Goal: Task Accomplishment & Management: Complete application form

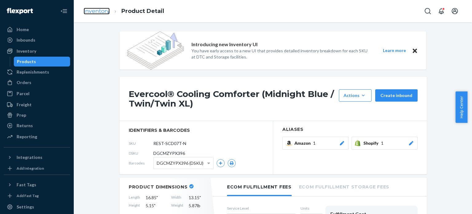
click at [100, 14] on link "Inventory" at bounding box center [97, 11] width 26 height 7
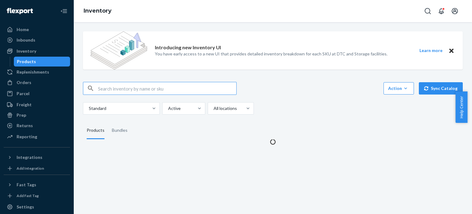
click at [136, 87] on input "text" at bounding box center [167, 88] width 138 height 12
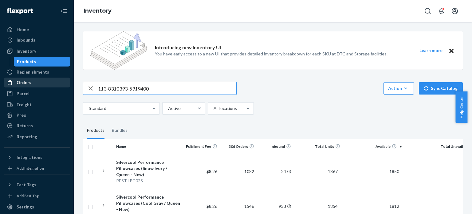
type input "113-8310393-5919400"
click at [21, 82] on div "Orders" at bounding box center [24, 82] width 15 height 6
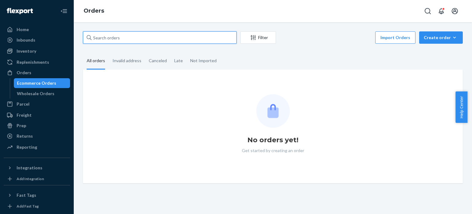
click at [142, 40] on input "text" at bounding box center [160, 37] width 154 height 12
paste input "113-8310393-5919400"
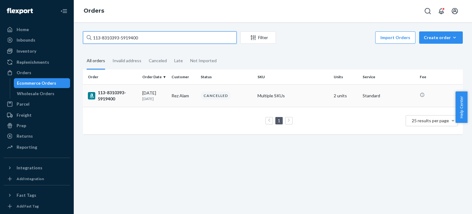
type input "113-8310393-5919400"
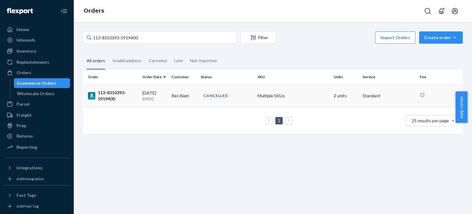
click at [108, 94] on div "113-8310393-5919400" at bounding box center [112, 95] width 49 height 12
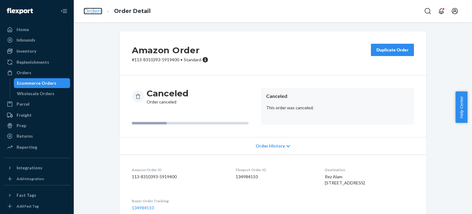
click at [93, 9] on link "Orders" at bounding box center [93, 11] width 19 height 7
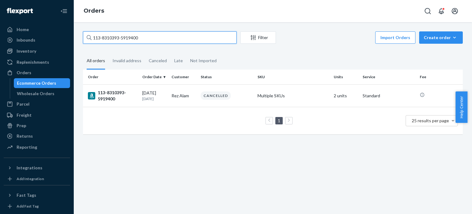
click at [146, 35] on input "113-8310393-5919400" at bounding box center [160, 37] width 154 height 12
paste input "US25344698"
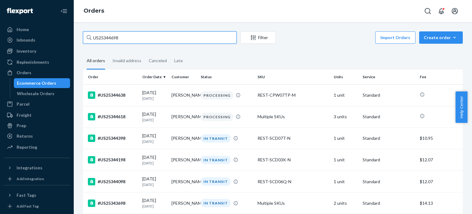
click at [157, 37] on input "US25344698" at bounding box center [160, 37] width 154 height 12
paste input "53"
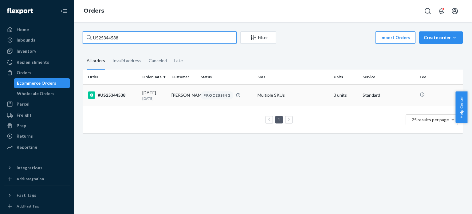
type input "US25344538"
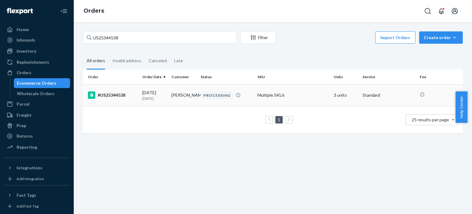
click at [115, 94] on div "#US25344538" at bounding box center [112, 94] width 49 height 7
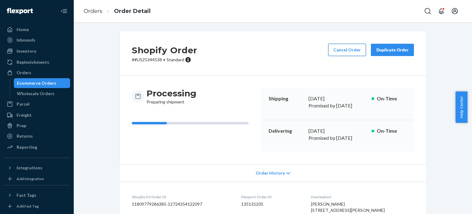
click at [339, 49] on button "Cancel Order" at bounding box center [347, 50] width 38 height 12
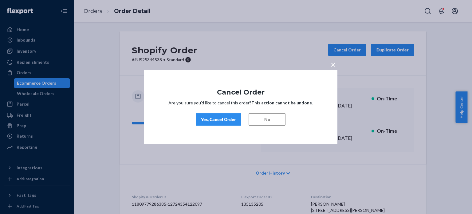
click at [218, 117] on div "Yes, Cancel Order" at bounding box center [218, 119] width 35 height 6
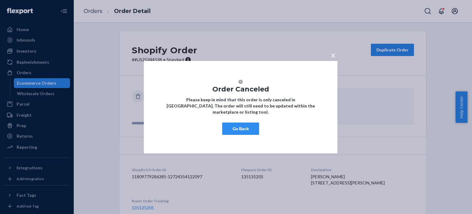
click at [233, 132] on button "Go Back" at bounding box center [240, 128] width 37 height 12
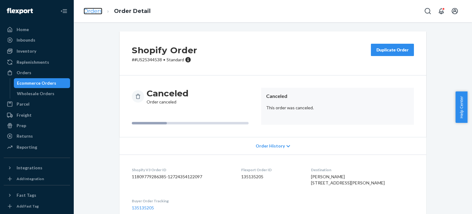
click at [92, 12] on link "Orders" at bounding box center [93, 11] width 19 height 7
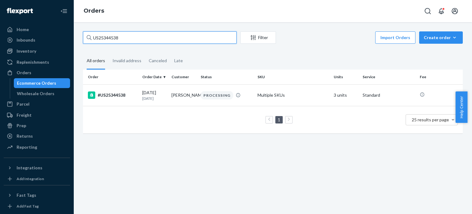
click at [128, 41] on input "US25344538" at bounding box center [160, 37] width 154 height 12
paste input "112-9568013-1249049"
type input "112-9568013-1249049"
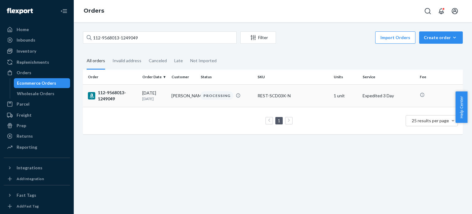
click at [102, 100] on div "112-9568013-1249049" at bounding box center [112, 95] width 49 height 12
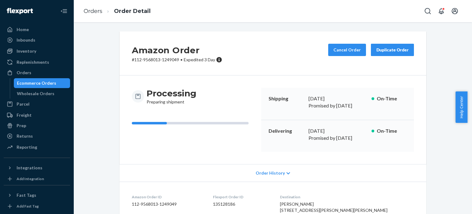
click at [104, 10] on li "Order Detail" at bounding box center [126, 11] width 48 height 8
click at [95, 11] on link "Orders" at bounding box center [93, 11] width 19 height 7
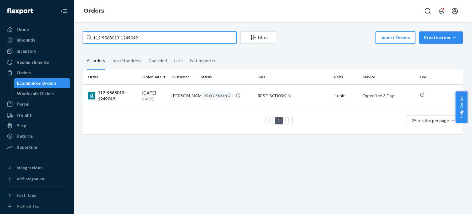
click at [101, 38] on input "112-9568013-1249049" at bounding box center [160, 37] width 154 height 12
paste input "1-6604705-8417035"
type input "111-6604705-8417035"
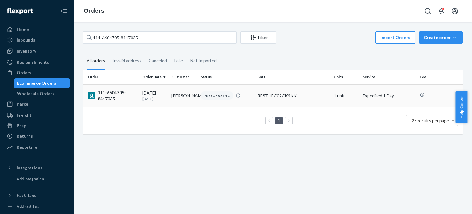
click at [112, 95] on div "111-6604705-8417035" at bounding box center [112, 95] width 49 height 12
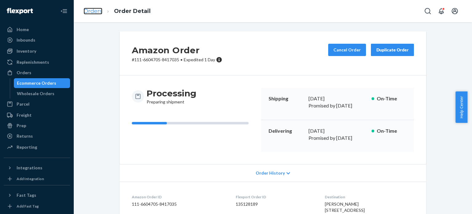
click at [92, 11] on link "Orders" at bounding box center [93, 11] width 19 height 7
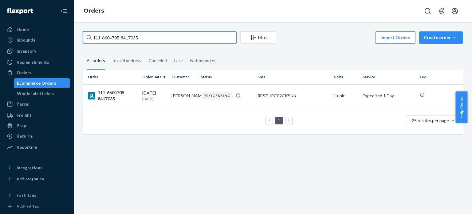
click at [115, 40] on input "111-6604705-8417035" at bounding box center [160, 37] width 154 height 12
paste input "4-8241155-1405854"
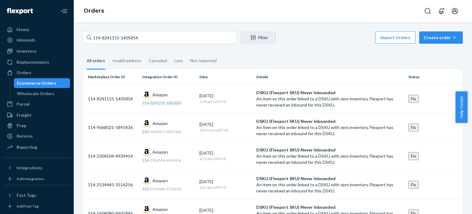
click at [99, 60] on div "All orders" at bounding box center [96, 61] width 18 height 17
click at [83, 53] on input "All orders" at bounding box center [83, 53] width 0 height 0
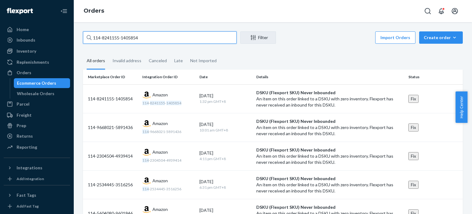
click at [126, 37] on input "114-8241155-1405854" at bounding box center [160, 37] width 154 height 12
paste input "3452609-8285013"
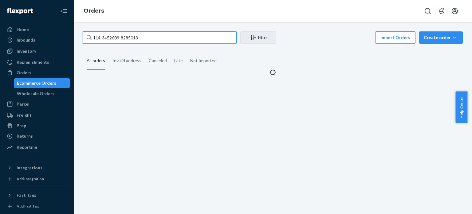
type input "114-3452609-8285013"
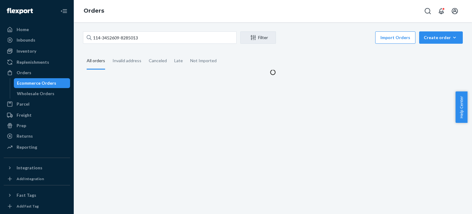
click at [97, 64] on div "All orders" at bounding box center [96, 61] width 18 height 17
click at [83, 53] on input "All orders" at bounding box center [83, 53] width 0 height 0
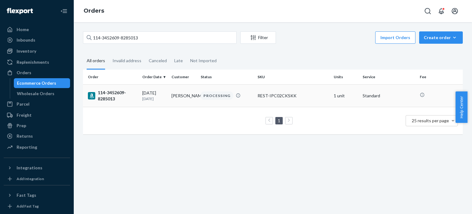
click at [109, 95] on div "114-3452609-8285013" at bounding box center [112, 95] width 49 height 12
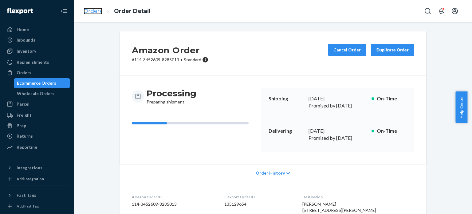
click at [92, 8] on link "Orders" at bounding box center [93, 11] width 19 height 7
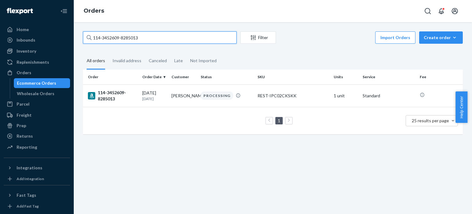
click at [99, 38] on input "114-3452609-8285013" at bounding box center [160, 37] width 154 height 12
paste input "3-5574200-8848258"
type input "113-5574200-8848258"
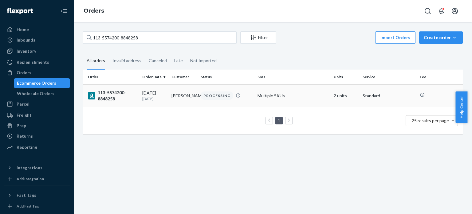
click at [112, 93] on div "113-5574200-8848258" at bounding box center [112, 95] width 49 height 12
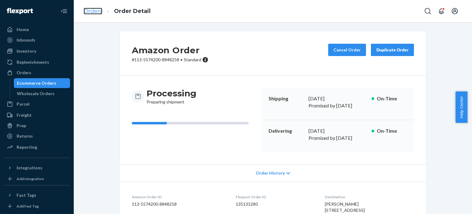
click at [91, 11] on link "Orders" at bounding box center [93, 11] width 19 height 7
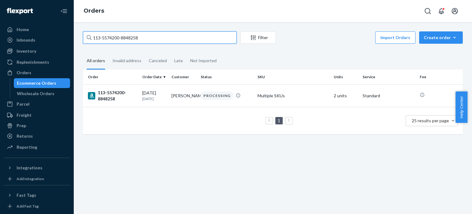
click at [104, 34] on input "113-5574200-8848258" at bounding box center [160, 37] width 154 height 12
drag, startPoint x: 102, startPoint y: 29, endPoint x: 105, endPoint y: 35, distance: 5.9
click at [105, 35] on input "113-5574200-8848258" at bounding box center [160, 37] width 154 height 12
paste input "9724810-9808209"
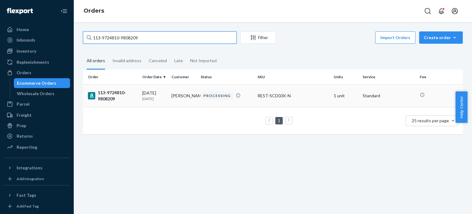
type input "113-9724810-9808209"
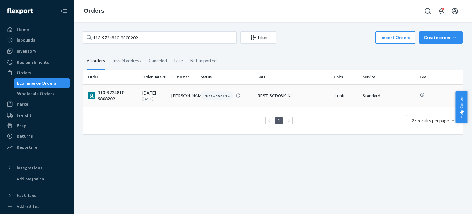
click at [107, 96] on div "113-9724810-9808209" at bounding box center [112, 95] width 49 height 12
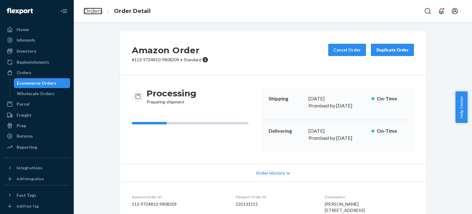
drag, startPoint x: 92, startPoint y: 14, endPoint x: 99, endPoint y: 26, distance: 14.2
click at [92, 14] on link "Orders" at bounding box center [93, 11] width 19 height 7
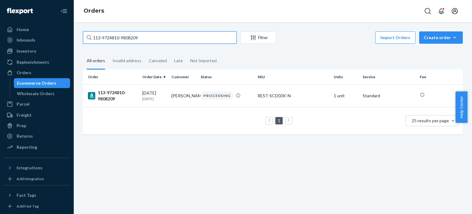
click at [113, 38] on input "113-9724810-9808209" at bounding box center [160, 37] width 154 height 12
paste input "4-4931548-6885051"
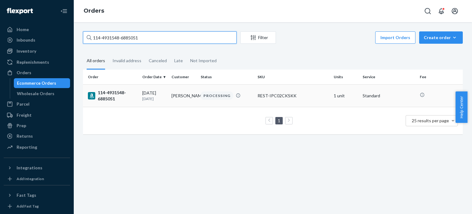
type input "114-4931548-6885051"
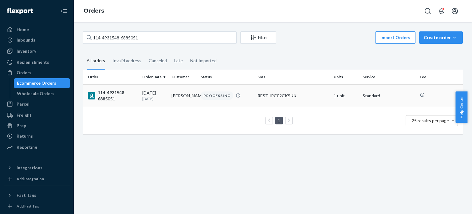
click at [101, 100] on div "114-4931548-6885051" at bounding box center [112, 95] width 49 height 12
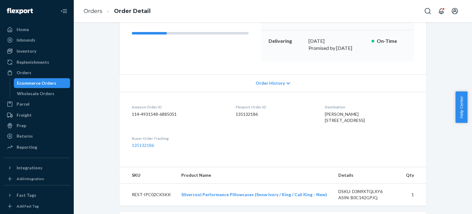
scroll to position [123, 0]
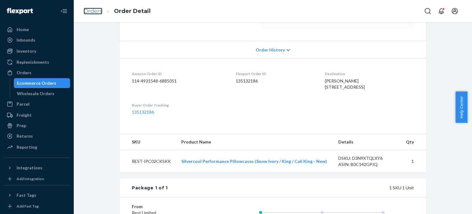
click at [92, 10] on link "Orders" at bounding box center [93, 11] width 19 height 7
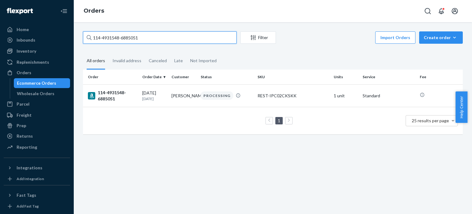
click at [108, 40] on input "114-4931548-6885051" at bounding box center [160, 37] width 154 height 12
paste input "9775093-5989834"
type input "114-9775093-5989834"
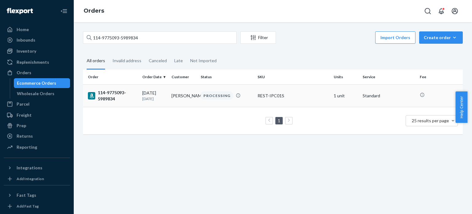
click at [112, 97] on div "114-9775093-5989834" at bounding box center [112, 95] width 49 height 12
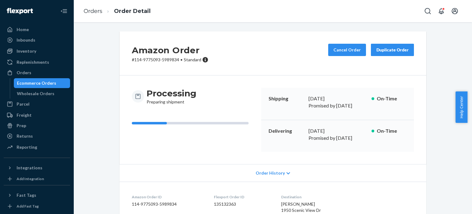
scroll to position [92, 0]
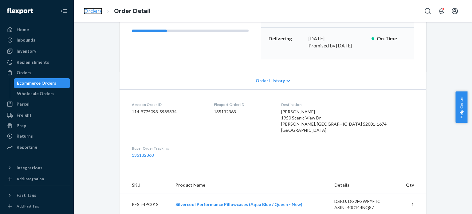
click at [95, 11] on link "Orders" at bounding box center [93, 11] width 19 height 7
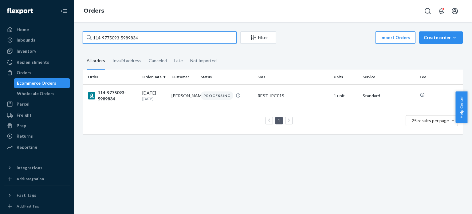
click at [103, 37] on input "114-9775093-5989834" at bounding box center [160, 37] width 154 height 12
paste input "8190280-4308212"
type input "114-8190280-4308212"
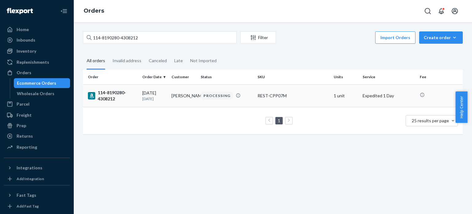
click at [107, 95] on div "114-8190280-4308212" at bounding box center [112, 95] width 49 height 12
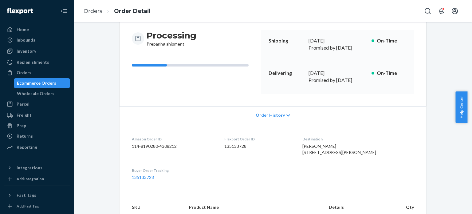
scroll to position [92, 0]
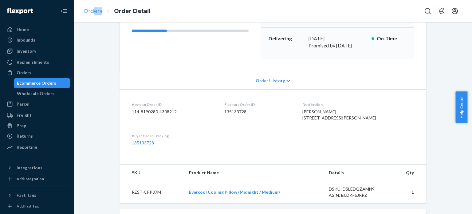
drag, startPoint x: 92, startPoint y: 15, endPoint x: 96, endPoint y: 9, distance: 7.0
click at [96, 10] on ol "Orders Order Detail" at bounding box center [117, 11] width 77 height 18
click at [96, 10] on link "Orders" at bounding box center [93, 11] width 19 height 7
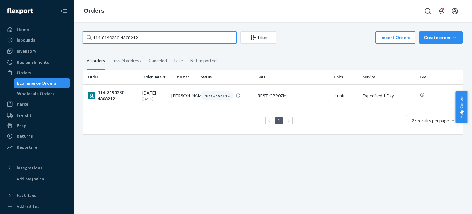
click at [112, 44] on div "114-8190280-4308212 Filter Import Orders Create order Ecommerce order Removal o…" at bounding box center [273, 38] width 380 height 14
click at [114, 38] on input "114-8190280-4308212" at bounding box center [160, 37] width 154 height 12
paste input "[CREDIT_CARD_NUMBER]"
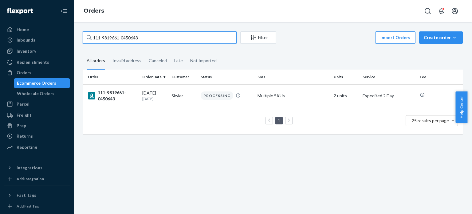
type input "111-9819661-0450643"
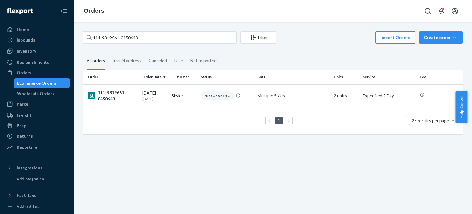
click at [107, 98] on div "111-9819661-0450643" at bounding box center [112, 95] width 49 height 12
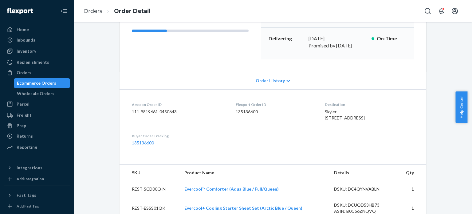
scroll to position [123, 0]
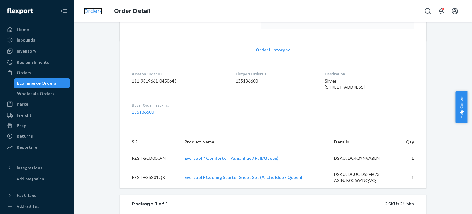
click at [90, 12] on link "Orders" at bounding box center [93, 11] width 19 height 7
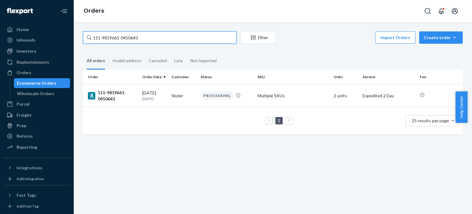
click at [111, 39] on input "111-9819661-0450643" at bounding box center [160, 37] width 154 height 12
paste input "1806677-0639428"
type input "111-1806677-0639428"
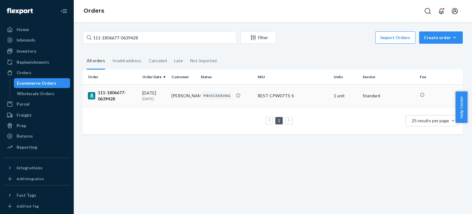
click at [111, 97] on div "111-1806677-0639428" at bounding box center [112, 95] width 49 height 12
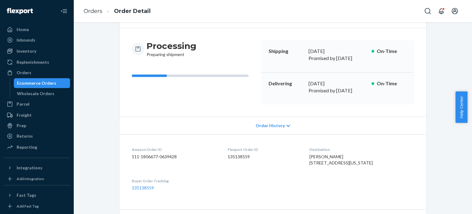
scroll to position [31, 0]
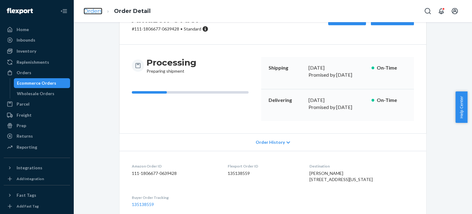
click at [95, 12] on link "Orders" at bounding box center [93, 11] width 19 height 7
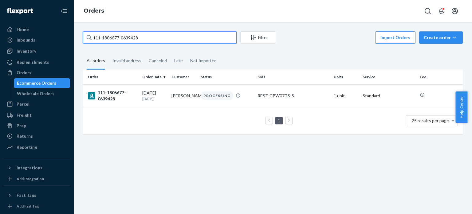
click at [102, 36] on input "111-1806677-0639428" at bounding box center [160, 37] width 154 height 12
paste input "4-0266128-5194629"
type input "114-0266128-5194629"
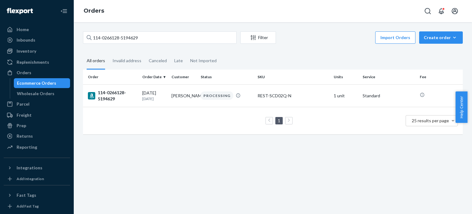
click at [107, 94] on div "114-0266128-5194629" at bounding box center [112, 95] width 49 height 12
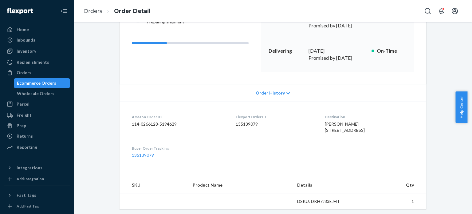
scroll to position [92, 0]
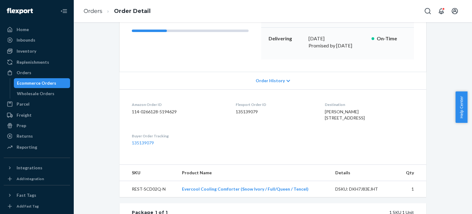
click at [104, 12] on li "Order Detail" at bounding box center [126, 11] width 48 height 8
click at [98, 11] on link "Orders" at bounding box center [93, 11] width 19 height 7
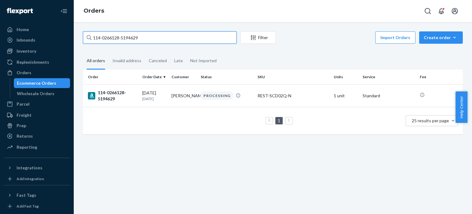
click at [104, 40] on input "114-0266128-5194629" at bounding box center [160, 37] width 154 height 12
paste input "3-3456662-2289822"
type input "113-3456662-2289822"
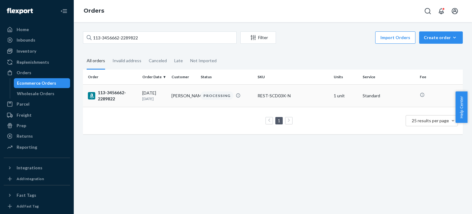
click at [108, 91] on div "113-3456662-2289822" at bounding box center [112, 95] width 49 height 12
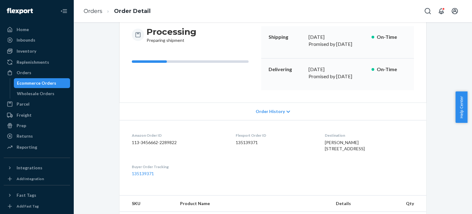
scroll to position [31, 0]
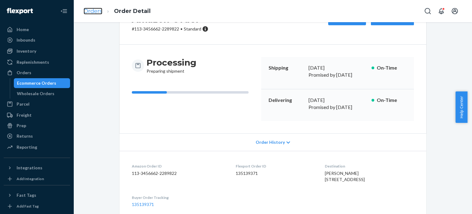
click at [89, 10] on link "Orders" at bounding box center [93, 11] width 19 height 7
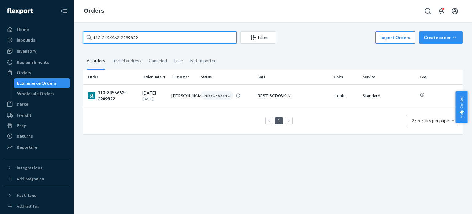
click at [115, 39] on input "113-3456662-2289822" at bounding box center [160, 37] width 154 height 12
paste input "2562942-6433858"
type input "113-2562942-6433858"
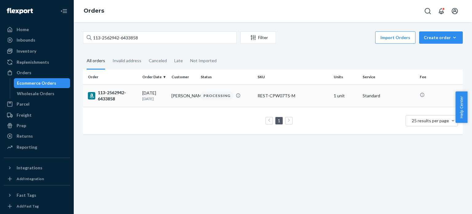
click at [107, 95] on div "113-2562942-6433858" at bounding box center [112, 95] width 49 height 12
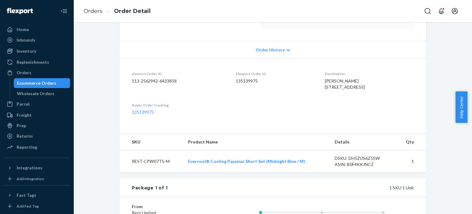
scroll to position [154, 0]
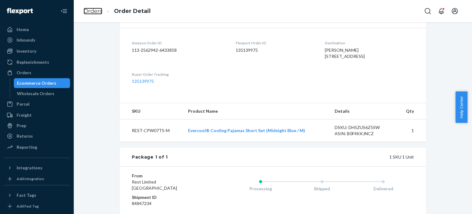
click at [89, 13] on link "Orders" at bounding box center [93, 11] width 19 height 7
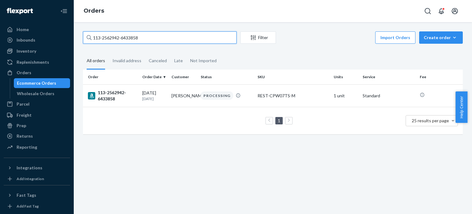
click at [105, 41] on input "113-2562942-6433858" at bounding box center [160, 37] width 154 height 12
paste input "1-2096664-961942"
type input "111-2096664-9619428"
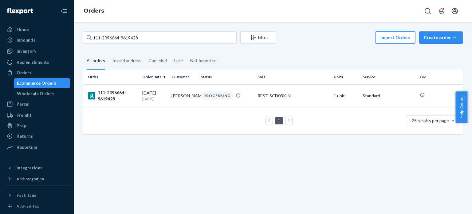
click at [113, 103] on td "111-2096664-9619428" at bounding box center [111, 95] width 57 height 22
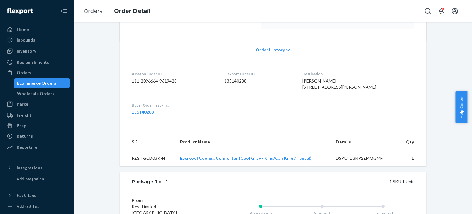
scroll to position [31, 0]
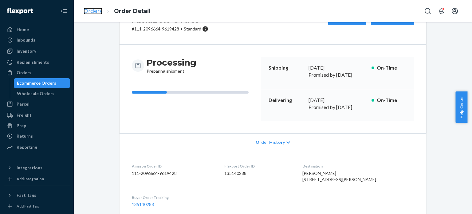
click at [87, 10] on link "Orders" at bounding box center [93, 11] width 19 height 7
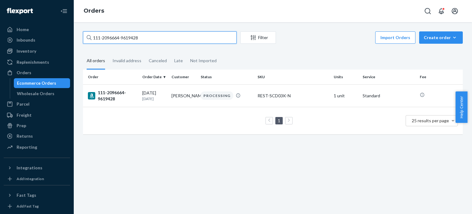
click at [104, 40] on input "111-2096664-9619428" at bounding box center [160, 37] width 154 height 12
paste input "2-9803042-9278655"
type input "112-9803042-9278655"
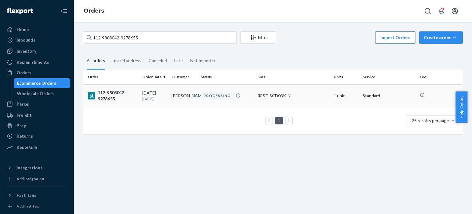
click at [114, 99] on div "112-9803042-9278655" at bounding box center [112, 95] width 49 height 12
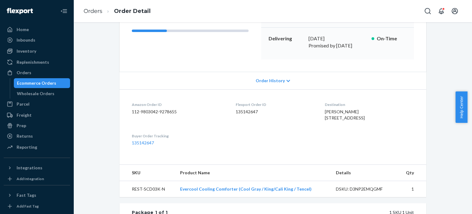
scroll to position [123, 0]
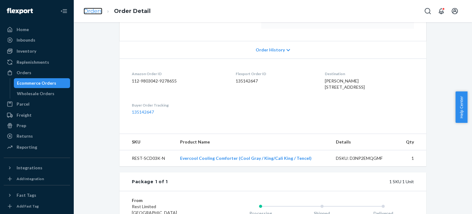
click at [91, 12] on link "Orders" at bounding box center [93, 11] width 19 height 7
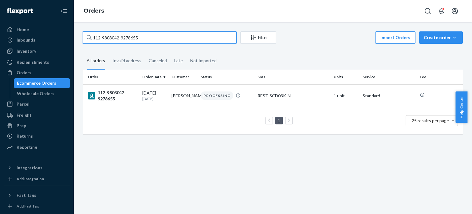
click at [110, 39] on input "112-9803042-9278655" at bounding box center [160, 37] width 154 height 12
paste input "1-9827193-2909846"
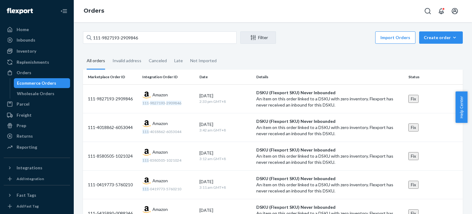
click at [100, 61] on div "All orders" at bounding box center [96, 61] width 18 height 17
click at [83, 53] on input "All orders" at bounding box center [83, 53] width 0 height 0
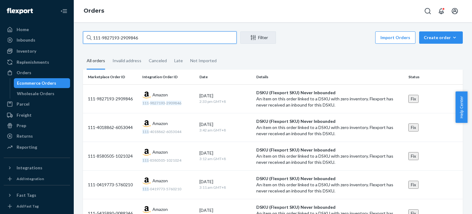
click at [107, 39] on input "111-9827193-2909846" at bounding box center [160, 37] width 154 height 12
paste input "2-6392812-1739467"
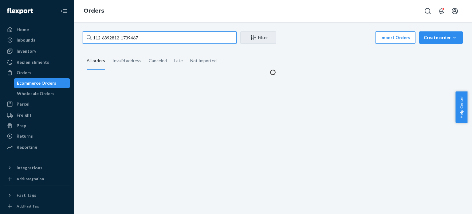
type input "112-6392812-1739467"
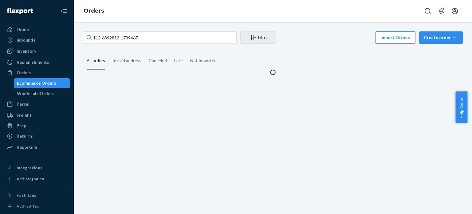
click at [96, 65] on div "All orders" at bounding box center [96, 61] width 18 height 17
click at [83, 53] on input "All orders" at bounding box center [83, 53] width 0 height 0
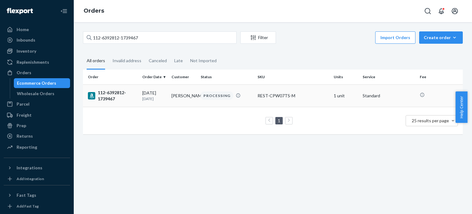
click at [106, 93] on div "112-6392812-1739467" at bounding box center [112, 95] width 49 height 12
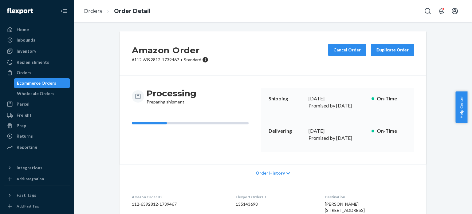
click at [102, 8] on li "Order Detail" at bounding box center [126, 11] width 48 height 8
click at [97, 11] on link "Orders" at bounding box center [93, 11] width 19 height 7
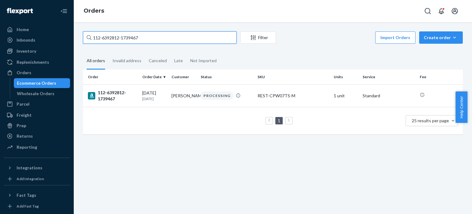
click at [112, 36] on input "112-6392812-1739467" at bounding box center [160, 37] width 154 height 12
paste input "4-2208783-9664203"
type input "114-2208783-9664203"
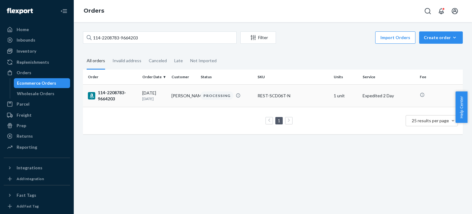
click at [106, 96] on div "114-2208783-9664203" at bounding box center [112, 95] width 49 height 12
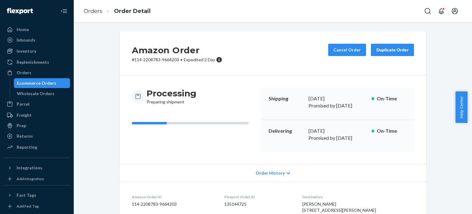
scroll to position [123, 0]
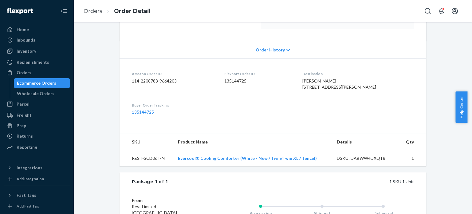
click at [103, 11] on li "Order Detail" at bounding box center [126, 11] width 48 height 8
click at [98, 12] on link "Orders" at bounding box center [93, 11] width 19 height 7
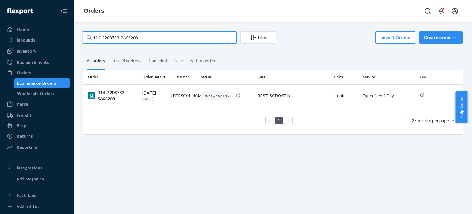
click at [104, 37] on input "114-2208783-9664203" at bounding box center [160, 37] width 154 height 12
paste input "1-1441368-9526630"
type input "111-1441368-9526630"
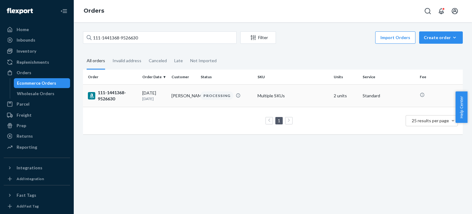
click at [104, 98] on div "111-1441368-9526630" at bounding box center [112, 95] width 49 height 12
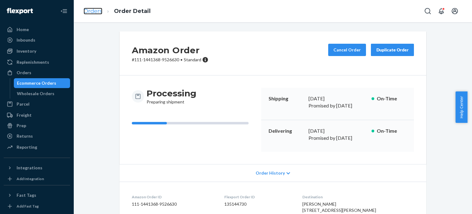
click at [89, 11] on link "Orders" at bounding box center [93, 11] width 19 height 7
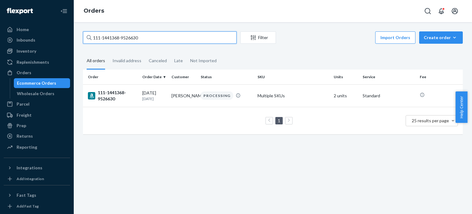
click at [127, 37] on input "111-1441368-9526630" at bounding box center [160, 37] width 154 height 12
paste input "3-0577017-7608224"
type input "113-0577017-7608224"
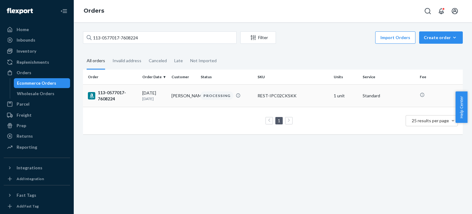
click at [111, 102] on td "113-0577017-7608224" at bounding box center [111, 95] width 57 height 22
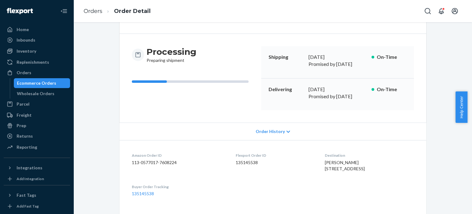
scroll to position [31, 0]
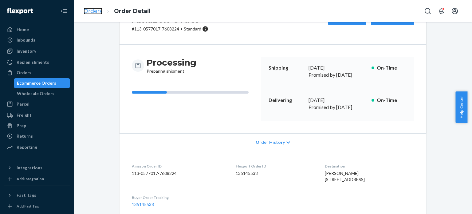
click at [85, 11] on link "Orders" at bounding box center [93, 11] width 19 height 7
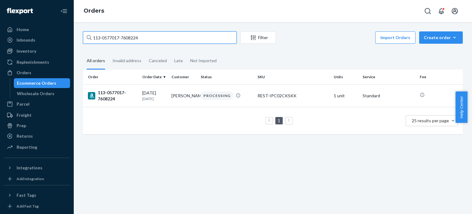
click at [105, 35] on input "113-0577017-7608224" at bounding box center [160, 37] width 154 height 12
paste input "1-1866996-9745052"
type input "111-1866996-9745052"
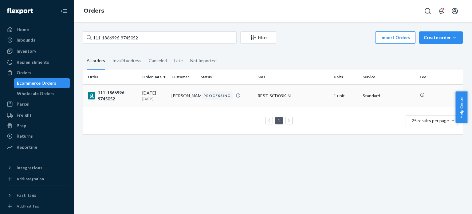
click at [110, 98] on div "111-1866996-9745052" at bounding box center [112, 95] width 49 height 12
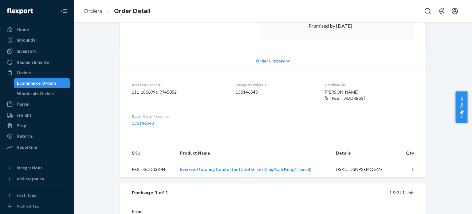
scroll to position [123, 0]
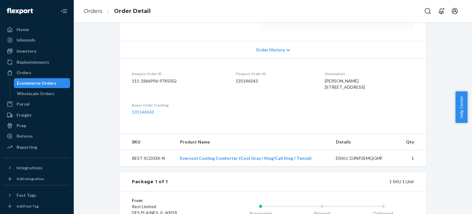
drag, startPoint x: 81, startPoint y: 11, endPoint x: 101, endPoint y: 16, distance: 20.9
click at [81, 11] on ol "Orders Order Detail" at bounding box center [117, 11] width 77 height 18
click at [94, 8] on link "Orders" at bounding box center [93, 11] width 19 height 7
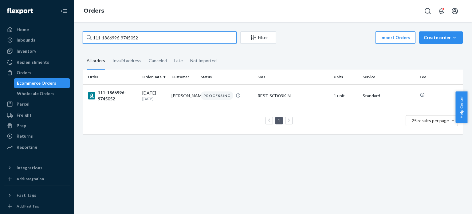
click at [106, 37] on input "111-1866996-9745052" at bounding box center [160, 37] width 154 height 12
paste input "5503046-3858604"
type input "111-5503046-3858604"
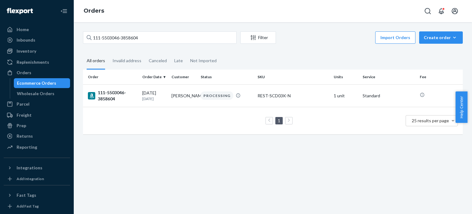
drag, startPoint x: 113, startPoint y: 97, endPoint x: 120, endPoint y: 97, distance: 6.5
click at [113, 96] on div "111-5503046-3858604" at bounding box center [112, 95] width 49 height 12
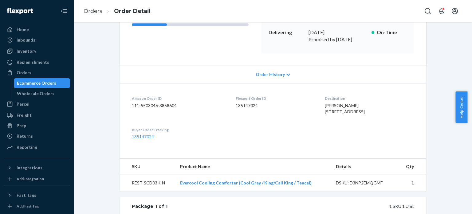
scroll to position [123, 0]
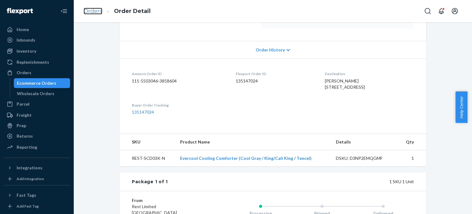
click at [85, 10] on link "Orders" at bounding box center [93, 11] width 19 height 7
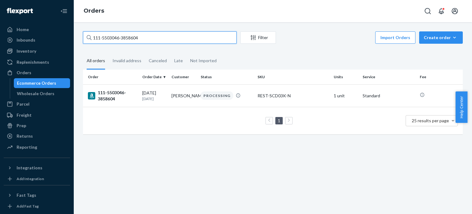
click at [113, 36] on input "111-5503046-3858604" at bounding box center [160, 37] width 154 height 12
click at [113, 37] on input "111-5503046-3858604" at bounding box center [160, 37] width 154 height 12
paste input "4-6982420-6649832"
type input "114-6982420-6649832"
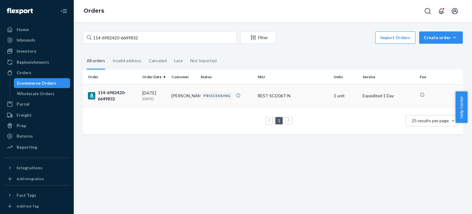
click at [114, 98] on div "114-6982420-6649832" at bounding box center [112, 95] width 49 height 12
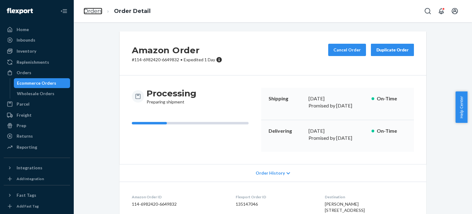
click at [94, 12] on link "Orders" at bounding box center [93, 11] width 19 height 7
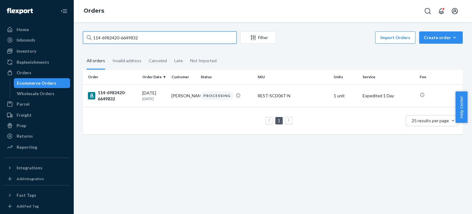
click at [108, 39] on input "114-6982420-6649832" at bounding box center [160, 37] width 154 height 12
paste input "1-8291891-340106"
type input "111-8291891-3401062"
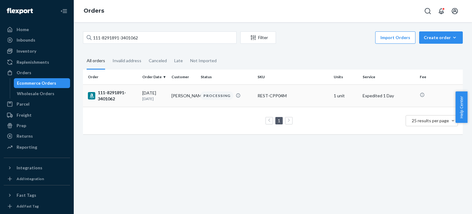
click at [109, 92] on div "111-8291891-3401062" at bounding box center [112, 95] width 49 height 12
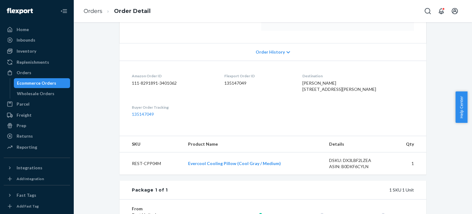
scroll to position [123, 0]
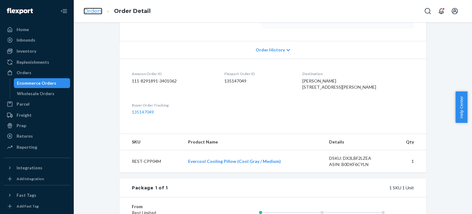
click at [87, 14] on link "Orders" at bounding box center [93, 11] width 19 height 7
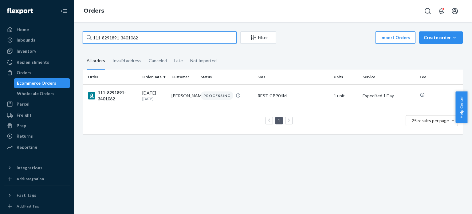
click at [98, 43] on input "111-8291891-3401062" at bounding box center [160, 37] width 154 height 12
paste input "4-8861670-0897853"
type input "114-8861670-0897853"
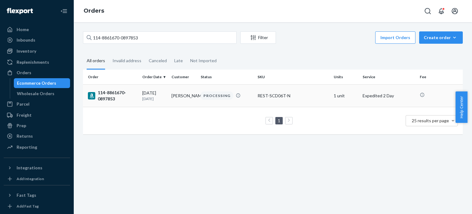
click at [106, 86] on td "114-8861670-0897853" at bounding box center [111, 95] width 57 height 22
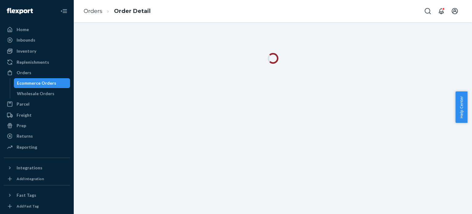
click at [109, 95] on div at bounding box center [273, 117] width 398 height 191
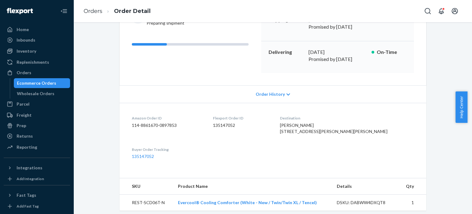
scroll to position [92, 0]
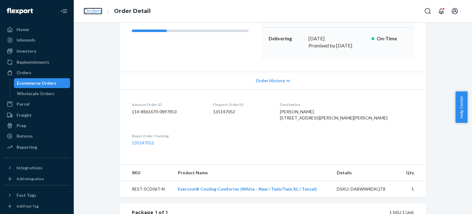
click at [96, 12] on link "Orders" at bounding box center [93, 11] width 19 height 7
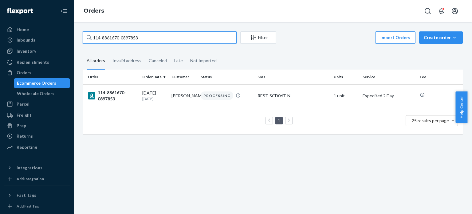
click at [104, 39] on input "114-8861670-0897853" at bounding box center [160, 37] width 154 height 12
paste input "1-6837620-845701"
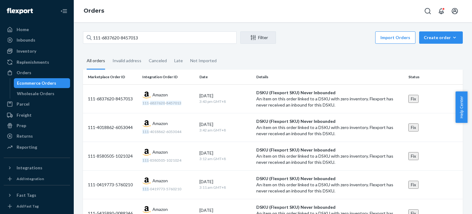
click at [100, 57] on div "All orders" at bounding box center [96, 61] width 18 height 17
click at [83, 53] on input "All orders" at bounding box center [83, 53] width 0 height 0
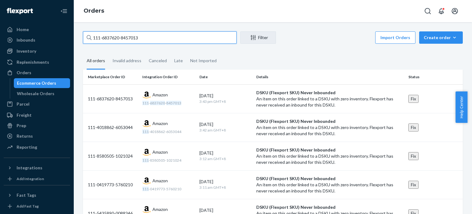
click at [113, 39] on input "111-6837620-8457013" at bounding box center [160, 37] width 154 height 12
paste input "3-1378337-8821026"
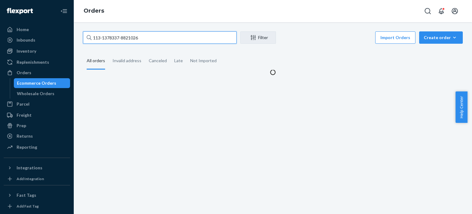
type input "113-1378337-8821026"
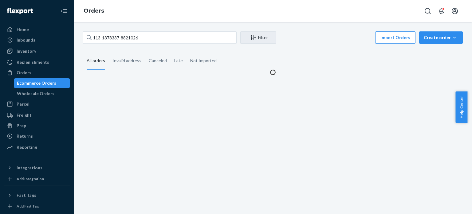
click at [101, 61] on div "All orders" at bounding box center [96, 61] width 18 height 17
click at [83, 53] on input "All orders" at bounding box center [83, 53] width 0 height 0
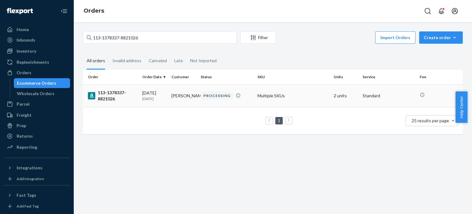
click at [112, 94] on div "113-1378337-8821026" at bounding box center [112, 95] width 49 height 12
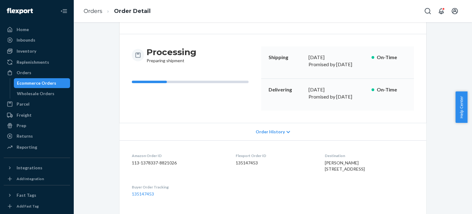
scroll to position [123, 0]
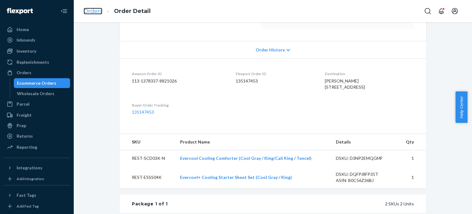
click at [90, 9] on link "Orders" at bounding box center [93, 11] width 19 height 7
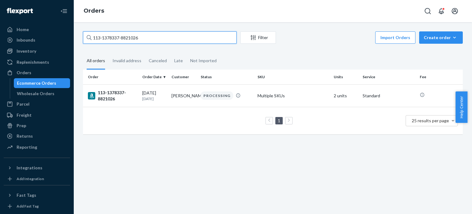
click at [101, 39] on input "113-1378337-8821026" at bounding box center [160, 37] width 154 height 12
paste input "2-1664892-6178605"
type input "112-1664892-6178605"
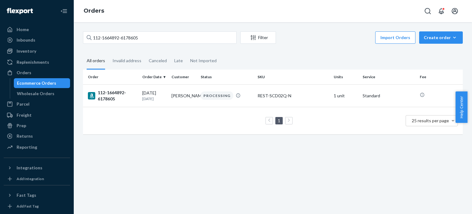
drag, startPoint x: 107, startPoint y: 101, endPoint x: 120, endPoint y: 103, distance: 12.8
click at [107, 101] on div "112-1664892-6178605" at bounding box center [112, 95] width 49 height 12
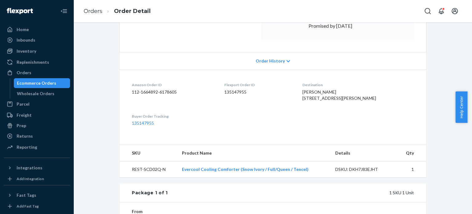
scroll to position [123, 0]
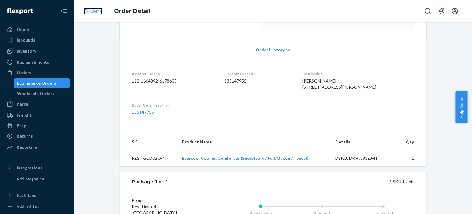
click at [98, 13] on link "Orders" at bounding box center [93, 11] width 19 height 7
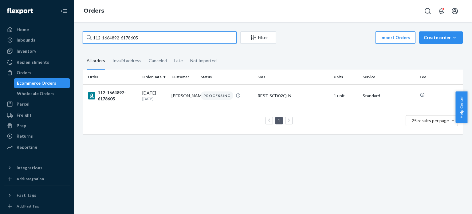
click at [130, 34] on input "112-1664892-6178605" at bounding box center [160, 37] width 154 height 12
paste input "4-1905089-0617812"
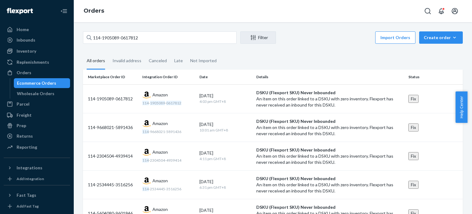
click at [100, 57] on div "All orders" at bounding box center [96, 61] width 18 height 17
click at [83, 53] on input "All orders" at bounding box center [83, 53] width 0 height 0
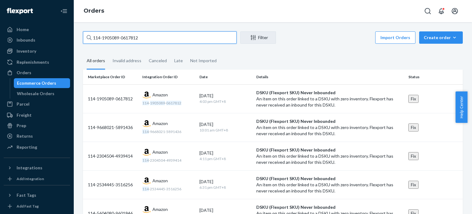
click at [110, 39] on input "114-1905089-0617812" at bounding box center [160, 37] width 154 height 12
paste input "5410223-9364200"
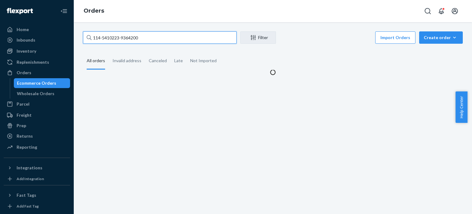
type input "114-5410223-9364200"
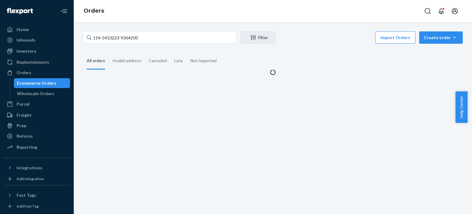
click at [94, 64] on div "All orders" at bounding box center [96, 61] width 18 height 17
click at [83, 53] on input "All orders" at bounding box center [83, 53] width 0 height 0
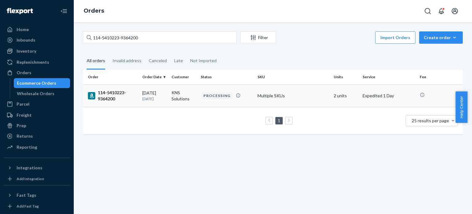
click at [113, 92] on div "114-5410223-9364200" at bounding box center [112, 95] width 49 height 12
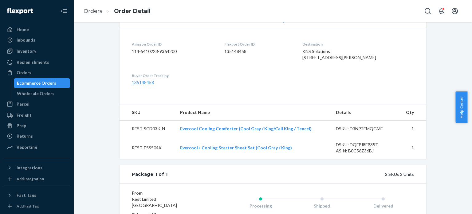
scroll to position [154, 0]
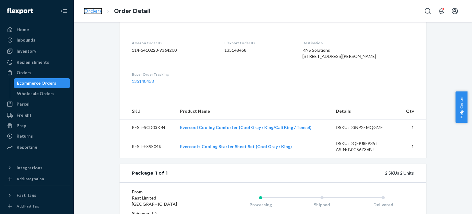
click at [84, 11] on link "Orders" at bounding box center [93, 11] width 19 height 7
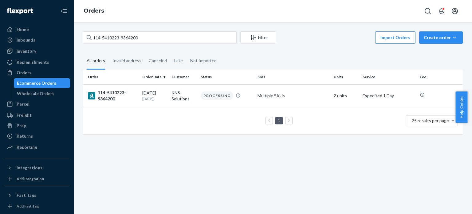
drag, startPoint x: 100, startPoint y: 31, endPoint x: 101, endPoint y: 35, distance: 4.7
click at [100, 33] on div "114-5410223-9364200 Filter Import Orders Create order Ecommerce order Removal o…" at bounding box center [273, 117] width 398 height 191
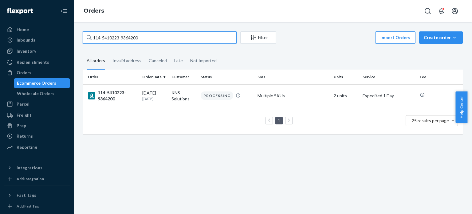
click at [101, 35] on input "114-5410223-9364200" at bounding box center [160, 37] width 154 height 12
paste input "1-4082634-2805018"
type input "111-4082634-2805018"
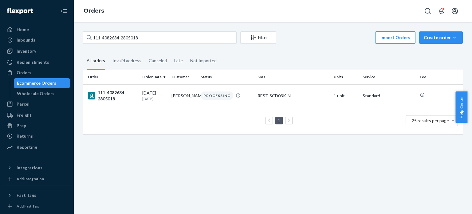
click at [109, 94] on div "111-4082634-2805018" at bounding box center [112, 95] width 49 height 12
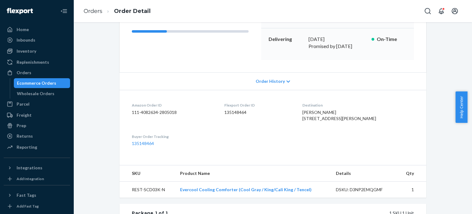
scroll to position [92, 0]
click at [96, 10] on link "Orders" at bounding box center [93, 11] width 19 height 7
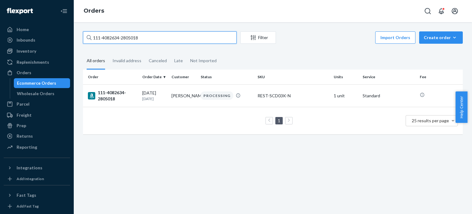
click at [103, 35] on input "111-4082634-2805018" at bounding box center [160, 37] width 154 height 12
paste input "3-9934263-351542"
type input "113-9934263-3515428"
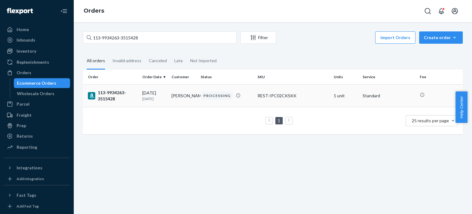
click at [111, 101] on div "113-9934263-3515428" at bounding box center [112, 95] width 49 height 12
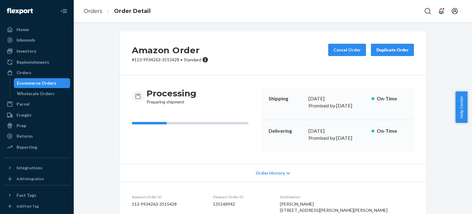
scroll to position [92, 0]
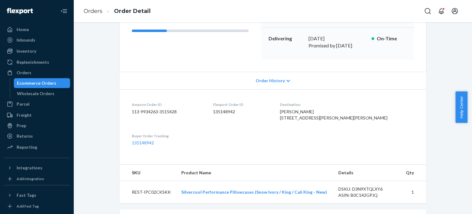
click at [100, 7] on li "Orders" at bounding box center [93, 11] width 19 height 8
click at [97, 11] on link "Orders" at bounding box center [93, 11] width 19 height 7
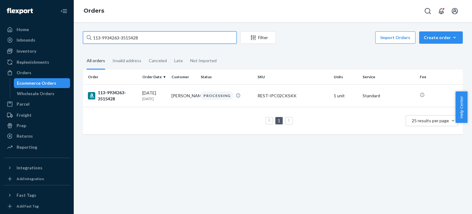
click at [107, 39] on input "113-9934263-3515428" at bounding box center [160, 37] width 154 height 12
paste input "0735326-9905054"
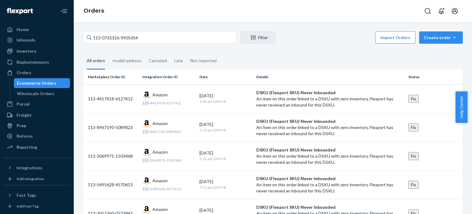
click at [102, 69] on div "All orders" at bounding box center [96, 61] width 18 height 17
click at [83, 53] on input "All orders" at bounding box center [83, 53] width 0 height 0
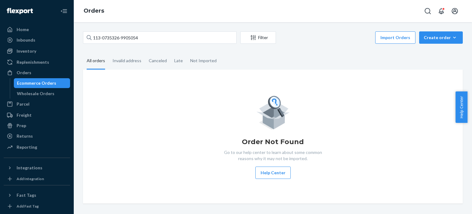
click at [102, 57] on div "All orders" at bounding box center [96, 61] width 18 height 17
click at [83, 53] on input "All orders" at bounding box center [83, 53] width 0 height 0
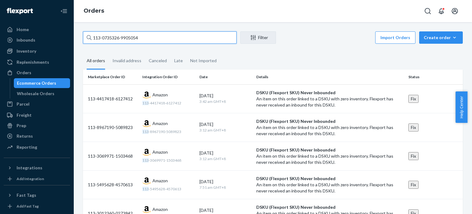
click at [147, 37] on input "113-0735326-9905054" at bounding box center [160, 37] width 154 height 12
paste input "4348469-5662640"
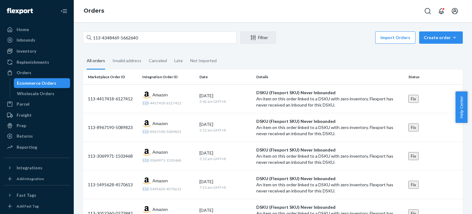
click at [103, 62] on div "All orders" at bounding box center [96, 61] width 18 height 17
click at [83, 53] on input "All orders" at bounding box center [83, 53] width 0 height 0
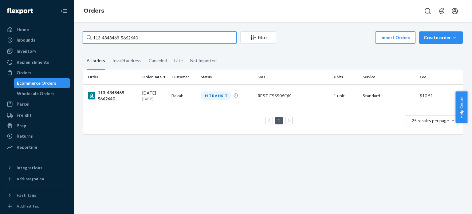
click at [150, 39] on input "113-4348469-5662640" at bounding box center [160, 37] width 154 height 12
paste input "4-7931995-6289014"
click at [154, 39] on input "114-7931995-6289014" at bounding box center [160, 37] width 154 height 12
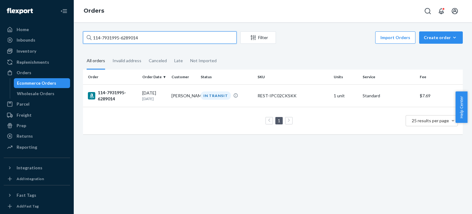
click at [154, 39] on input "114-7931995-6289014" at bounding box center [160, 37] width 154 height 12
paste input "1-7543652-7461040"
click at [156, 35] on input "111-7543652-7461040" at bounding box center [160, 37] width 154 height 12
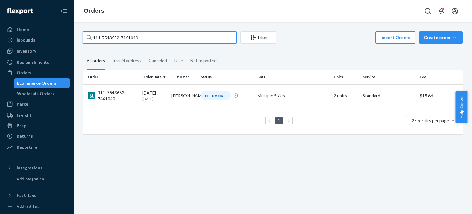
click at [156, 35] on input "111-7543652-7461040" at bounding box center [160, 37] width 154 height 12
paste input "4-9528828-2129821"
type input "114-9528828-2129821"
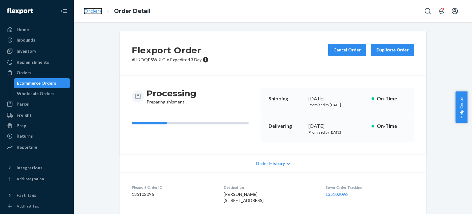
click at [88, 12] on link "Orders" at bounding box center [93, 11] width 19 height 7
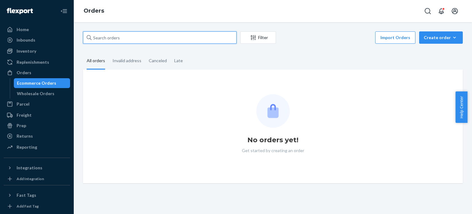
click at [109, 41] on input "text" at bounding box center [160, 37] width 154 height 12
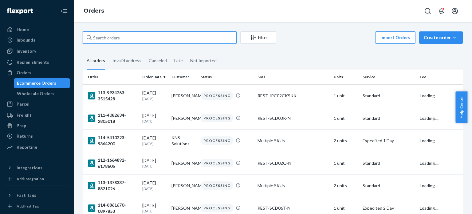
paste input "113-0892951-1254628"
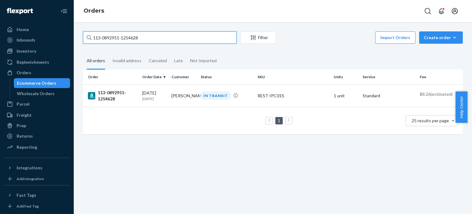
click at [183, 37] on input "113-0892951-1254628" at bounding box center [160, 37] width 154 height 12
paste input "2-1844591-1465046"
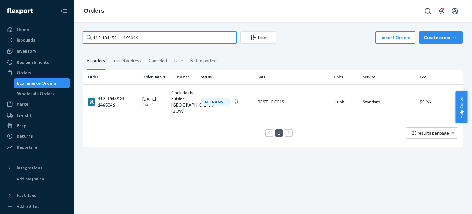
click at [195, 41] on input "112-1844591-1465046" at bounding box center [160, 37] width 154 height 12
paste input "3-3531081-8311433"
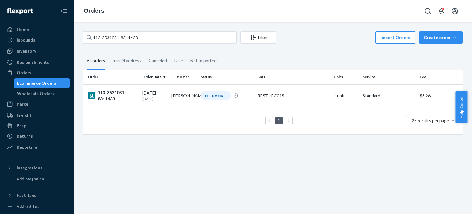
click at [191, 30] on div "113-3531081-8311433 Filter Import Orders Create order Ecommerce order Removal o…" at bounding box center [273, 117] width 398 height 191
click at [191, 33] on div "113-3531081-8311433" at bounding box center [160, 37] width 154 height 12
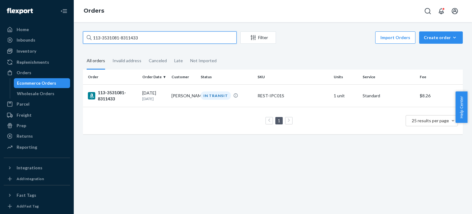
click at [191, 33] on input "113-3531081-8311433" at bounding box center [160, 37] width 154 height 12
click at [191, 37] on input "113-3531081-8311433" at bounding box center [160, 37] width 154 height 12
paste input "1-1356396-4815442"
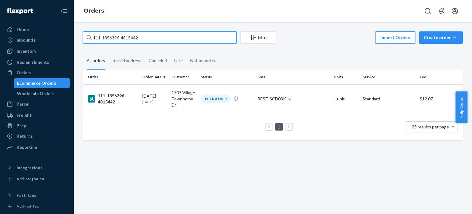
click at [159, 37] on input "111-1356396-4815442" at bounding box center [160, 37] width 154 height 12
paste input "0443471-2811413"
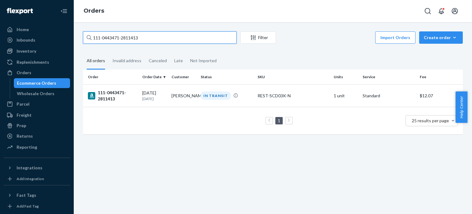
click at [182, 41] on input "111-0443471-2811413" at bounding box center [160, 37] width 154 height 12
paste input "2-6124366-1519439"
click at [193, 42] on input "112-6124366-1519439" at bounding box center [160, 37] width 154 height 12
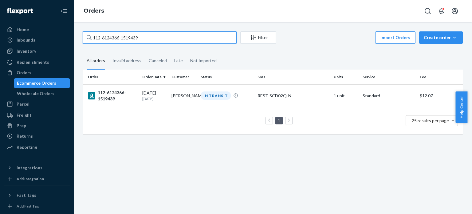
click at [193, 42] on input "112-6124366-1519439" at bounding box center [160, 37] width 154 height 12
paste input "4-9044375-2214642"
click at [174, 41] on input "114-9044375-2214642" at bounding box center [160, 37] width 154 height 12
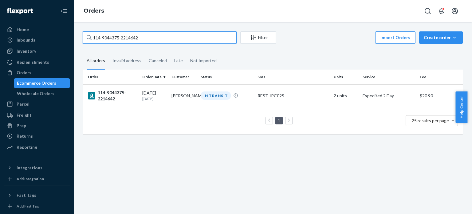
click at [174, 41] on input "114-9044375-2214642" at bounding box center [160, 37] width 154 height 12
paste input "3-9284133-5357813"
click at [213, 37] on input "113-9284133-5357813" at bounding box center [160, 37] width 154 height 12
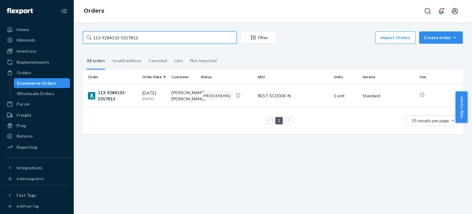
paste input "8488616-6952239"
click at [203, 42] on input "113-8488616-6952239" at bounding box center [160, 37] width 154 height 12
paste input "2-8571075-0165042"
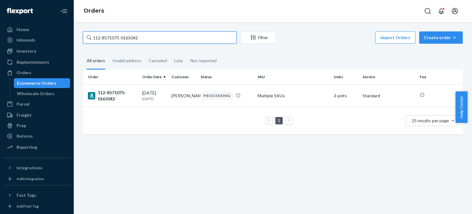
click at [194, 37] on input "112-8571075-0165042" at bounding box center [160, 37] width 154 height 12
paste input "4-9495396-4440244"
click at [194, 43] on input "114-9495396-4440244" at bounding box center [160, 37] width 154 height 12
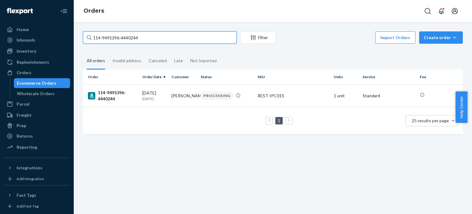
click at [194, 43] on input "114-9495396-4440244" at bounding box center [160, 37] width 154 height 12
paste input "2-2599501-8704261"
click at [188, 41] on input "112-2599501-8704261" at bounding box center [160, 37] width 154 height 12
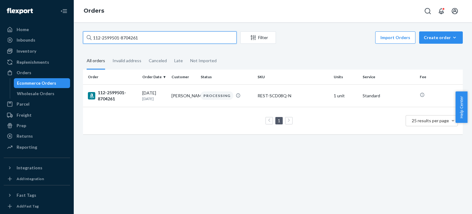
click at [188, 41] on input "112-2599501-8704261" at bounding box center [160, 37] width 154 height 12
paste input "4-8374069-4154649"
click at [147, 40] on input "114-8374069-4154649" at bounding box center [160, 37] width 154 height 12
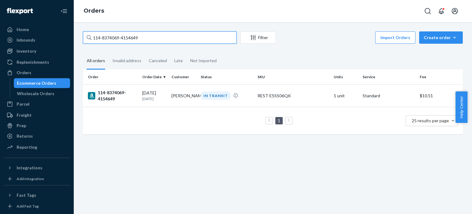
paste input "1-4423311-6300241"
click at [154, 35] on input "111-4423311-6300241" at bounding box center [160, 37] width 154 height 12
paste input "2-0616725-7005004"
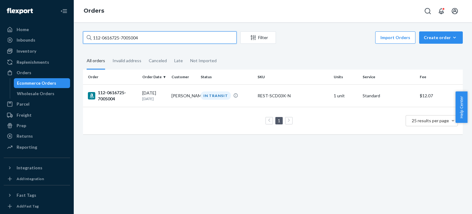
click at [158, 38] on input "112-0616725-7005004" at bounding box center [160, 37] width 154 height 12
paste input "4-1364749-4538633"
click at [198, 40] on input "114-1364749-4538633" at bounding box center [160, 37] width 154 height 12
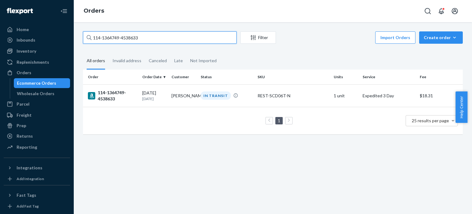
click at [198, 40] on input "114-1364749-4538633" at bounding box center [160, 37] width 154 height 12
paste input "6706810-1467428"
click at [181, 40] on input "114-6706810-1467428" at bounding box center [160, 37] width 154 height 12
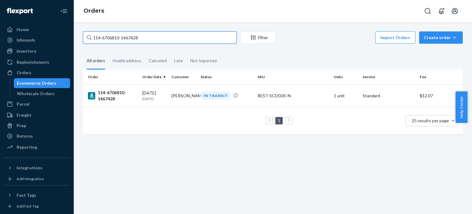
click at [181, 40] on input "114-6706810-1467428" at bounding box center [160, 37] width 154 height 12
paste input "1-0234347-6637037"
click at [184, 37] on input "111-0234347-6637037" at bounding box center [160, 37] width 154 height 12
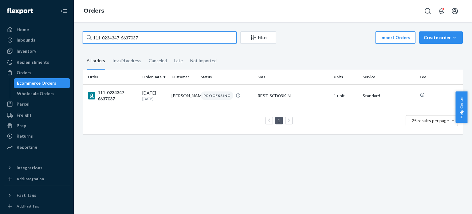
paste input "4-3157992-0999468"
click at [174, 37] on input "114-3157992-0999468" at bounding box center [160, 37] width 154 height 12
paste input "2-3272253-07946"
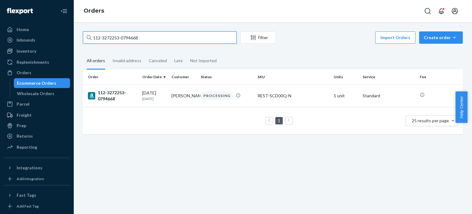
click at [210, 34] on input "112-3272253-0794668" at bounding box center [160, 37] width 154 height 12
paste input "6775944-4678617"
click at [152, 39] on input "112-6775944-4678617" at bounding box center [160, 37] width 154 height 12
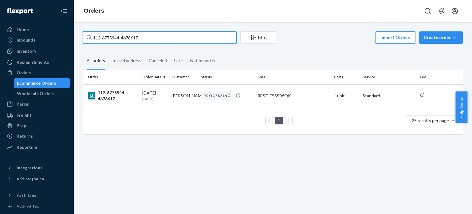
click at [152, 39] on input "112-6775944-4678617" at bounding box center [160, 37] width 154 height 12
paste input "4-8305158-905145"
click at [191, 41] on input "114-8305158-9051457" at bounding box center [160, 37] width 154 height 12
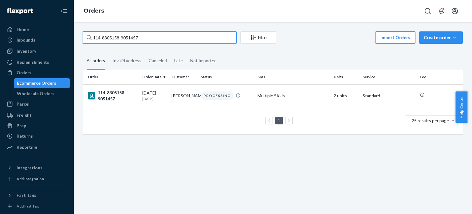
click at [191, 41] on input "114-8305158-9051457" at bounding box center [160, 37] width 154 height 12
paste input "3-6355224-7449846"
click at [199, 37] on input "113-6355224-7449846" at bounding box center [160, 37] width 154 height 12
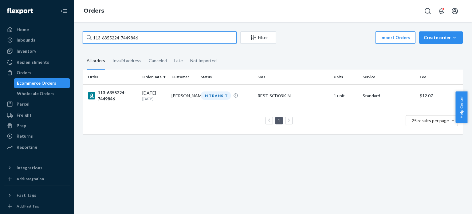
paste input "1-1139005-5357841"
click at [177, 42] on input "111-1139005-5357841" at bounding box center [160, 37] width 154 height 12
paste input "2-1164937-1984222"
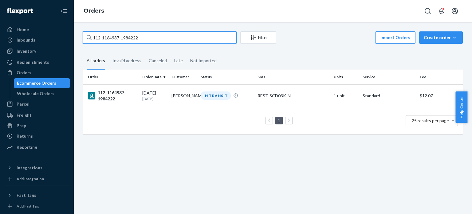
click at [203, 37] on input "112-1164937-1984222" at bounding box center [160, 37] width 154 height 12
paste input "4-7218388-0089813"
click at [176, 41] on input "114-7218388-0089813" at bounding box center [160, 37] width 154 height 12
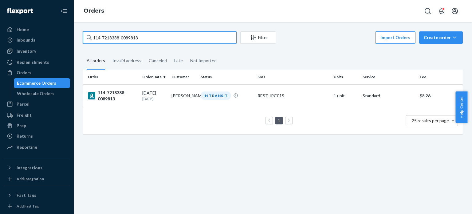
click at [176, 41] on input "114-7218388-0089813" at bounding box center [160, 37] width 154 height 12
paste input "1-4658289-1835464"
click at [168, 41] on input "111-4658289-1835464" at bounding box center [160, 37] width 154 height 12
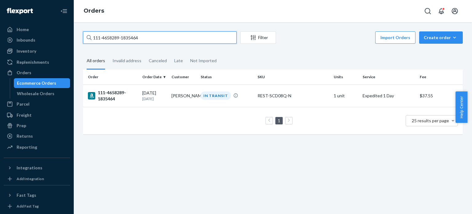
click at [168, 41] on input "111-4658289-1835464" at bounding box center [160, 37] width 154 height 12
paste input "9825786-8743438"
click at [185, 33] on input "111-9825786-8743438" at bounding box center [160, 37] width 154 height 12
click at [185, 34] on input "111-9825786-8743438" at bounding box center [160, 37] width 154 height 12
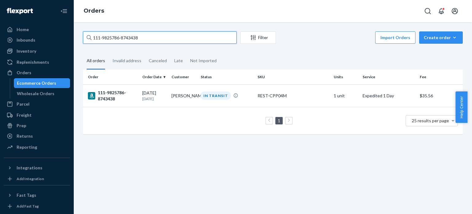
paste input "4-3228711-2139464"
click at [209, 37] on input "114-3228711-2139464" at bounding box center [160, 37] width 154 height 12
paste input "1-9898514-3833069"
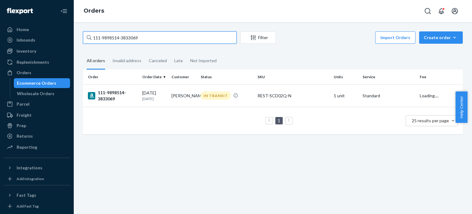
click at [139, 41] on input "111-9898514-3833069" at bounding box center [160, 37] width 154 height 12
paste input "4-2093709-4954628"
click at [199, 39] on input "114-2093709-4954628" at bounding box center [160, 37] width 154 height 12
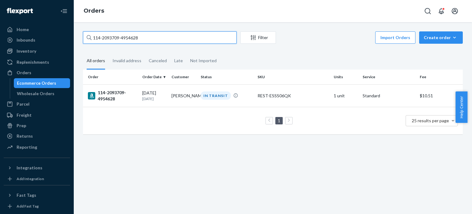
click at [199, 39] on input "114-2093709-4954628" at bounding box center [160, 37] width 154 height 12
paste input "1-7726124-3128265"
click at [202, 38] on input "111-7726124-3128265" at bounding box center [160, 37] width 154 height 12
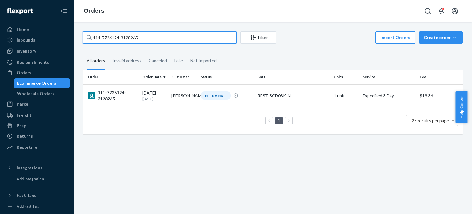
click at [202, 38] on input "111-7726124-3128265" at bounding box center [160, 37] width 154 height 12
paste input "3-9913447-9758606"
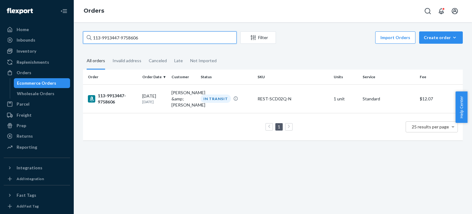
click at [209, 33] on input "113-9913447-9758606" at bounding box center [160, 37] width 154 height 12
paste input "2-5763582-7027465"
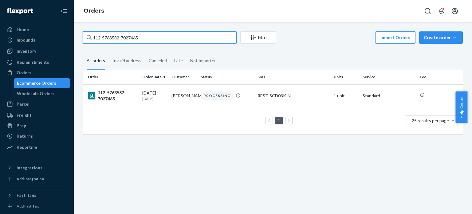
click at [191, 38] on input "112-5763582-7027465" at bounding box center [160, 37] width 154 height 12
paste input "6499462-1188244"
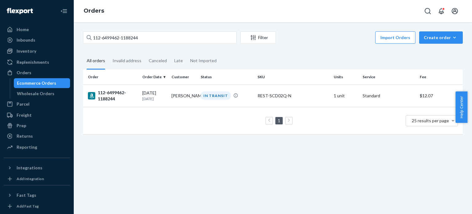
click at [208, 44] on div "112-6499462-1188244 Filter Import Orders Create order Ecommerce order Removal o…" at bounding box center [273, 38] width 380 height 14
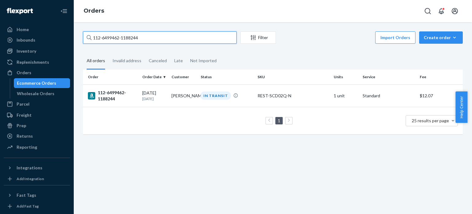
click at [209, 39] on input "112-6499462-1188244" at bounding box center [160, 37] width 154 height 12
drag, startPoint x: 209, startPoint y: 39, endPoint x: 249, endPoint y: 122, distance: 92.4
click at [209, 39] on input "112-6499462-1188244" at bounding box center [160, 37] width 154 height 12
paste input "3-6133448-1194633"
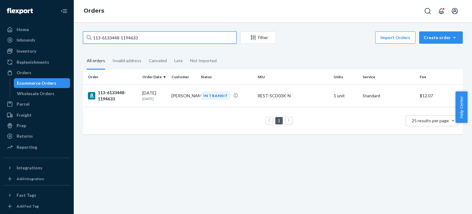
click at [192, 38] on input "113-6133448-1194633" at bounding box center [160, 37] width 154 height 12
paste input "2-3548570-2173035"
click at [208, 34] on input "112-3548570-2173035" at bounding box center [160, 37] width 154 height 12
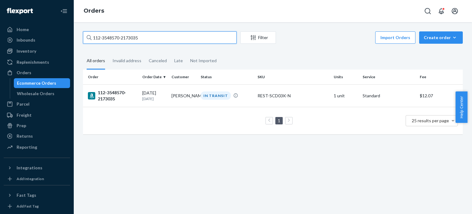
click at [208, 34] on input "112-3548570-2173035" at bounding box center [160, 37] width 154 height 12
paste input "6598710-7677808"
click at [179, 36] on input "112-6598710-7677808" at bounding box center [160, 37] width 154 height 12
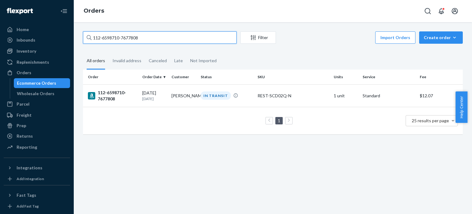
click at [179, 36] on input "112-6598710-7677808" at bounding box center [160, 37] width 154 height 12
paste input "1-7497931-7620200"
click at [208, 33] on input "111-7497931-7620200" at bounding box center [160, 37] width 154 height 12
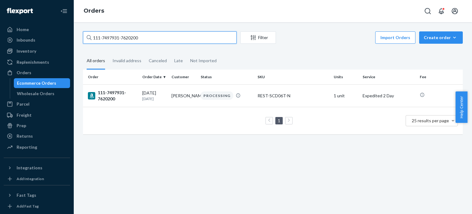
paste input "4-5779739-2003459"
click at [194, 39] on input "114-5779739-2003459" at bounding box center [160, 37] width 154 height 12
paste input "3-5294242-5730635"
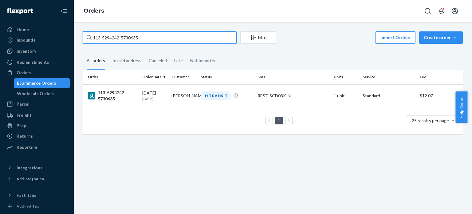
click at [194, 39] on input "113-5294242-5730635" at bounding box center [160, 37] width 154 height 12
paste input "1528860-1129802"
click at [151, 40] on input "113-1528860-1129802" at bounding box center [160, 37] width 154 height 12
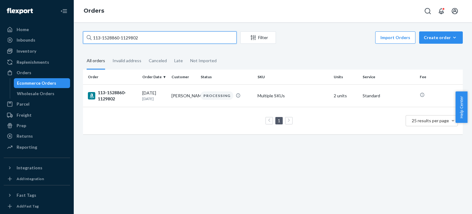
click at [151, 40] on input "113-1528860-1129802" at bounding box center [160, 37] width 154 height 12
paste input "4-4035423-8446648"
click at [180, 38] on input "114-4035423-8446648" at bounding box center [160, 37] width 154 height 12
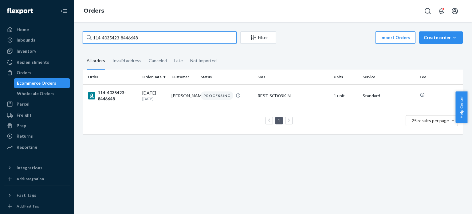
click at [180, 38] on input "114-4035423-8446648" at bounding box center [160, 37] width 154 height 12
paste input "1-6992554-8925039"
click at [162, 35] on input "111-6992554-8925039" at bounding box center [160, 37] width 154 height 12
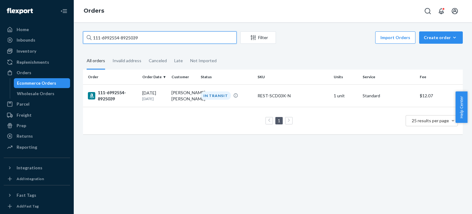
paste input "5216615-4684256"
click at [193, 42] on input "111-5216615-4684256" at bounding box center [160, 37] width 154 height 12
paste input "7803255-361541"
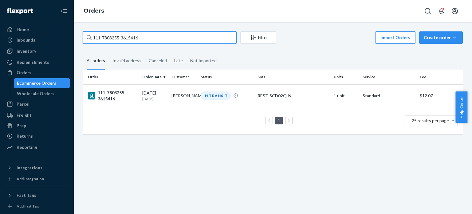
click at [179, 38] on input "111-7803255-3615416" at bounding box center [160, 37] width 154 height 12
paste input "2-1519367-436503"
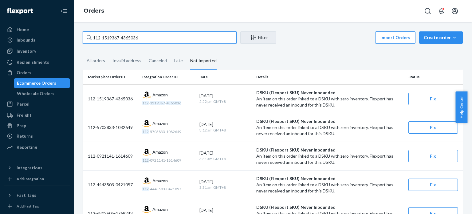
click at [168, 42] on input "112-1519367-4365036" at bounding box center [160, 37] width 154 height 12
paste input "1-3789926-857705"
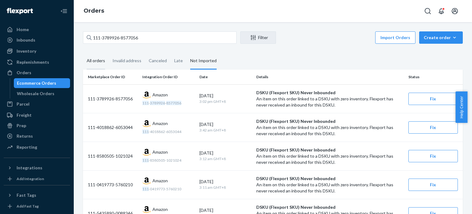
click at [100, 64] on div "All orders" at bounding box center [96, 61] width 18 height 17
click at [83, 53] on input "All orders" at bounding box center [83, 53] width 0 height 0
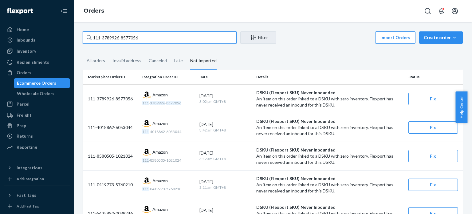
click at [145, 39] on input "111-3789926-8577056" at bounding box center [160, 37] width 154 height 12
paste input "2026596-8625003"
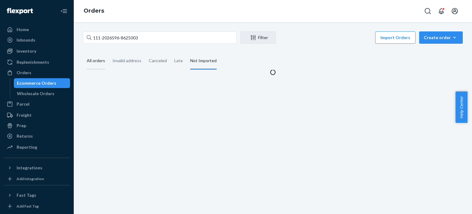
click at [94, 57] on div "All orders" at bounding box center [96, 61] width 18 height 17
click at [83, 53] on input "All orders" at bounding box center [83, 53] width 0 height 0
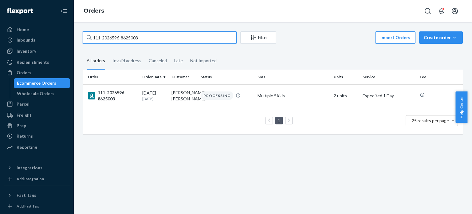
click at [182, 41] on input "111-2026596-8625003" at bounding box center [160, 37] width 154 height 12
paste input "2-6995051-6420206"
click at [198, 43] on input "112-6995051-6420206" at bounding box center [160, 37] width 154 height 12
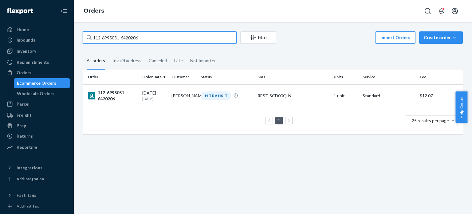
click at [198, 43] on input "112-6995051-6420206" at bounding box center [160, 37] width 154 height 12
paste input "5250707-2379468"
click at [181, 35] on input "112-5250707-2379468" at bounding box center [160, 37] width 154 height 12
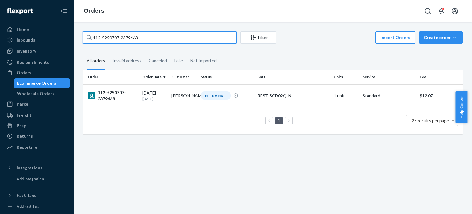
click at [181, 35] on input "112-5250707-2379468" at bounding box center [160, 37] width 154 height 12
paste input "3-1711930-7478659"
click at [196, 37] on input "113-1711930-7478659" at bounding box center [160, 37] width 154 height 12
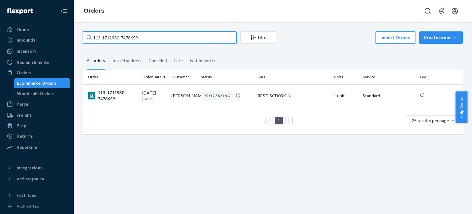
paste input "2-2231331-0003440"
click at [173, 37] on input "112-2231331-0003440" at bounding box center [160, 37] width 154 height 12
paste input "4-1550226-1216227"
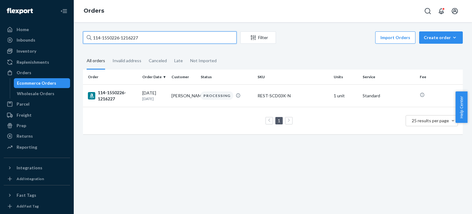
click at [159, 37] on input "114-1550226-1216227" at bounding box center [160, 37] width 154 height 12
paste input "3-1711930-7478659"
click at [183, 38] on input "113-1711930-7478659" at bounding box center [160, 37] width 154 height 12
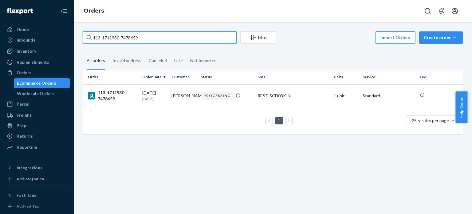
click at [183, 38] on input "113-1711930-7478659" at bounding box center [160, 37] width 154 height 12
paste input "2-2231331-0003440"
click at [156, 42] on input "112-2231331-0003440" at bounding box center [160, 37] width 154 height 12
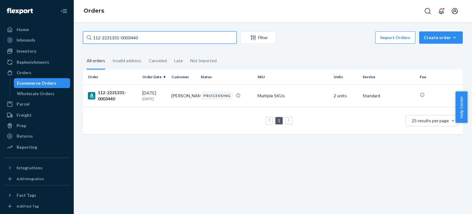
click at [156, 42] on input "112-2231331-0003440" at bounding box center [160, 37] width 154 height 12
paste input "4-1550226-1216227"
click at [159, 41] on input "114-1550226-1216227" at bounding box center [160, 37] width 154 height 12
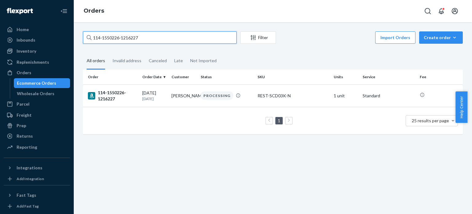
paste input "3-8465750-8969021"
click at [185, 38] on input "113-8465750-8969021" at bounding box center [160, 37] width 154 height 12
paste input "2-4936787-7496223"
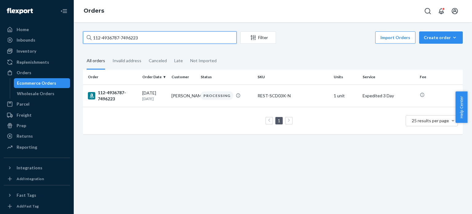
click at [167, 39] on input "112-4936787-7496223" at bounding box center [160, 37] width 154 height 12
paste input "1-5554252-8488201"
click at [194, 36] on input "111-5554252-8488201" at bounding box center [160, 37] width 154 height 12
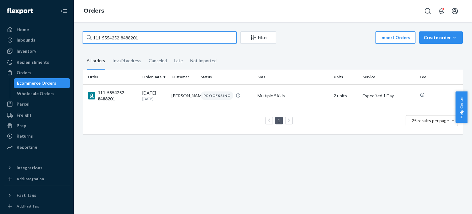
click at [194, 36] on input "111-5554252-8488201" at bounding box center [160, 37] width 154 height 12
paste input "6496606-2040260"
click at [147, 40] on input "111-6496606-2040260" at bounding box center [160, 37] width 154 height 12
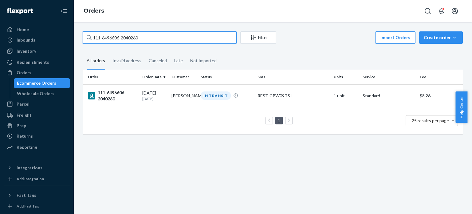
click at [147, 40] on input "111-6496606-2040260" at bounding box center [160, 37] width 154 height 12
paste input "3-8465750-8969021"
click at [210, 39] on input "113-8465750-8969021" at bounding box center [160, 37] width 154 height 12
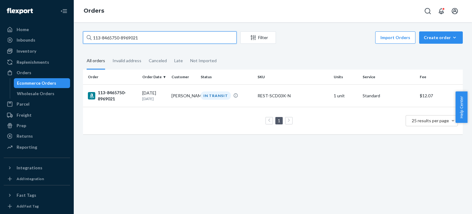
paste input "2-4936787-7496223"
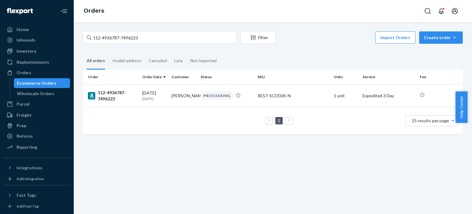
click at [174, 44] on div "112-4936787-7496223 Filter Import Orders Create order Ecommerce order Removal o…" at bounding box center [273, 38] width 380 height 14
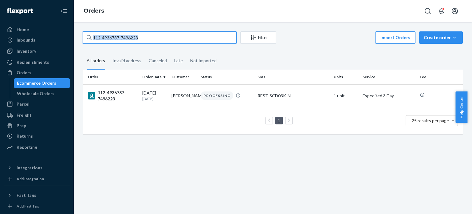
click at [175, 41] on input "112-4936787-7496223" at bounding box center [160, 37] width 154 height 12
paste input "1-5554252-8488201"
click at [175, 40] on input "111-5554252-8488201" at bounding box center [160, 37] width 154 height 12
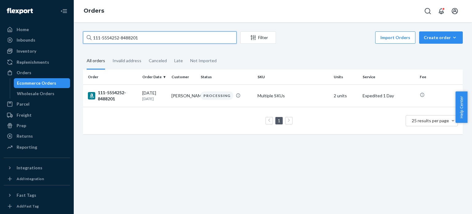
click at [175, 40] on input "111-5554252-8488201" at bounding box center [160, 37] width 154 height 12
paste input "2043576-9662663"
click at [193, 38] on input "111-2043576-9662663" at bounding box center [160, 37] width 154 height 12
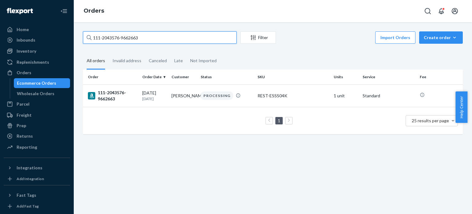
click at [193, 38] on input "111-2043576-9662663" at bounding box center [160, 37] width 154 height 12
paste input "4521464-9872205"
click at [204, 35] on input "111-4521464-9872205" at bounding box center [160, 37] width 154 height 12
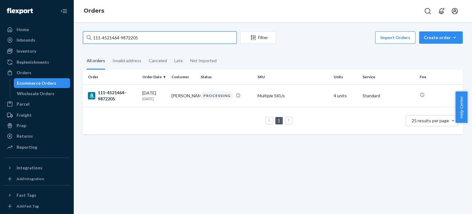
paste input "5605140-5289858"
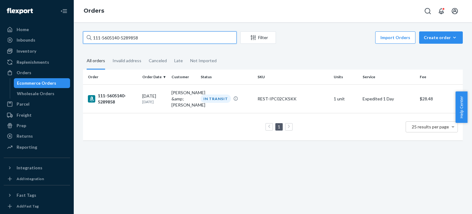
click at [222, 41] on input "111-5605140-5289858" at bounding box center [160, 37] width 154 height 12
paste input "3-0546603-3506614"
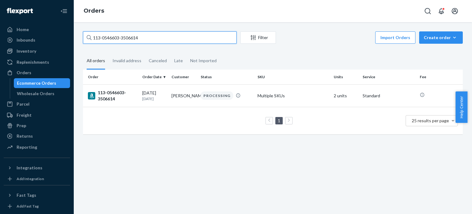
click at [194, 42] on input "113-0546603-3506614" at bounding box center [160, 37] width 154 height 12
paste input "3586164-8602630"
click at [189, 40] on input "113-3586164-8602630" at bounding box center [160, 37] width 154 height 12
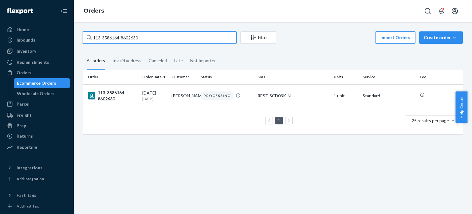
click at [189, 40] on input "113-3586164-8602630" at bounding box center [160, 37] width 154 height 12
paste input "4-9456242-1084242"
click at [212, 39] on input "114-9456242-1084242" at bounding box center [160, 37] width 154 height 12
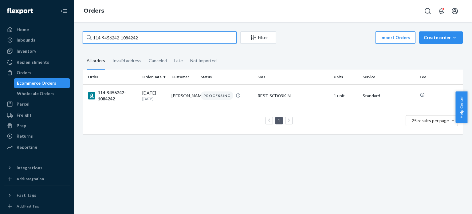
click at [212, 39] on input "114-9456242-1084242" at bounding box center [160, 37] width 154 height 12
paste input "7809799-3843467"
click at [183, 37] on input "114-7809799-3843467" at bounding box center [160, 37] width 154 height 12
click at [184, 37] on input "114-7809799-3843467" at bounding box center [160, 37] width 154 height 12
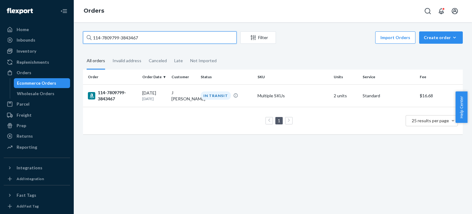
paste input "2479869-4802662"
click at [191, 41] on input "114-2479869-4802662" at bounding box center [160, 37] width 154 height 12
paste input "5344300-5200209"
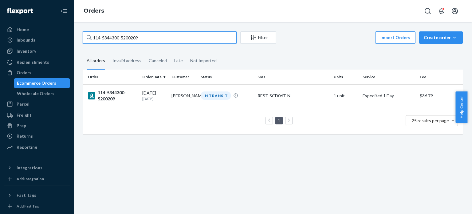
click at [153, 37] on input "114-5344300-5200209" at bounding box center [160, 37] width 154 height 12
paste input "3-0735326-9905054"
type input "113-0735326-9905054"
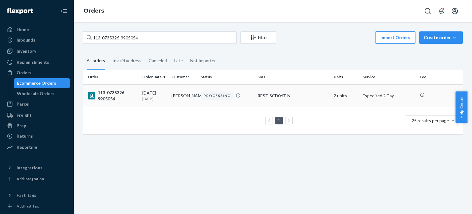
click at [108, 99] on div "113-0735326-9905054" at bounding box center [112, 95] width 49 height 12
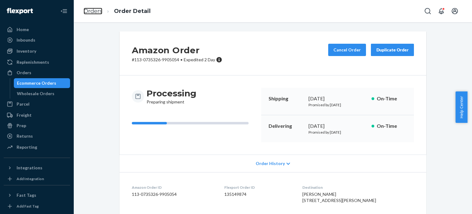
drag, startPoint x: 95, startPoint y: 12, endPoint x: 101, endPoint y: 28, distance: 17.1
click at [95, 11] on link "Orders" at bounding box center [93, 11] width 19 height 7
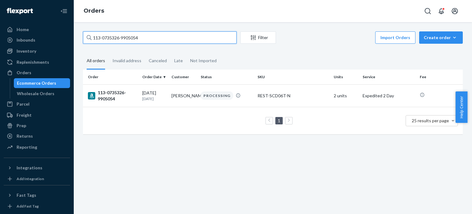
click at [110, 38] on input "113-0735326-9905054" at bounding box center [160, 37] width 154 height 12
paste input "8925866-2203405"
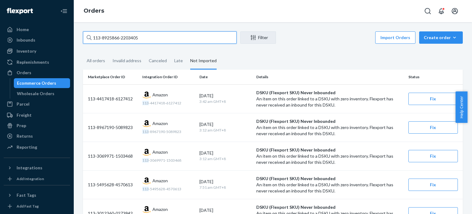
click at [108, 39] on input "113-8925866-2203405" at bounding box center [160, 37] width 154 height 12
paste input "1-1768451-3069807"
type input "111-1768451-3069807"
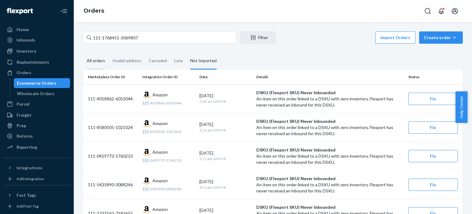
click at [103, 67] on div "All orders" at bounding box center [96, 61] width 18 height 17
click at [83, 53] on input "All orders" at bounding box center [83, 53] width 0 height 0
click at [30, 52] on div "Inventory" at bounding box center [27, 51] width 20 height 6
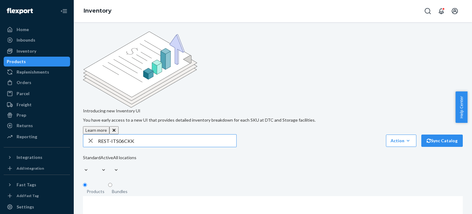
type input "REST-ITS06CKK"
click at [162, 134] on input "REST-ITS06CKK" at bounding box center [167, 140] width 138 height 12
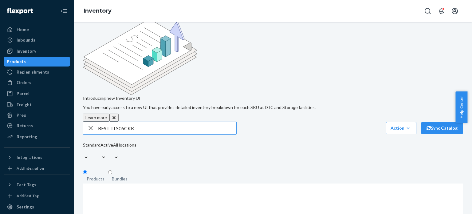
click at [149, 122] on input "REST-ITS06CKK" at bounding box center [167, 128] width 138 height 12
click at [33, 52] on div "Inventory" at bounding box center [27, 51] width 20 height 6
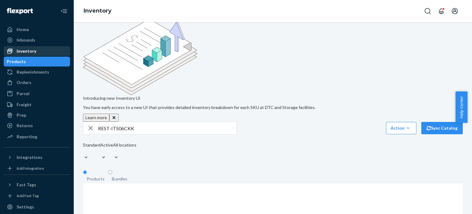
click at [38, 48] on div "Inventory" at bounding box center [36, 51] width 65 height 9
click at [90, 122] on icon "button" at bounding box center [90, 128] width 7 height 12
click at [25, 54] on div "Inventory" at bounding box center [27, 51] width 20 height 6
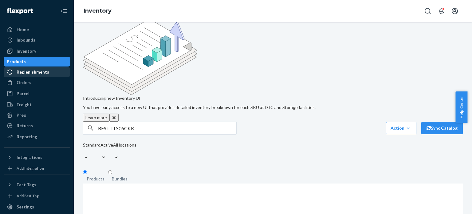
click at [28, 74] on div "Replenishments" at bounding box center [33, 72] width 33 height 6
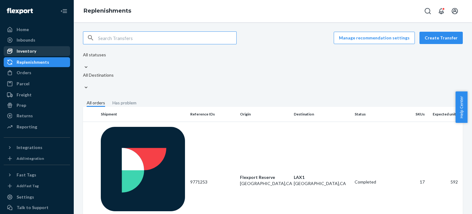
click at [22, 49] on div "Inventory" at bounding box center [27, 51] width 20 height 6
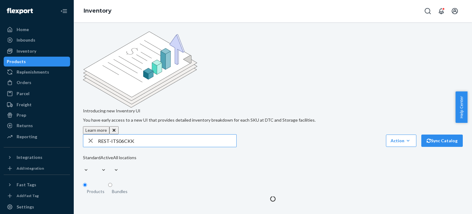
click at [26, 63] on div "Products" at bounding box center [16, 61] width 19 height 6
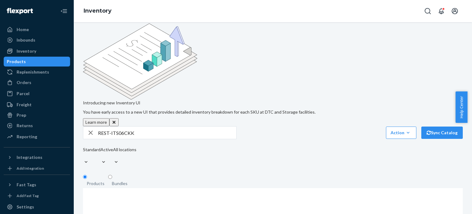
scroll to position [13, 0]
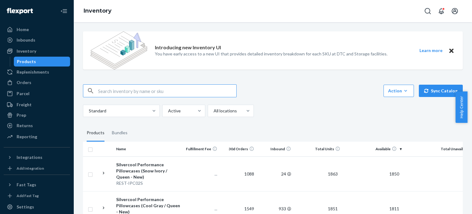
click at [149, 89] on input "text" at bounding box center [167, 91] width 138 height 12
click at [149, 89] on input "REST-ITS06CKK" at bounding box center [167, 91] width 138 height 12
type input "REST-ITS06CKK"
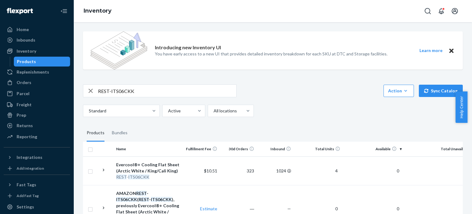
scroll to position [31, 0]
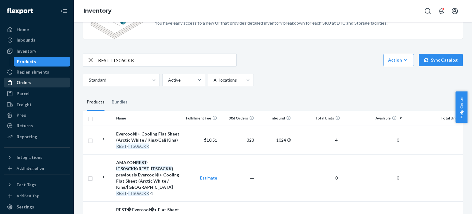
click at [26, 82] on div "Orders" at bounding box center [24, 82] width 15 height 6
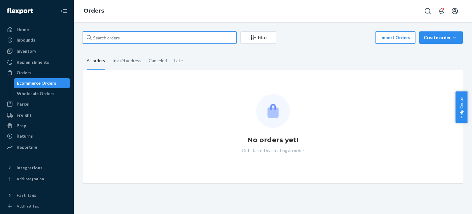
click at [130, 39] on input "text" at bounding box center [160, 37] width 154 height 12
paste input "113-8925866-2203405"
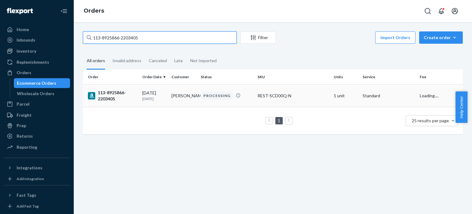
type input "113-8925866-2203405"
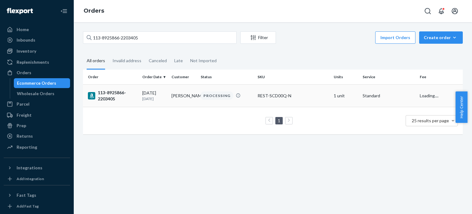
click at [107, 99] on div "113-8925866-2203405" at bounding box center [112, 95] width 49 height 12
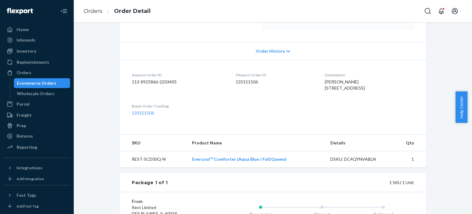
scroll to position [123, 0]
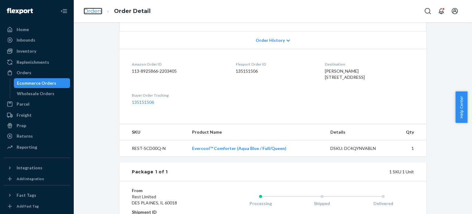
click at [89, 12] on link "Orders" at bounding box center [93, 11] width 19 height 7
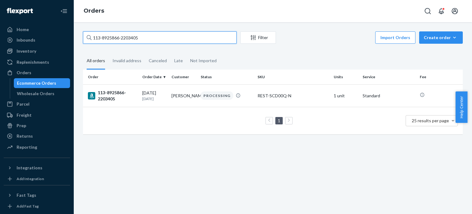
click at [105, 39] on input "113-8925866-2203405" at bounding box center [160, 37] width 154 height 12
paste input "1-1768451-3069807"
type input "111-1768451-3069807"
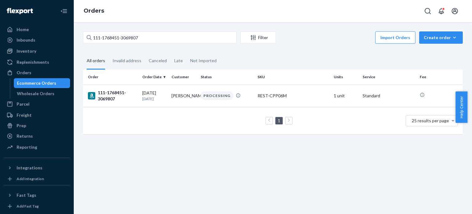
click at [105, 94] on div "111-1768451-3069807" at bounding box center [112, 95] width 49 height 12
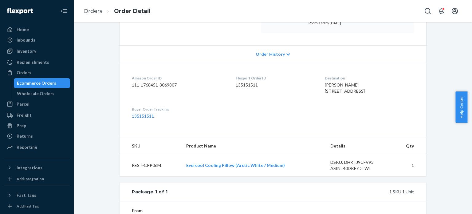
scroll to position [123, 0]
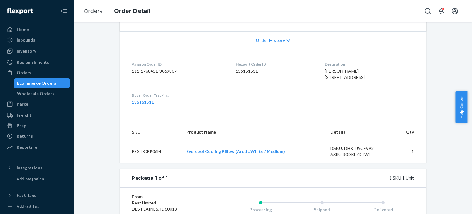
click at [95, 6] on ol "Orders Order Detail" at bounding box center [117, 11] width 77 height 18
click at [95, 9] on link "Orders" at bounding box center [93, 11] width 19 height 7
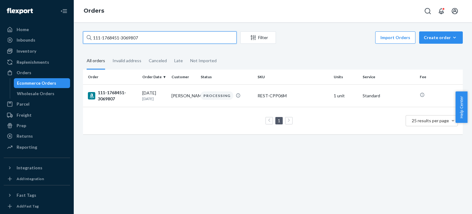
click at [110, 41] on input "111-1768451-3069807" at bounding box center [160, 37] width 154 height 12
paste input "4-1985720-9985845"
type input "114-1985720-9985845"
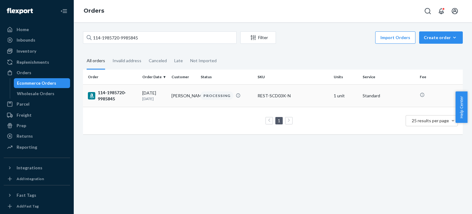
click at [108, 97] on div "114-1985720-9985845" at bounding box center [112, 95] width 49 height 12
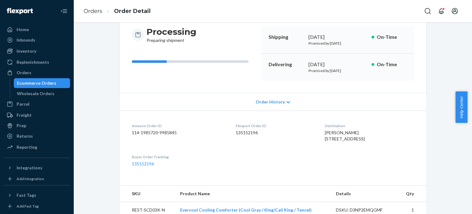
scroll to position [92, 0]
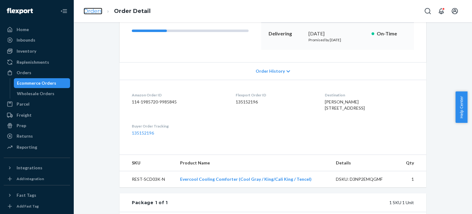
click at [90, 11] on link "Orders" at bounding box center [93, 11] width 19 height 7
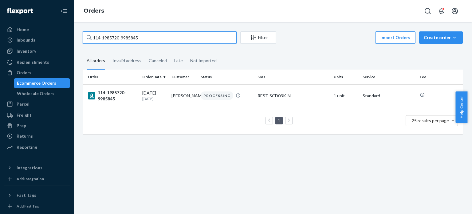
click at [104, 38] on input "114-1985720-9985845" at bounding box center [160, 37] width 154 height 12
paste input "1-6287023-4735468"
type input "111-6287023-4735468"
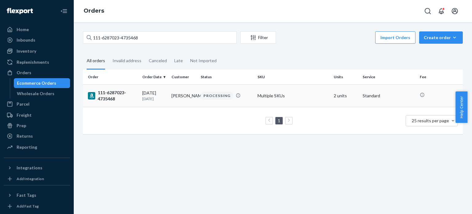
click at [111, 94] on div "111-6287023-4735468" at bounding box center [112, 95] width 49 height 12
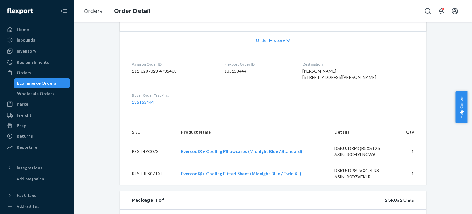
scroll to position [31, 0]
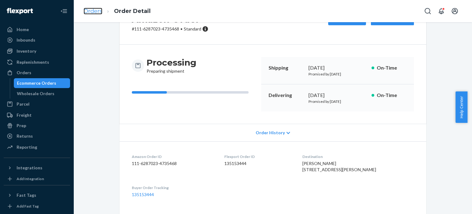
click at [99, 11] on link "Orders" at bounding box center [93, 11] width 19 height 7
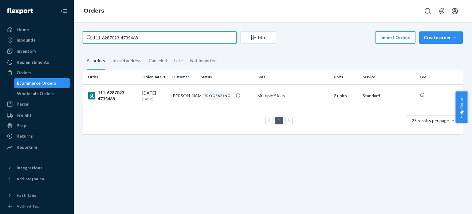
click at [108, 39] on input "111-6287023-4735468" at bounding box center [160, 37] width 154 height 12
paste input "2-8698318-6639409"
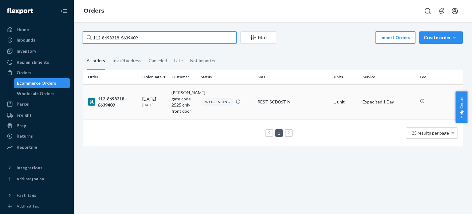
type input "112-8698318-6639409"
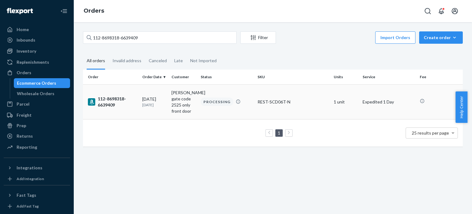
click at [111, 98] on div "112-8698318-6639409" at bounding box center [112, 102] width 49 height 12
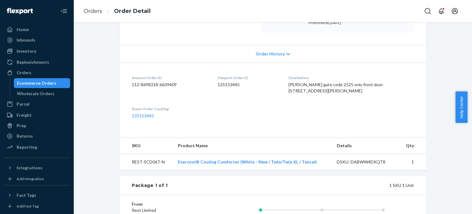
scroll to position [123, 0]
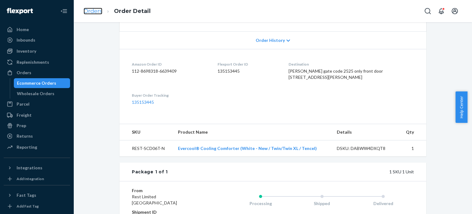
click at [91, 10] on link "Orders" at bounding box center [93, 11] width 19 height 7
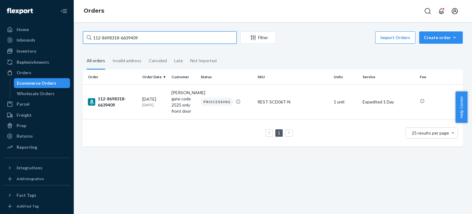
click at [114, 37] on input "112-8698318-6639409" at bounding box center [160, 37] width 154 height 12
paste input "1-8752917-0608203"
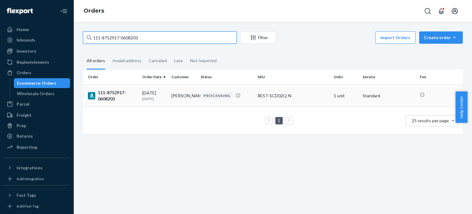
type input "111-8752917-0608203"
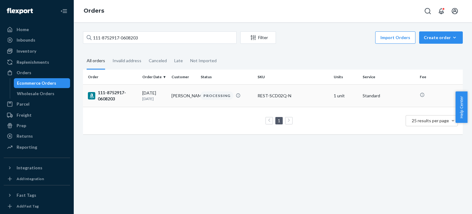
click at [110, 97] on div "111-8752917-0608203" at bounding box center [112, 95] width 49 height 12
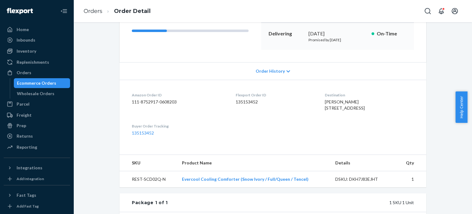
scroll to position [123, 0]
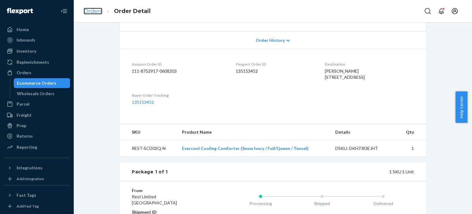
click at [93, 14] on link "Orders" at bounding box center [93, 11] width 19 height 7
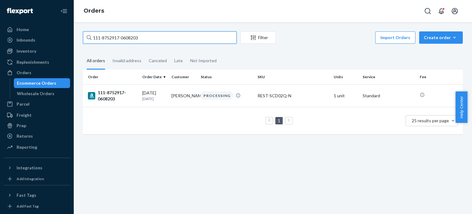
click at [106, 34] on input "111-8752917-0608203" at bounding box center [160, 37] width 154 height 12
paste input "4-4085277-8337066"
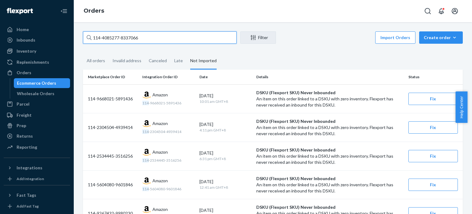
type input "114-4085277-8337066"
click at [140, 37] on input "114-4085277-8337066" at bounding box center [160, 37] width 154 height 12
click at [141, 37] on input "114-4085277-8337066" at bounding box center [160, 37] width 154 height 12
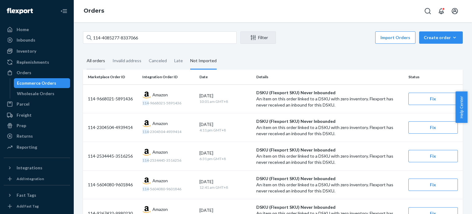
click at [98, 62] on div "All orders" at bounding box center [96, 61] width 18 height 17
click at [83, 53] on input "All orders" at bounding box center [83, 53] width 0 height 0
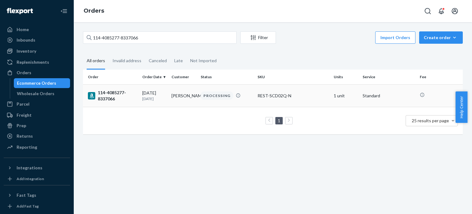
click at [109, 95] on div "114-4085277-8337066" at bounding box center [112, 95] width 49 height 12
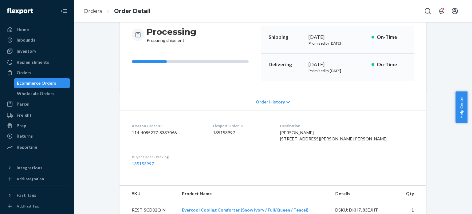
scroll to position [123, 0]
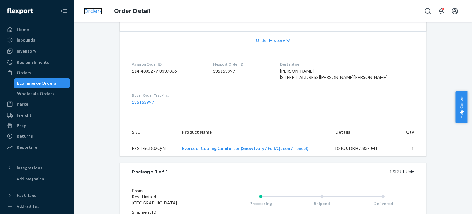
click at [88, 8] on link "Orders" at bounding box center [93, 11] width 19 height 7
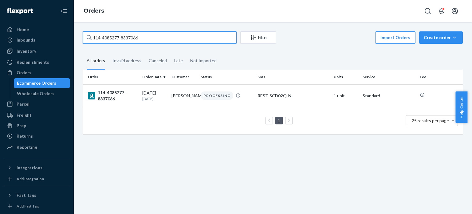
click at [118, 38] on input "114-4085277-8337066" at bounding box center [160, 37] width 154 height 12
paste input "3-9200278-8058631"
type input "113-9200278-8058631"
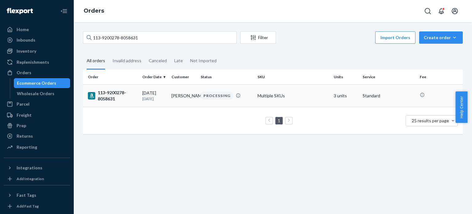
click at [112, 98] on div "113-9200278-8058631" at bounding box center [112, 95] width 49 height 12
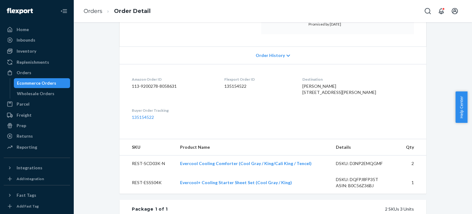
scroll to position [123, 0]
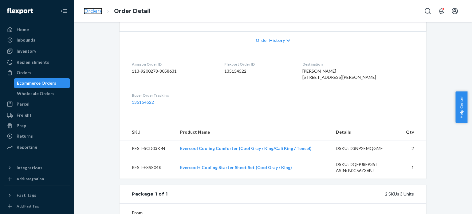
click at [94, 8] on link "Orders" at bounding box center [93, 11] width 19 height 7
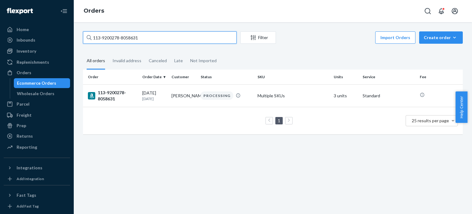
click at [108, 40] on input "113-9200278-8058631" at bounding box center [160, 37] width 154 height 12
paste input "1-7407419-153144"
type input "111-7407419-1531441"
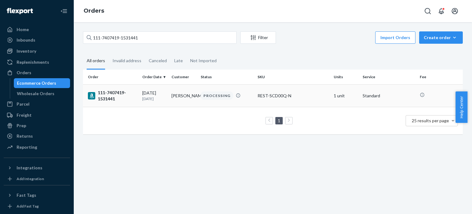
click at [106, 99] on div "111-7407419-1531441" at bounding box center [112, 95] width 49 height 12
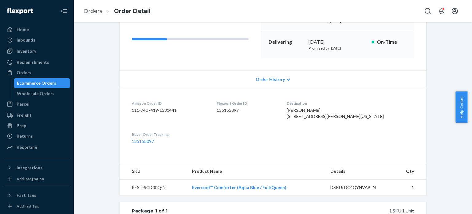
scroll to position [92, 0]
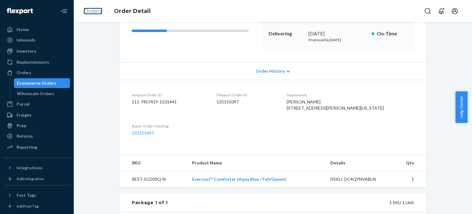
click at [86, 11] on link "Orders" at bounding box center [93, 11] width 19 height 7
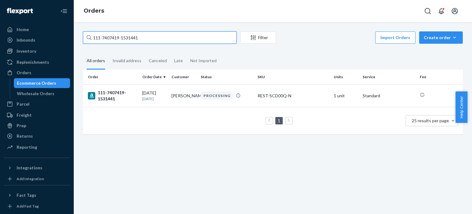
click at [103, 36] on input "111-7407419-1531441" at bounding box center [160, 37] width 154 height 12
paste input "3-7487714-6468223"
type input "113-7487714-6468223"
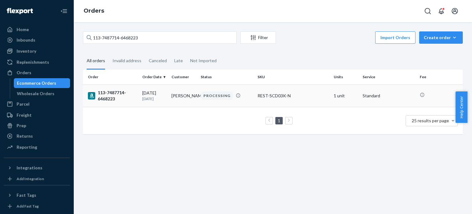
click at [113, 96] on div "113-7487714-6468223" at bounding box center [112, 95] width 49 height 12
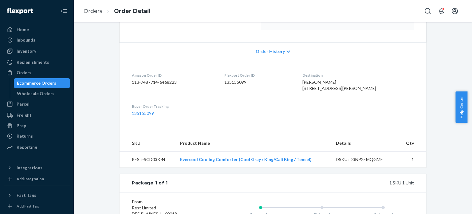
scroll to position [123, 0]
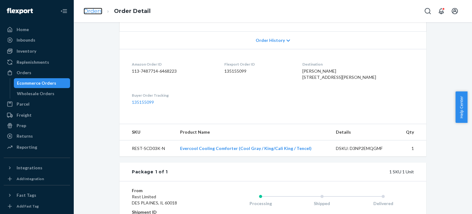
click at [89, 10] on link "Orders" at bounding box center [93, 11] width 19 height 7
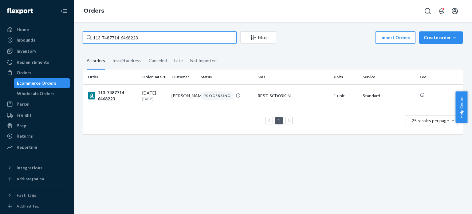
click at [101, 33] on input "113-7487714-6468223" at bounding box center [160, 37] width 154 height 12
paste input "2-9414238-2347424"
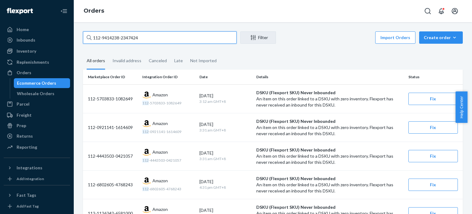
type input "112-9414238-2347424"
click at [148, 37] on input "112-9414238-2347424" at bounding box center [160, 37] width 154 height 12
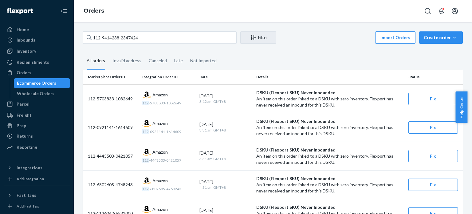
click at [97, 61] on div "All orders" at bounding box center [96, 61] width 18 height 17
click at [83, 53] on input "All orders" at bounding box center [83, 53] width 0 height 0
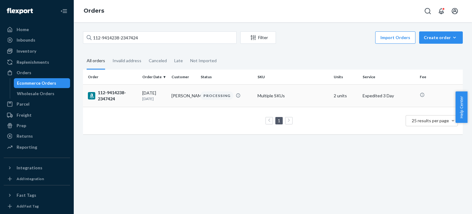
click at [111, 97] on div "112-9414238-2347424" at bounding box center [112, 95] width 49 height 12
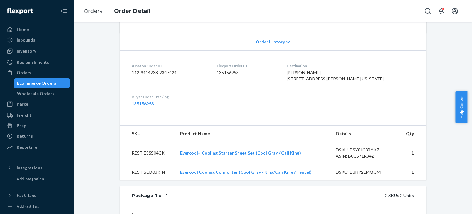
scroll to position [154, 0]
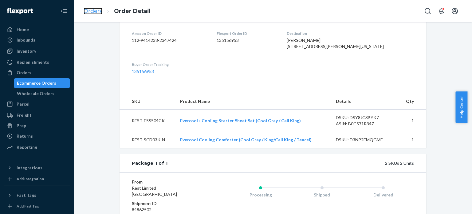
click at [100, 11] on link "Orders" at bounding box center [93, 11] width 19 height 7
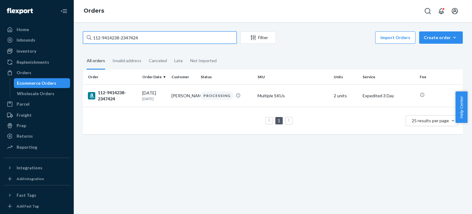
click at [108, 34] on input "112-9414238-2347424" at bounding box center [160, 37] width 154 height 12
click at [109, 35] on input "112-9414238-2347424" at bounding box center [160, 37] width 154 height 12
paste input "3-9795274-5321835"
type input "113-9795274-5321835"
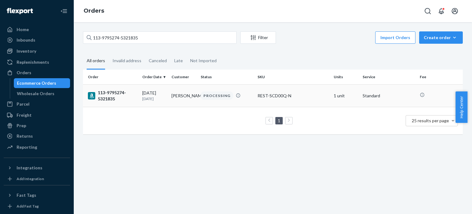
click at [108, 94] on div "113-9795274-5321835" at bounding box center [112, 95] width 49 height 12
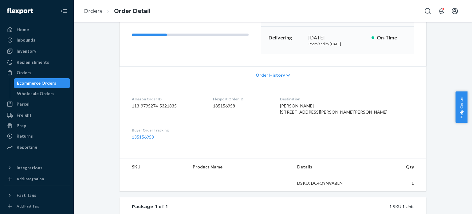
scroll to position [123, 0]
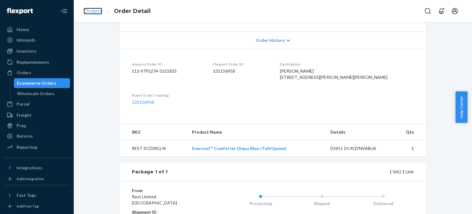
click at [96, 13] on link "Orders" at bounding box center [93, 11] width 19 height 7
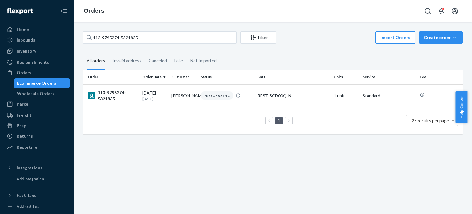
click at [117, 44] on div "113-9795274-5321835 Filter Import Orders Create order Ecommerce order Removal o…" at bounding box center [273, 38] width 380 height 14
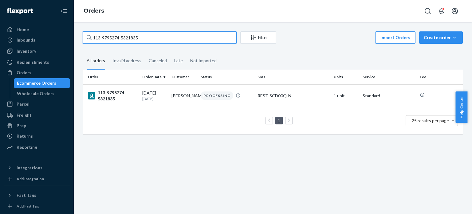
click at [122, 39] on input "113-9795274-5321835" at bounding box center [160, 37] width 154 height 12
paste input "1743973-6785013"
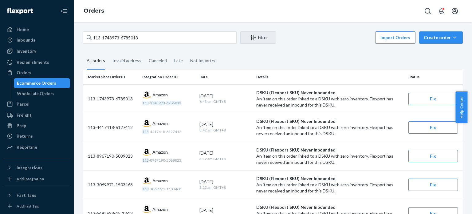
click at [102, 57] on div "All orders" at bounding box center [96, 61] width 18 height 17
click at [83, 53] on input "All orders" at bounding box center [83, 53] width 0 height 0
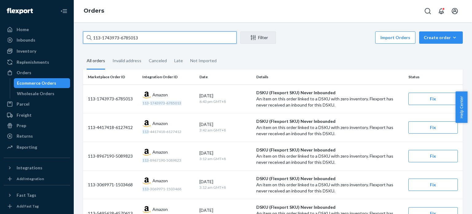
click at [110, 41] on input "113-1743973-6785013" at bounding box center [160, 37] width 154 height 12
paste input "1-9170440-4197801"
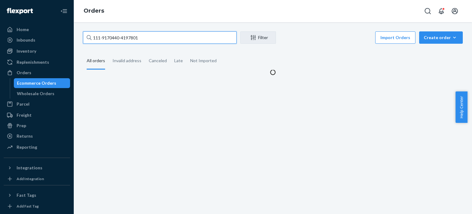
type input "111-9170440-4197801"
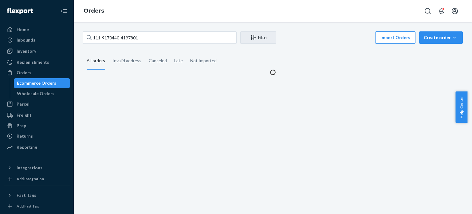
click at [97, 59] on div "All orders" at bounding box center [96, 61] width 18 height 17
click at [83, 53] on input "All orders" at bounding box center [83, 53] width 0 height 0
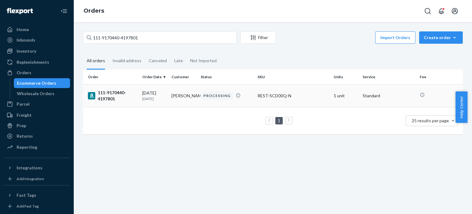
click at [106, 90] on div "111-9170440-4197801" at bounding box center [112, 95] width 49 height 12
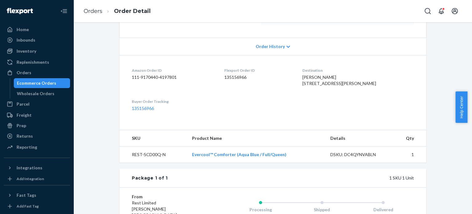
scroll to position [123, 0]
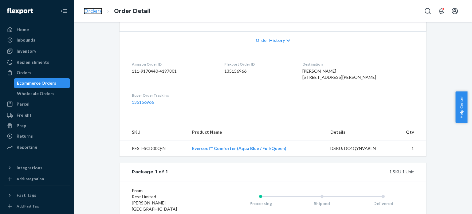
click at [91, 9] on link "Orders" at bounding box center [93, 11] width 19 height 7
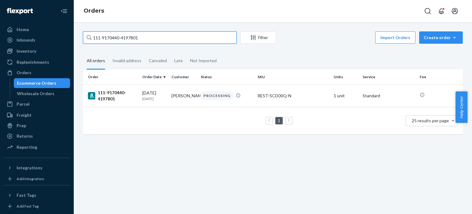
click at [106, 34] on input "111-9170440-4197801" at bounding box center [160, 37] width 154 height 12
click at [107, 34] on input "111-9170440-4197801" at bounding box center [160, 37] width 154 height 12
paste input "4-5972819-6337047"
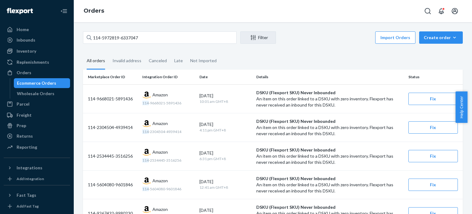
click at [103, 61] on div "All orders" at bounding box center [96, 61] width 18 height 17
click at [83, 53] on input "All orders" at bounding box center [83, 53] width 0 height 0
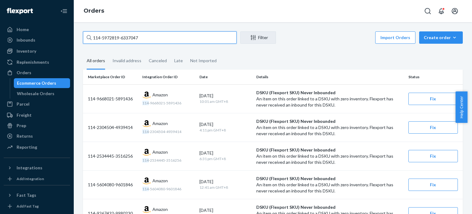
click at [107, 39] on input "114-5972819-6337047" at bounding box center [160, 37] width 154 height 12
paste input "6808140-4118651"
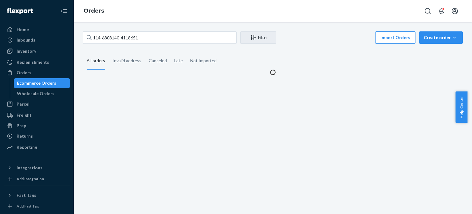
click at [92, 63] on div "All orders" at bounding box center [96, 61] width 18 height 17
click at [83, 53] on input "All orders" at bounding box center [83, 53] width 0 height 0
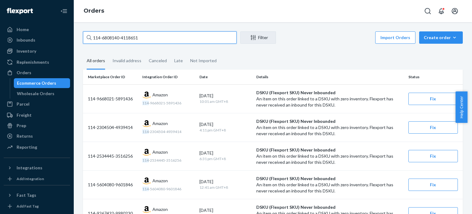
click at [113, 35] on input "114-6808140-4118651" at bounding box center [160, 37] width 154 height 12
paste input "8241155-1405854"
type input "114-8241155-1405854"
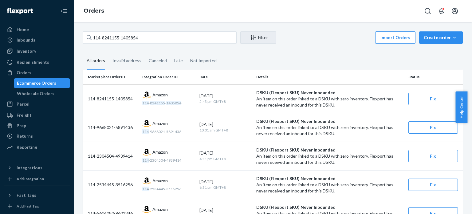
click at [96, 62] on div "All orders" at bounding box center [96, 61] width 18 height 17
click at [83, 53] on input "All orders" at bounding box center [83, 53] width 0 height 0
click at [451, 38] on icon "button" at bounding box center [454, 37] width 6 height 6
click at [440, 47] on span "Ecommerce order" at bounding box center [425, 45] width 34 height 4
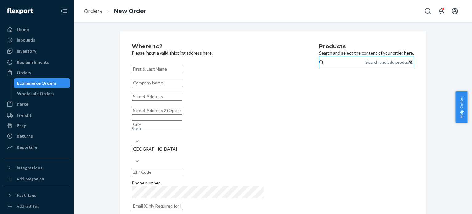
click at [365, 65] on div "Search and add products" at bounding box center [389, 62] width 48 height 6
click at [365, 65] on input "Search and add products" at bounding box center [365, 62] width 1 height 6
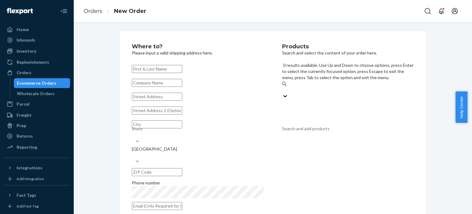
paste input "REST-ESSS04QK"
type input "REST-ESSS04QK"
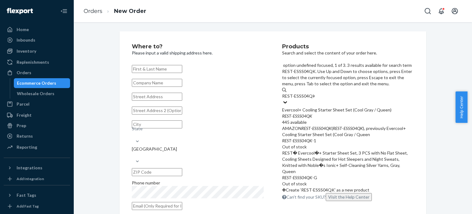
click at [326, 107] on div "Evercool+ Cooling Starter Sheet Set (Cool Gray / Queen)" at bounding box center [348, 110] width 132 height 6
click at [315, 93] on input "REST-ESSS04QK" at bounding box center [298, 96] width 33 height 6
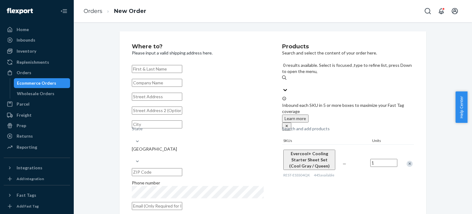
click at [179, 72] on input "text" at bounding box center [157, 69] width 50 height 8
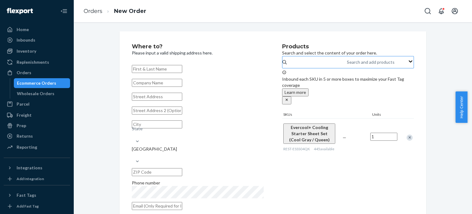
paste input "[PERSON_NAME]"
type input "[PERSON_NAME]"
click at [157, 100] on input "text" at bounding box center [157, 96] width 50 height 8
paste input "17742 TRISTANIA PL"
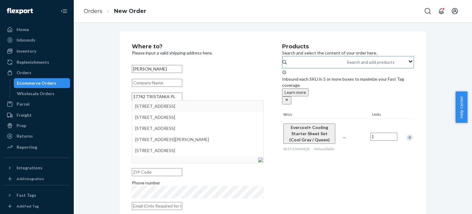
type input "17742 TRISTANIA PL"
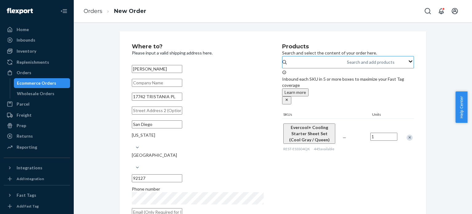
click at [182, 174] on input "text" at bounding box center [157, 178] width 50 height 8
paste input "-1262"
type input "92127-1262"
click at [334, 158] on div "Products Search and select the content of your order here. Search and add produ…" at bounding box center [348, 132] width 132 height 176
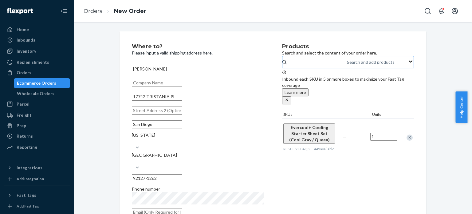
scroll to position [92, 0]
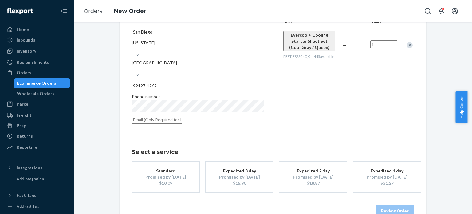
click at [245, 167] on div "Expedited 3 day" at bounding box center [239, 170] width 49 height 6
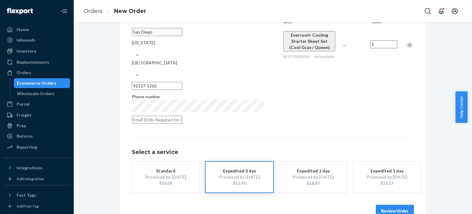
click at [383, 204] on button "Review Order" at bounding box center [395, 210] width 38 height 12
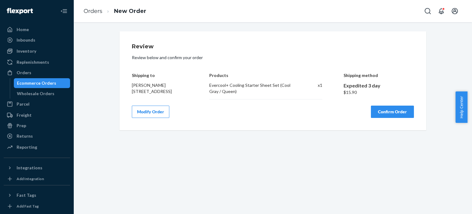
scroll to position [0, 0]
click at [377, 113] on button "Confirm Order" at bounding box center [392, 111] width 43 height 12
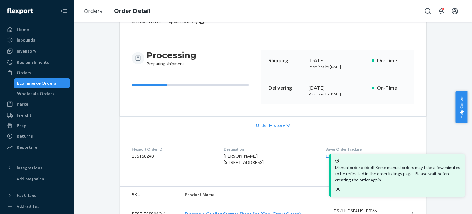
scroll to position [61, 0]
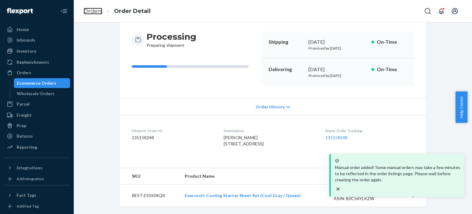
drag, startPoint x: 92, startPoint y: 11, endPoint x: 104, endPoint y: 27, distance: 19.3
click at [92, 11] on link "Orders" at bounding box center [93, 11] width 19 height 7
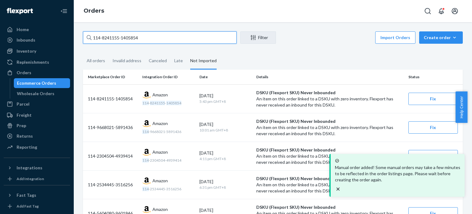
click at [112, 39] on input "114-8241155-1405854" at bounding box center [160, 37] width 154 height 12
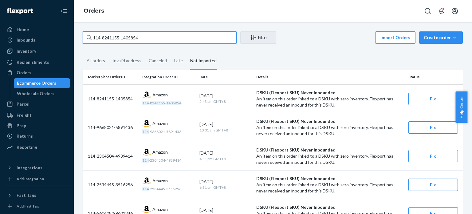
paste input "1-9827193-2909846"
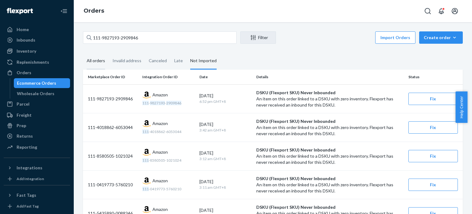
click at [92, 62] on div "All orders" at bounding box center [96, 61] width 18 height 17
click at [83, 53] on input "All orders" at bounding box center [83, 53] width 0 height 0
click at [98, 64] on div "All orders" at bounding box center [96, 61] width 18 height 17
click at [83, 53] on input "All orders" at bounding box center [83, 53] width 0 height 0
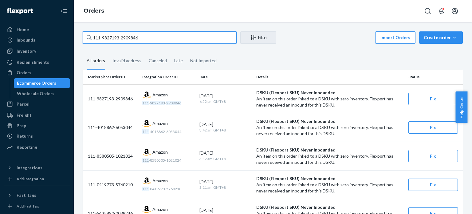
click at [150, 38] on input "111-9827193-2909846" at bounding box center [160, 37] width 154 height 12
paste input "4-1905089-0617812"
type input "114-1905089-0617812"
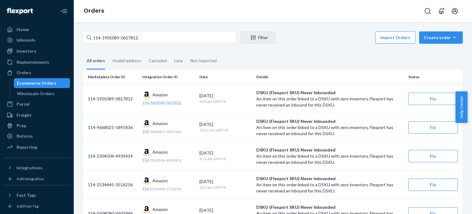
click at [88, 59] on div "All orders" at bounding box center [96, 61] width 18 height 17
click at [83, 53] on input "All orders" at bounding box center [83, 53] width 0 height 0
click at [88, 59] on div "All orders" at bounding box center [96, 61] width 18 height 17
click at [83, 53] on input "All orders" at bounding box center [83, 53] width 0 height 0
click at [434, 38] on div "Create order" at bounding box center [441, 37] width 34 height 6
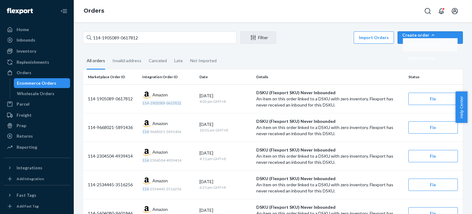
click at [430, 47] on span "Ecommerce order" at bounding box center [425, 45] width 34 height 4
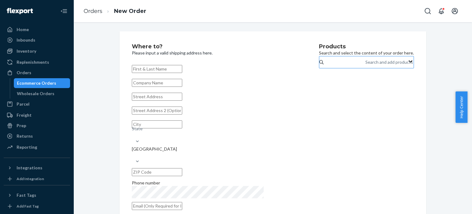
click at [365, 65] on div "Search and add products" at bounding box center [389, 62] width 48 height 6
click at [365, 65] on input "Search and add products" at bounding box center [365, 62] width 1 height 6
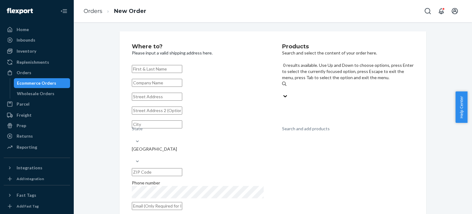
paste input "REST-CPP06M"
type input "REST-CPP06M"
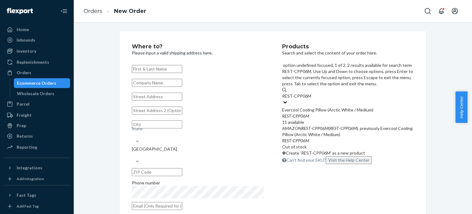
click at [312, 107] on div "Evercool Cooling Pillow (Arctic White / Medium)" at bounding box center [348, 110] width 132 height 6
click at [311, 93] on input "REST-CPP06M" at bounding box center [296, 96] width 29 height 6
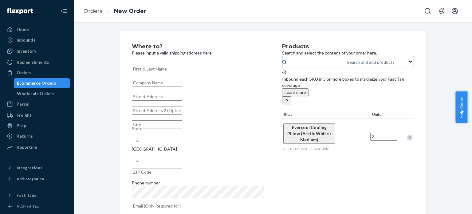
type input "2"
click at [363, 160] on div "Products Search and select the content of your order here. Search and add produ…" at bounding box center [348, 129] width 132 height 170
click at [347, 63] on div "Search and add products REST-CPP06M" at bounding box center [347, 62] width 1 height 6
click at [347, 63] on input "REST-CPP06M" at bounding box center [347, 62] width 1 height 6
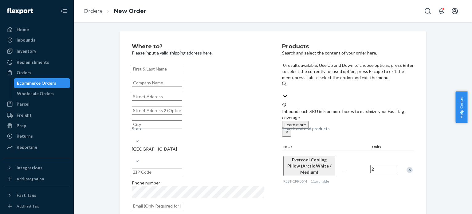
paste input "REST-ESSS04QK"
type input "REST-ESSS04QK"
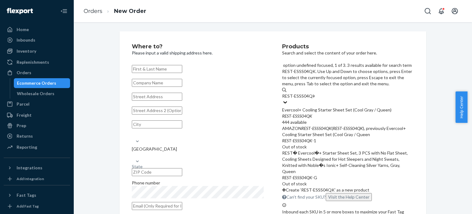
click at [316, 107] on div "Evercool+ Cooling Starter Sheet Set (Cool Gray / Queen)" at bounding box center [348, 110] width 132 height 6
click at [315, 93] on input "REST-ESSS04QK" at bounding box center [298, 96] width 33 height 6
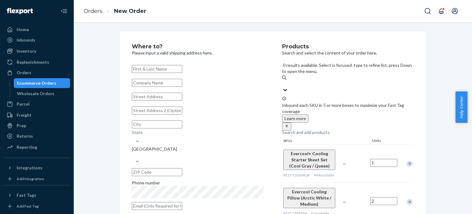
click at [330, 129] on div "Search and add products" at bounding box center [306, 132] width 48 height 6
click at [283, 81] on input "REST-ESSS04QK" at bounding box center [282, 84] width 1 height 6
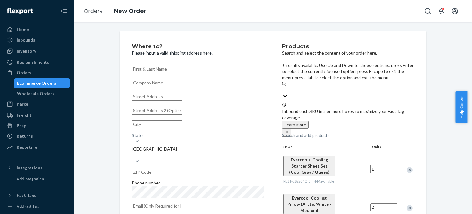
paste input "REST-SCD02Q"
type input "REST-SCD02Q"
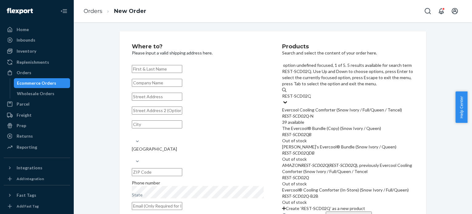
click at [329, 107] on div "Evercool Cooling Comforter (Snow Ivory / Full/Queen / Tencel)" at bounding box center [348, 110] width 132 height 6
click at [311, 93] on input "REST-SCD02Q" at bounding box center [296, 96] width 29 height 6
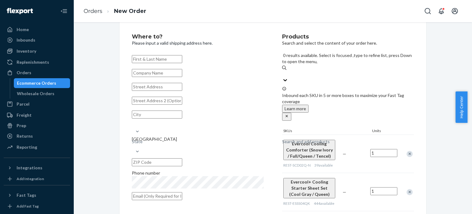
scroll to position [15, 0]
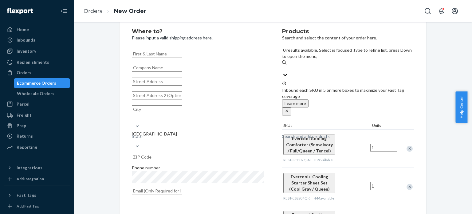
click at [163, 57] on input "text" at bounding box center [157, 54] width 50 height 8
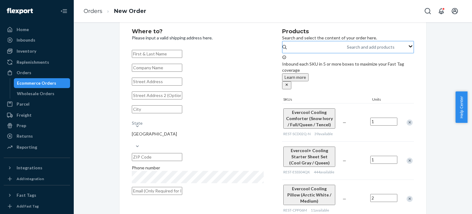
paste input "[PERSON_NAME]"
type input "[PERSON_NAME]"
click at [165, 85] on input "text" at bounding box center [157, 81] width 50 height 8
paste input "24047 N VALLEY RD"
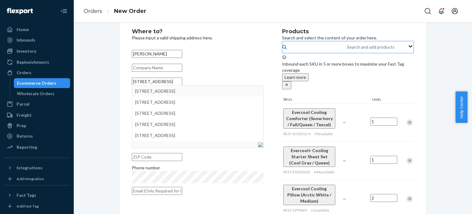
type input "24047 N VALLEY RD"
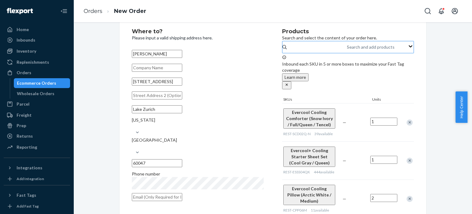
click at [182, 159] on input "text" at bounding box center [157, 163] width 50 height 8
paste input "-8723"
type input "60047-8723"
click at [266, 128] on div "Where to? Please input a valid shipping address here. Donna LaJeunesse 24047 N …" at bounding box center [207, 123] width 150 height 189
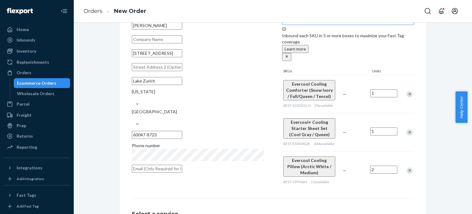
scroll to position [77, 0]
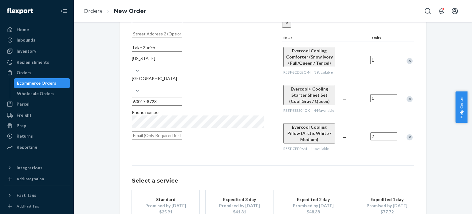
click at [228, 202] on div "Promised by Aug 28, 2025" at bounding box center [239, 205] width 49 height 6
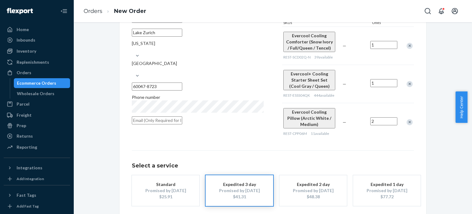
scroll to position [104, 0]
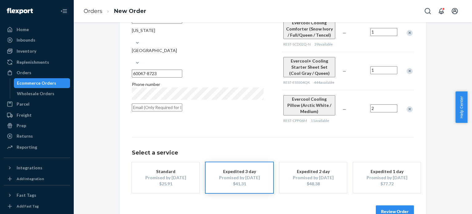
click at [387, 205] on button "Review Order" at bounding box center [395, 211] width 38 height 12
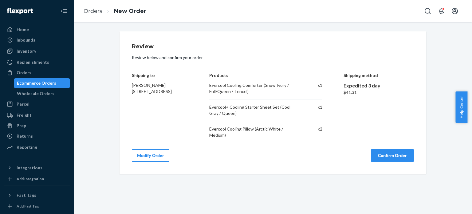
click at [383, 157] on button "Confirm Order" at bounding box center [392, 155] width 43 height 12
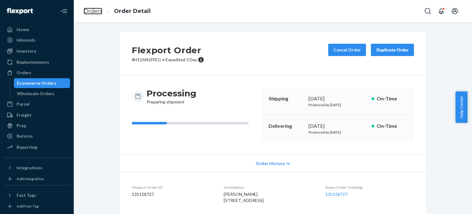
click at [87, 10] on link "Orders" at bounding box center [93, 11] width 19 height 7
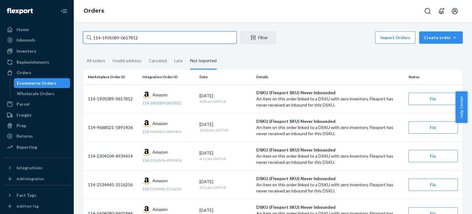
click at [111, 37] on input "114-1905089-0617812" at bounding box center [160, 37] width 154 height 12
paste input "3-1743973-6785013"
type input "113-1743973-6785013"
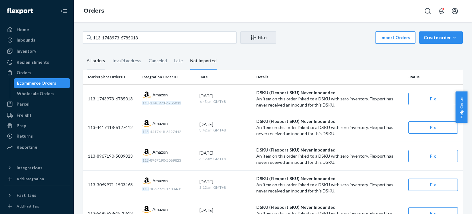
click at [106, 64] on div "All orders" at bounding box center [96, 61] width 26 height 17
click at [83, 53] on input "All orders" at bounding box center [83, 53] width 0 height 0
click at [439, 36] on div "Create order" at bounding box center [441, 37] width 34 height 6
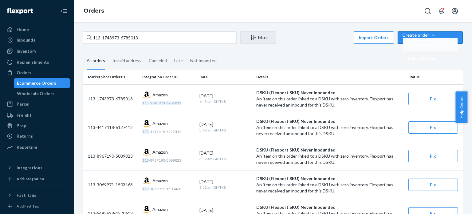
click at [438, 47] on span "Ecommerce order" at bounding box center [425, 45] width 34 height 4
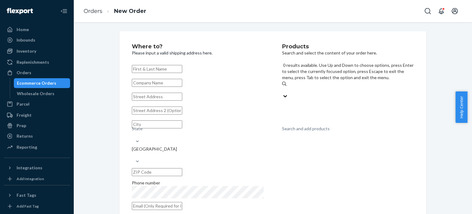
click at [295, 87] on div "Search and add products" at bounding box center [348, 90] width 132 height 6
click at [283, 87] on input "0 results available. Use Up and Down to choose options, press Enter to select t…" at bounding box center [282, 90] width 1 height 6
paste input "REST-ESSS06K"
type input "REST-ESSS06K"
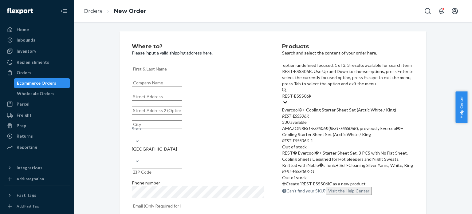
click at [306, 107] on div "Evercool®+ Cooling Starter Sheet Set (Arctic White / King)" at bounding box center [348, 110] width 132 height 6
click at [306, 93] on input "REST-ESSS06K" at bounding box center [296, 96] width 29 height 6
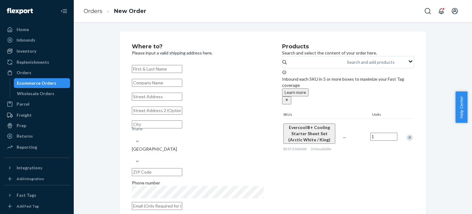
click at [160, 72] on div "State United States Phone number" at bounding box center [198, 137] width 132 height 149
click at [162, 71] on input "text" at bounding box center [157, 69] width 50 height 8
paste input "[PERSON_NAME]"
type input "[PERSON_NAME]"
click at [179, 100] on input "text" at bounding box center [157, 96] width 50 height 8
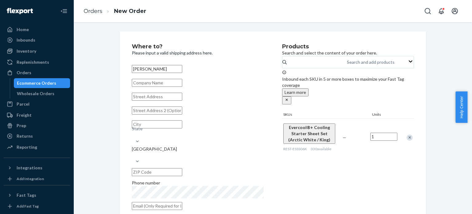
paste input "4809 GARNET CIR"
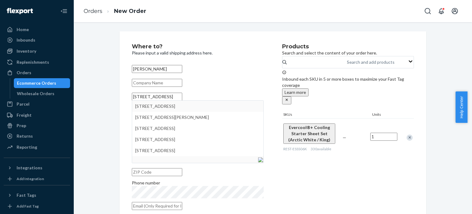
type input "4809 GARNET CIR"
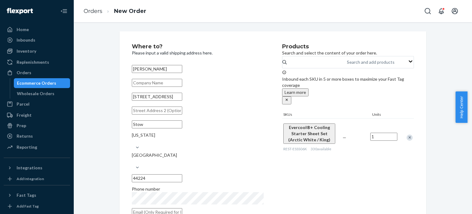
click at [182, 174] on input "text" at bounding box center [157, 178] width 50 height 8
paste input "-7052"
type input "44224-7052"
click at [267, 99] on div "Where to? Please input a valid shipping address here. Michael Adams 4809 GARNET…" at bounding box center [207, 132] width 150 height 176
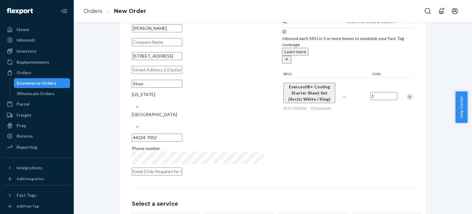
scroll to position [92, 0]
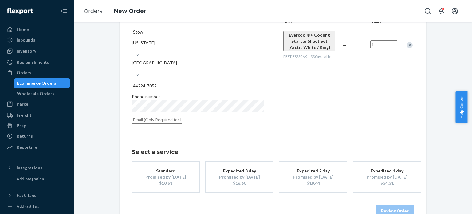
click at [254, 167] on div "Expedited 3 day" at bounding box center [239, 170] width 49 height 6
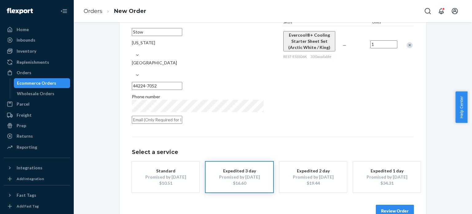
click at [401, 204] on button "Review Order" at bounding box center [395, 210] width 38 height 12
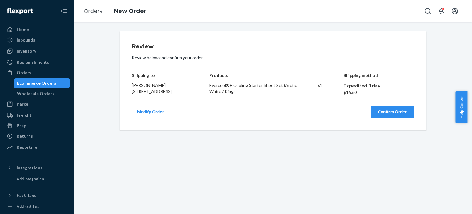
scroll to position [0, 0]
click at [383, 112] on button "Confirm Order" at bounding box center [392, 111] width 43 height 12
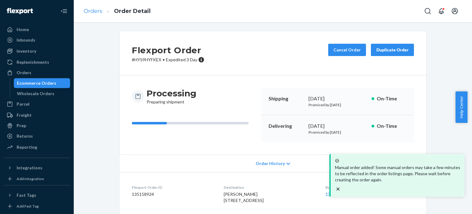
drag, startPoint x: 80, startPoint y: 12, endPoint x: 85, endPoint y: 11, distance: 5.6
click at [80, 11] on ol "Orders Order Detail" at bounding box center [117, 11] width 77 height 18
click at [92, 11] on link "Orders" at bounding box center [93, 11] width 19 height 7
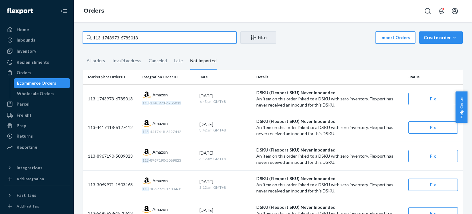
click at [116, 34] on input "113-1743973-6785013" at bounding box center [160, 37] width 154 height 12
paste input "4-5972819-6337047"
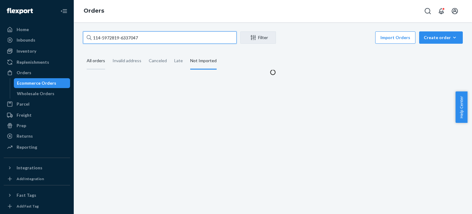
type input "114-5972819-6337047"
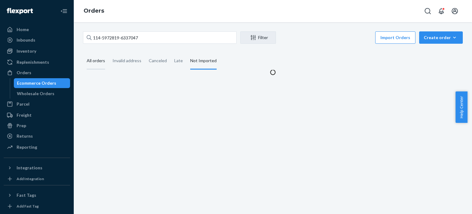
click at [95, 57] on div "All orders" at bounding box center [96, 61] width 18 height 17
click at [83, 53] on input "All orders" at bounding box center [83, 53] width 0 height 0
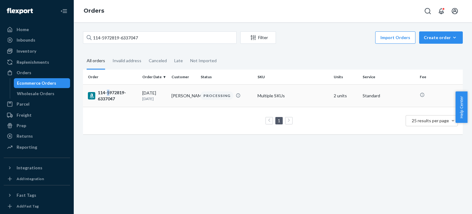
click at [108, 92] on div "114-5972819-6337047" at bounding box center [112, 95] width 49 height 12
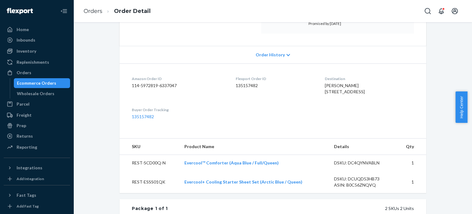
scroll to position [123, 0]
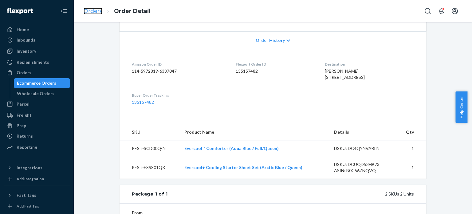
click at [88, 8] on link "Orders" at bounding box center [93, 11] width 19 height 7
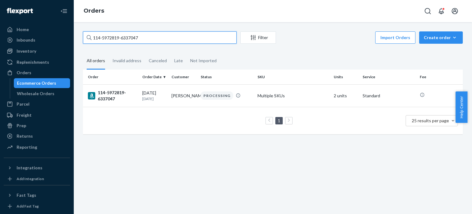
click at [102, 33] on input "114-5972819-6337047" at bounding box center [160, 37] width 154 height 12
paste input "6808140-4118651"
type input "114-6808140-4118651"
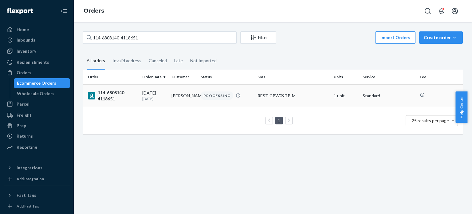
click at [112, 97] on div "114-6808140-4118651" at bounding box center [112, 95] width 49 height 12
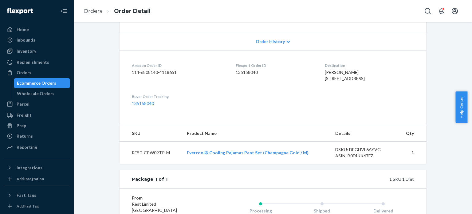
scroll to position [123, 0]
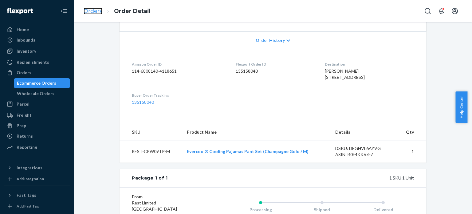
click at [96, 12] on link "Orders" at bounding box center [93, 11] width 19 height 7
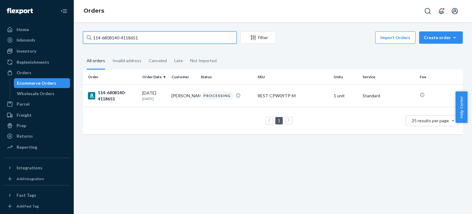
click at [113, 39] on input "114-6808140-4118651" at bounding box center [160, 37] width 154 height 12
paste input "1432841-3316247"
type input "114-1432841-3316247"
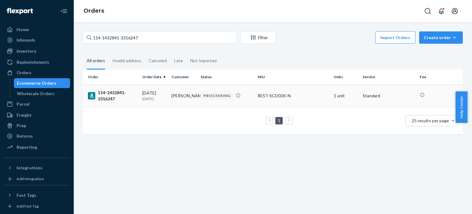
click at [110, 94] on div "114-1432841-3316247" at bounding box center [112, 95] width 49 height 12
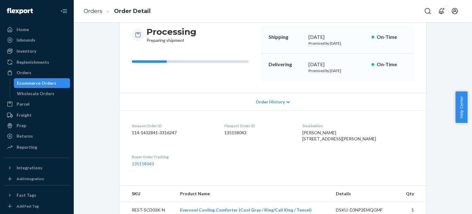
scroll to position [123, 0]
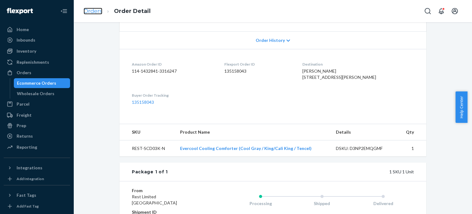
click at [93, 14] on link "Orders" at bounding box center [93, 11] width 19 height 7
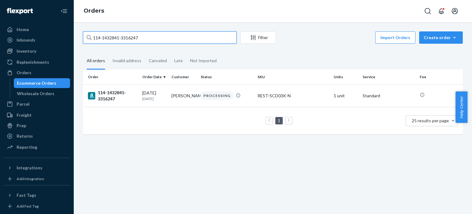
click at [100, 33] on input "114-1432841-3316247" at bounding box center [160, 37] width 154 height 12
paste input "1-1455042-0924251"
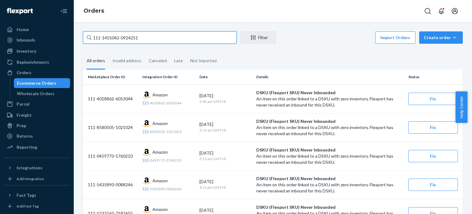
click at [146, 41] on input "111-1455042-0924251" at bounding box center [160, 37] width 154 height 12
paste input "3-9284133-5357813"
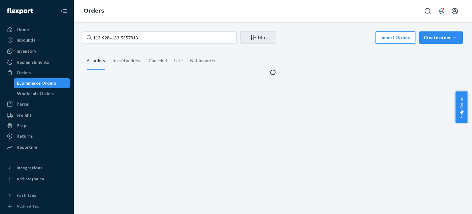
click at [101, 63] on div "All orders" at bounding box center [96, 61] width 18 height 17
click at [83, 53] on input "All orders" at bounding box center [83, 53] width 0 height 0
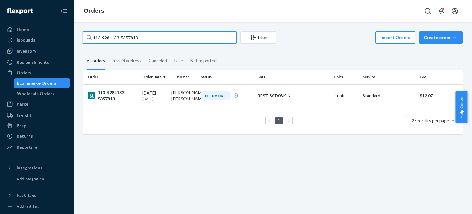
click at [167, 40] on input "113-9284133-5357813" at bounding box center [160, 37] width 154 height 12
paste input "8488616-6952239"
click at [156, 43] on input "113-8488616-6952239" at bounding box center [160, 37] width 154 height 12
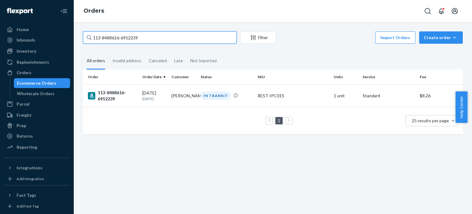
click at [157, 42] on input "113-8488616-6952239" at bounding box center [160, 37] width 154 height 12
paste input "2-8571075-0165042"
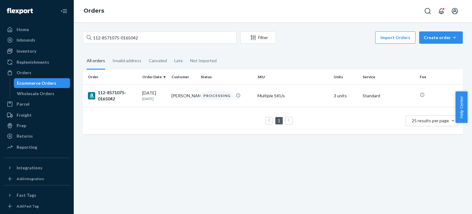
click at [172, 45] on div "112-8571075-0165042 Filter Import Orders Create order Ecommerce order Removal o…" at bounding box center [272, 85] width 389 height 109
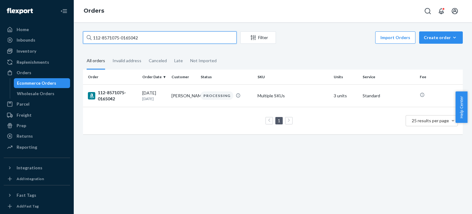
click at [173, 37] on input "112-8571075-0165042" at bounding box center [160, 37] width 154 height 12
paste input "4-9495396-4440244"
click at [179, 40] on input "114-9495396-4440244" at bounding box center [160, 37] width 154 height 12
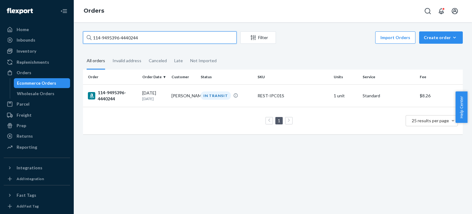
click at [179, 40] on input "114-9495396-4440244" at bounding box center [160, 37] width 154 height 12
paste input "2-2599501-8704261"
click at [181, 38] on input "112-2599501-8704261" at bounding box center [160, 37] width 154 height 12
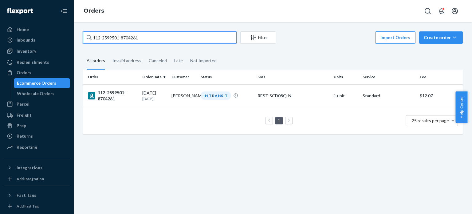
click at [181, 38] on input "112-2599501-8704261" at bounding box center [160, 37] width 154 height 12
paste input "1-0234347-6637037"
click at [168, 37] on input "111-0234347-6637037" at bounding box center [160, 37] width 154 height 12
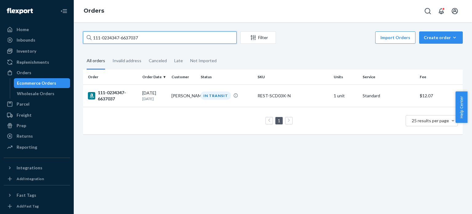
paste input "2-3272253-0794668"
click at [163, 38] on input "112-3272253-0794668" at bounding box center [160, 37] width 154 height 12
paste input "6775944-4678617"
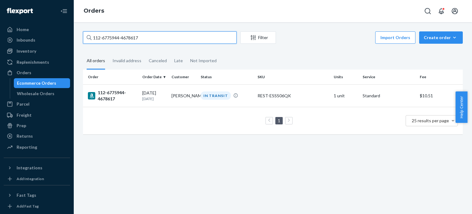
click at [164, 37] on input "112-6775944-4678617" at bounding box center [160, 37] width 154 height 12
paste input "4-8305158-905145"
click at [167, 39] on input "114-8305158-9051457" at bounding box center [160, 37] width 154 height 12
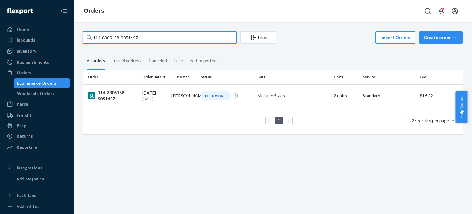
click at [167, 39] on input "114-8305158-9051457" at bounding box center [160, 37] width 154 height 12
paste input "1-1139005-5357841"
click at [178, 37] on input "111-1139005-5357841" at bounding box center [160, 37] width 154 height 12
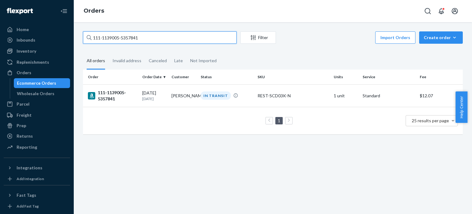
click at [178, 37] on input "111-1139005-5357841" at bounding box center [160, 37] width 154 height 12
paste input "4-3228711-2139464"
click at [162, 41] on input "114-3228711-2139464" at bounding box center [160, 37] width 154 height 12
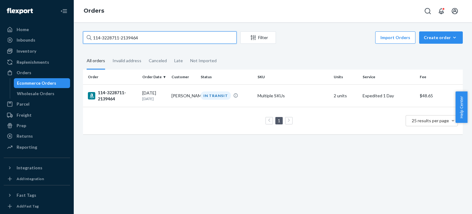
paste input "2-5763582-7027465"
click at [146, 41] on input "112-5763582-7027465" at bounding box center [160, 37] width 154 height 12
paste input "1-7497931-7620200"
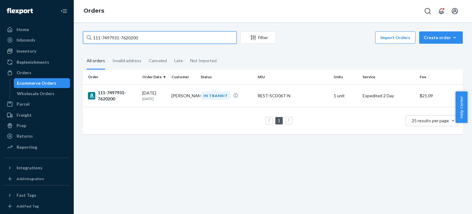
click at [147, 42] on input "111-7497931-7620200" at bounding box center [160, 37] width 154 height 12
paste input "3-1528860-1129802"
click at [169, 35] on input "113-1528860-1129802" at bounding box center [160, 37] width 154 height 12
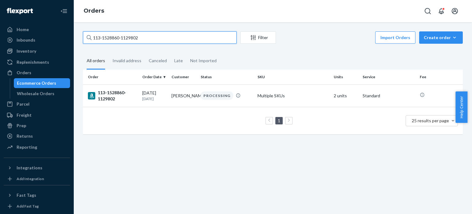
click at [169, 35] on input "113-1528860-1129802" at bounding box center [160, 37] width 154 height 12
paste input "4-4035423-8446648"
click at [167, 39] on input "114-4035423-8446648" at bounding box center [160, 37] width 154 height 12
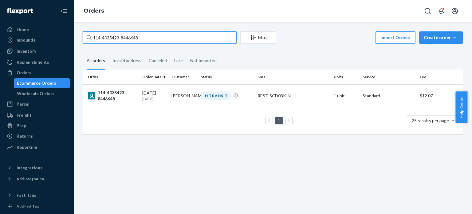
click at [167, 39] on input "114-4035423-8446648" at bounding box center [160, 37] width 154 height 12
paste input "1-2026596-8625003"
click at [177, 41] on input "111-2026596-8625003" at bounding box center [160, 37] width 154 height 12
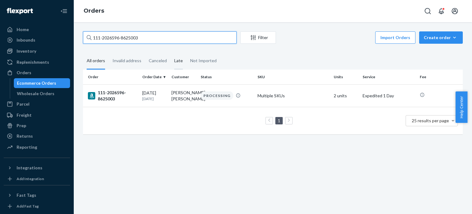
paste input "3-1711930-7478659"
click at [167, 37] on input "113-1711930-7478659" at bounding box center [160, 37] width 154 height 12
paste input "2-2231331-0003440"
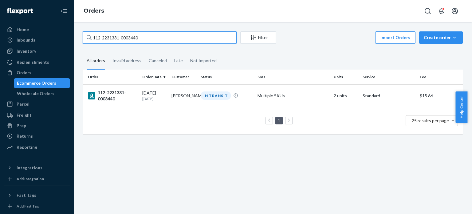
click at [156, 37] on input "112-2231331-0003440" at bounding box center [160, 37] width 154 height 12
paste input "4-1550226-1216227"
click at [177, 35] on input "114-1550226-1216227" at bounding box center [160, 37] width 154 height 12
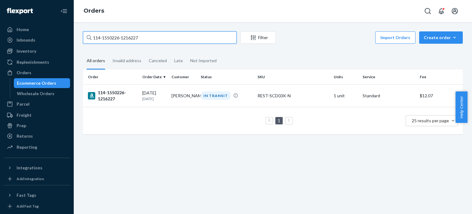
click at [177, 35] on input "114-1550226-1216227" at bounding box center [160, 37] width 154 height 12
paste input "2-4936787-7496223"
click at [155, 35] on input "112-4936787-7496223" at bounding box center [160, 37] width 154 height 12
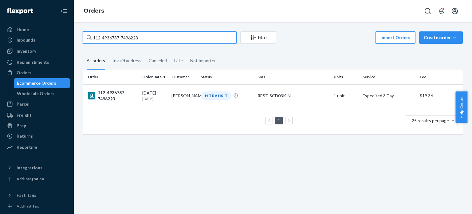
click at [155, 35] on input "112-4936787-7496223" at bounding box center [160, 37] width 154 height 12
paste input "1-5554252-8488201"
click at [179, 37] on input "111-5554252-8488201" at bounding box center [160, 37] width 154 height 12
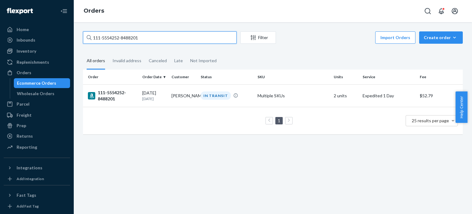
paste input "2043576-9662663"
click at [171, 39] on input "111-2043576-9662663" at bounding box center [160, 37] width 154 height 12
paste input "4521464-9872205"
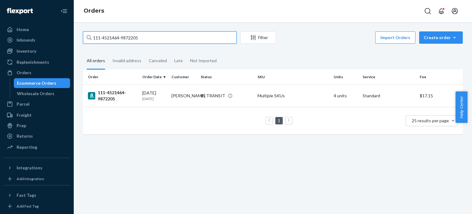
click at [148, 37] on input "111-4521464-9872205" at bounding box center [160, 37] width 154 height 12
paste input "3-0546603-3506614"
click at [158, 36] on input "113-0546603-3506614" at bounding box center [160, 37] width 154 height 12
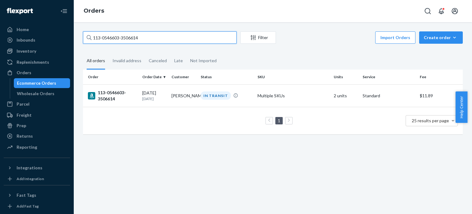
click at [158, 36] on input "113-0546603-3506614" at bounding box center [160, 37] width 154 height 12
paste input "3586164-8602630"
click at [162, 32] on input "113-3586164-8602630" at bounding box center [160, 37] width 154 height 12
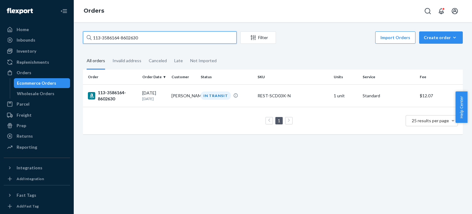
click at [162, 32] on input "113-3586164-8602630" at bounding box center [160, 37] width 154 height 12
paste input "4-9456242-1084242"
click at [198, 33] on input "114-9456242-1084242" at bounding box center [160, 37] width 154 height 12
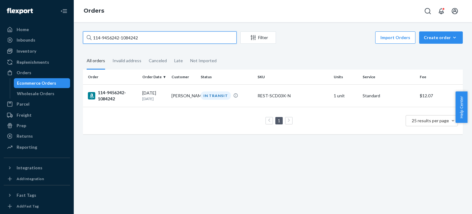
paste input "2479869-480266"
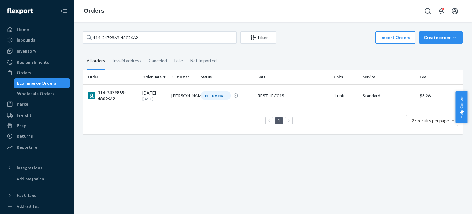
click at [160, 44] on div "114-2479869-4802662 Filter Import Orders Create order Ecommerce order Removal o…" at bounding box center [273, 38] width 380 height 14
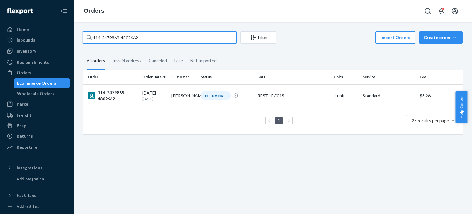
click at [162, 38] on input "114-2479869-4802662" at bounding box center [160, 37] width 154 height 12
paste input "2-9568013-1249049"
click at [167, 33] on input "112-9568013-1249049" at bounding box center [160, 37] width 154 height 12
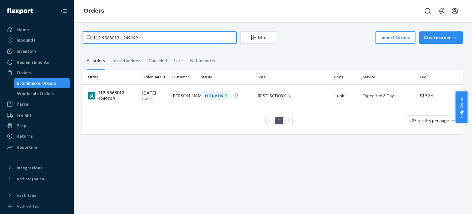
click at [167, 33] on input "112-9568013-1249049" at bounding box center [160, 37] width 154 height 12
paste input "1-6604705-8417035"
click at [159, 34] on input "111-6604705-8417035" at bounding box center [160, 37] width 154 height 12
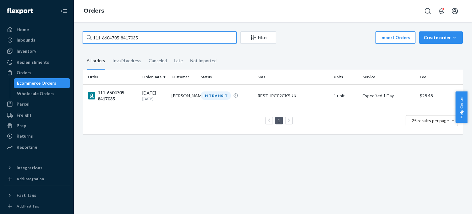
click at [159, 34] on input "111-6604705-8417035" at bounding box center [160, 37] width 154 height 12
paste input "4-3452609-8285013"
click at [158, 39] on input "114-3452609-8285013" at bounding box center [160, 37] width 154 height 12
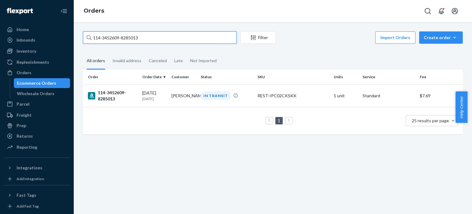
paste input "3-5574200-8848258"
click at [170, 39] on input "113-5574200-8848258" at bounding box center [160, 37] width 154 height 12
paste input "9724810-9808209"
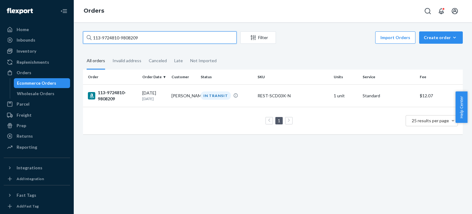
click at [180, 32] on input "113-9724810-9808209" at bounding box center [160, 37] width 154 height 12
paste input "4-4931548-6885051"
click at [168, 43] on input "114-4931548-6885051" at bounding box center [160, 37] width 154 height 12
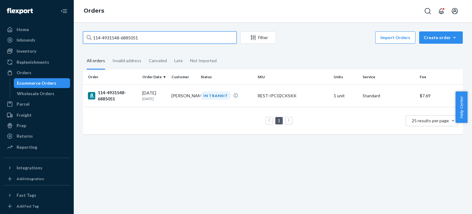
click at [168, 43] on input "114-4931548-6885051" at bounding box center [160, 37] width 154 height 12
paste input "9775093-5989834"
click at [172, 37] on input "114-9775093-5989834" at bounding box center [160, 37] width 154 height 12
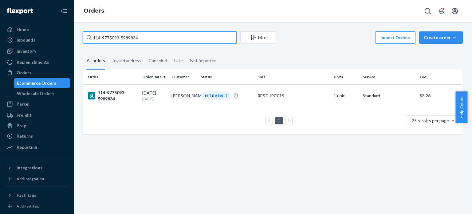
click at [172, 37] on input "114-9775093-5989834" at bounding box center [160, 37] width 154 height 12
paste input "8190280-4308212"
click at [159, 34] on input "114-8190280-4308212" at bounding box center [160, 37] width 154 height 12
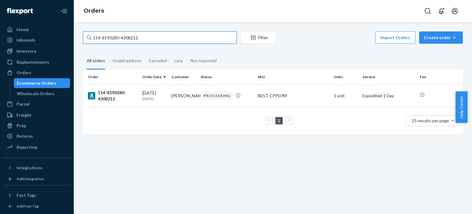
paste input "1-9819661-0450643"
click at [170, 43] on input "111-9819661-0450643" at bounding box center [160, 37] width 154 height 12
paste input "1806677-0639428"
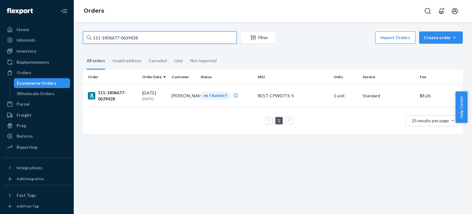
click at [187, 40] on input "111-1806677-0639428" at bounding box center [160, 37] width 154 height 12
paste input "4-0266128-5194629"
click at [171, 40] on input "114-0266128-5194629" at bounding box center [160, 37] width 154 height 12
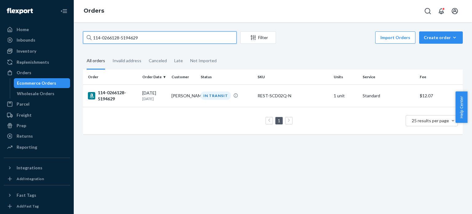
click at [171, 40] on input "114-0266128-5194629" at bounding box center [160, 37] width 154 height 12
click at [170, 40] on input "114-0266128-5194629" at bounding box center [160, 37] width 154 height 12
paste input "3-3456662-2289822"
click at [181, 35] on input "113-3456662-2289822" at bounding box center [160, 37] width 154 height 12
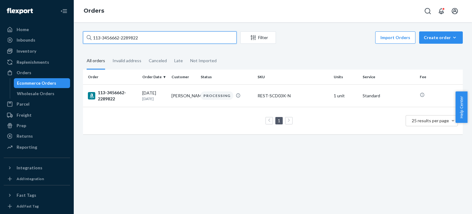
click at [181, 35] on input "113-3456662-2289822" at bounding box center [160, 37] width 154 height 12
paste input "2562942-6433858"
click at [175, 37] on input "113-2562942-6433858" at bounding box center [160, 37] width 154 height 12
click at [175, 38] on input "113-2562942-6433858" at bounding box center [160, 37] width 154 height 12
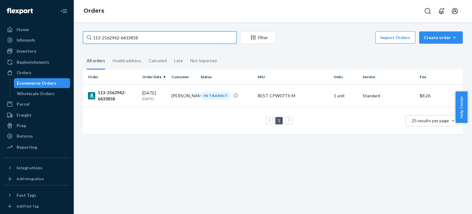
paste input "1-2096664-961942"
click at [184, 38] on input "111-2096664-9619428" at bounding box center [160, 37] width 154 height 12
paste input "2-9803042-9278655"
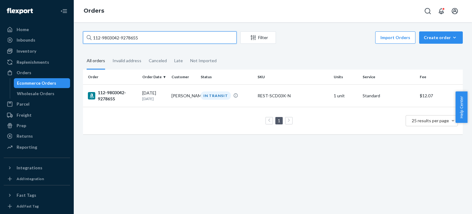
click at [191, 35] on input "112-9803042-9278655" at bounding box center [160, 37] width 154 height 12
paste input "6392812-1739467"
click at [189, 37] on input "112-6392812-1739467" at bounding box center [160, 37] width 154 height 12
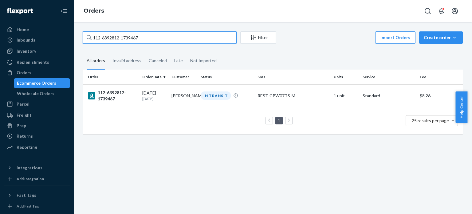
click at [189, 37] on input "112-6392812-1739467" at bounding box center [160, 37] width 154 height 12
paste input "4-2208783-9664203"
click at [192, 36] on input "114-2208783-9664203" at bounding box center [160, 37] width 154 height 12
click at [192, 35] on input "114-2208783-9664203" at bounding box center [160, 37] width 154 height 12
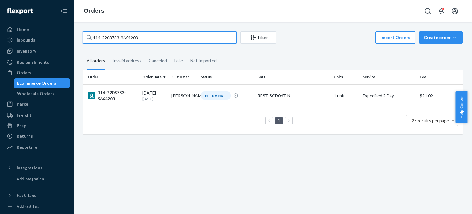
click at [192, 35] on input "114-2208783-9664203" at bounding box center [160, 37] width 154 height 12
paste input "1-1441368-9526630"
click at [192, 37] on input "111-1441368-9526630" at bounding box center [160, 37] width 154 height 12
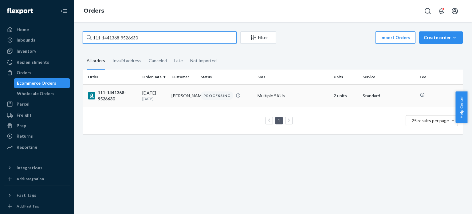
paste input "3-0577017-7608224"
click at [184, 43] on input "113-0577017-7608224" at bounding box center [160, 37] width 154 height 12
paste input "1-1866996-9745052"
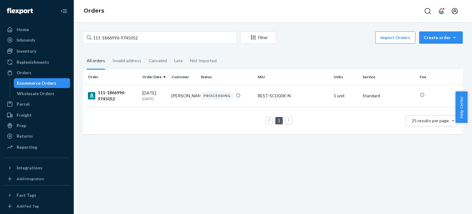
click at [189, 44] on div "111-1866996-9745052 Filter Import Orders Create order Ecommerce order Removal o…" at bounding box center [273, 38] width 380 height 14
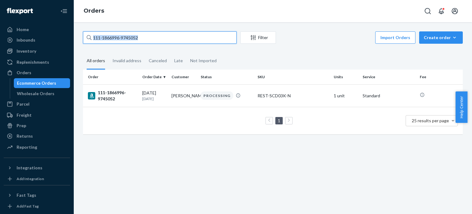
click at [189, 42] on input "111-1866996-9745052" at bounding box center [160, 37] width 154 height 12
paste input "5503046-3858604"
click at [173, 43] on input "111-5503046-3858604" at bounding box center [160, 37] width 154 height 12
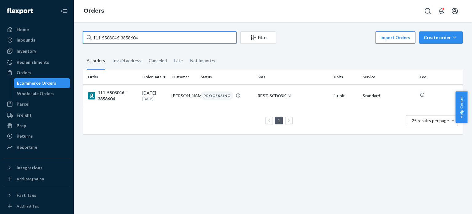
click at [173, 43] on input "111-5503046-3858604" at bounding box center [160, 37] width 154 height 12
paste input "4-6982420-6649832"
click at [188, 42] on input "114-6982420-6649832" at bounding box center [160, 37] width 154 height 12
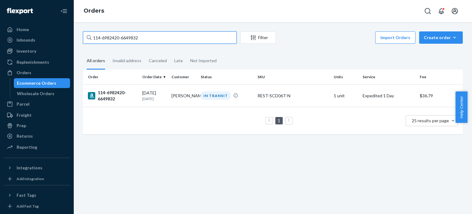
click at [188, 42] on input "114-6982420-6649832" at bounding box center [160, 37] width 154 height 12
paste input "1-8291891-340106"
click at [196, 40] on input "111-8291891-3401062" at bounding box center [160, 37] width 154 height 12
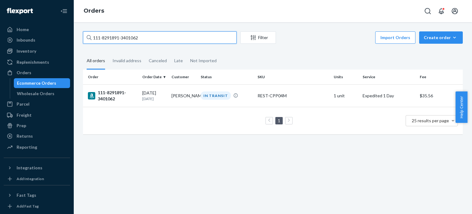
paste input "4-8861670-0897853"
click at [175, 42] on input "114-8861670-0897853" at bounding box center [160, 37] width 154 height 12
paste input "3-1378337-8821026"
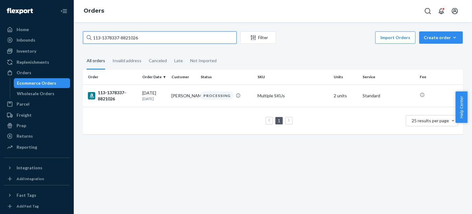
click at [188, 37] on input "113-1378337-8821026" at bounding box center [160, 37] width 154 height 12
paste input "2-1664892-6178605"
click at [185, 40] on input "112-1664892-6178605" at bounding box center [160, 37] width 154 height 12
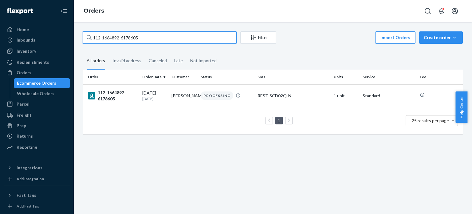
click at [185, 40] on input "112-1664892-6178605" at bounding box center [160, 37] width 154 height 12
paste input "1-1455042-0924251"
type input "111-1455042-0924251"
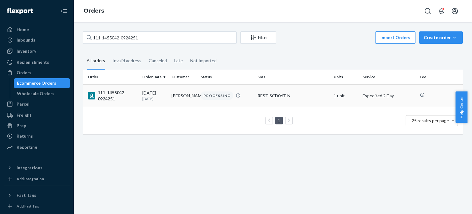
click at [117, 94] on div "111-1455042-0924251" at bounding box center [112, 95] width 49 height 12
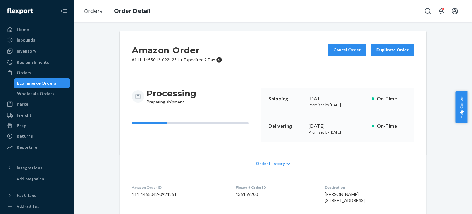
click at [92, 6] on ol "Orders Order Detail" at bounding box center [117, 11] width 77 height 18
click at [91, 11] on link "Orders" at bounding box center [93, 11] width 19 height 7
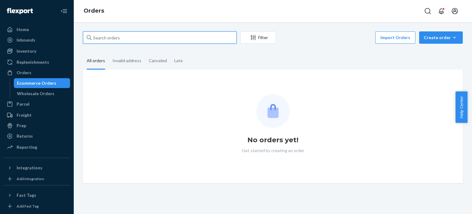
click at [112, 37] on input "text" at bounding box center [160, 37] width 154 height 12
paste input "114-0742527-4173029"
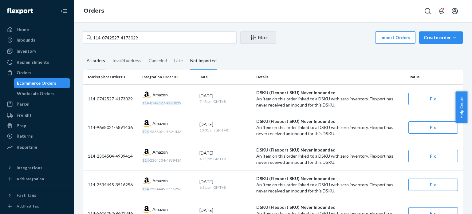
click at [103, 62] on div "All orders" at bounding box center [96, 61] width 18 height 17
click at [83, 53] on input "All orders" at bounding box center [83, 53] width 0 height 0
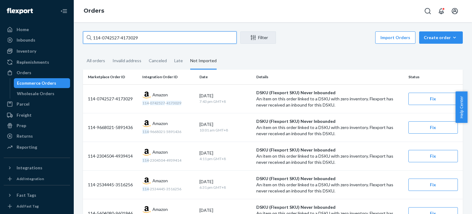
click at [107, 36] on input "114-0742527-4173029" at bounding box center [160, 37] width 154 height 12
paste input "1653241-6978656"
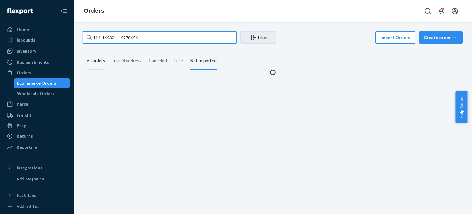
type input "114-1653241-6978656"
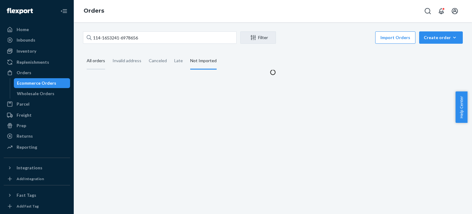
click at [103, 61] on div "All orders" at bounding box center [96, 61] width 18 height 17
click at [83, 53] on input "All orders" at bounding box center [83, 53] width 0 height 0
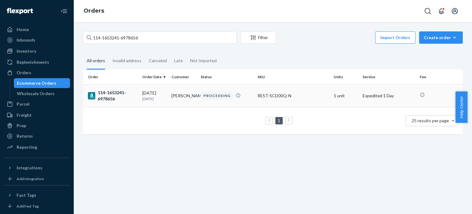
click at [106, 93] on div "114-1653241-6978656" at bounding box center [112, 95] width 49 height 12
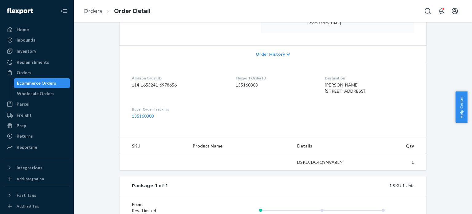
scroll to position [123, 0]
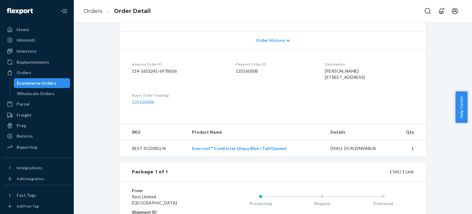
click at [103, 10] on li "Order Detail" at bounding box center [126, 11] width 48 height 8
click at [100, 10] on link "Orders" at bounding box center [93, 11] width 19 height 7
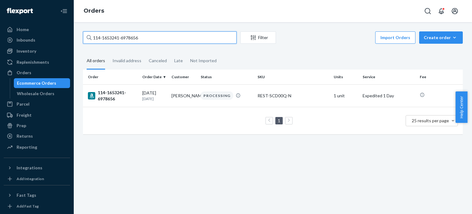
click at [97, 35] on input "114-1653241-6978656" at bounding box center [160, 37] width 154 height 12
paste input "1-2103039-1219461"
type input "111-2103039-1219461"
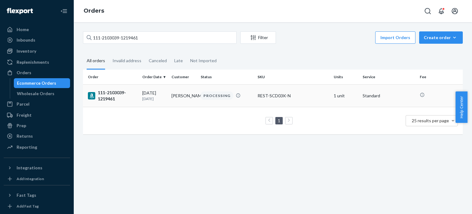
click at [107, 92] on div "111-2103039-1219461" at bounding box center [112, 95] width 49 height 12
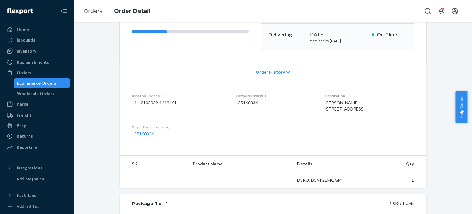
scroll to position [92, 0]
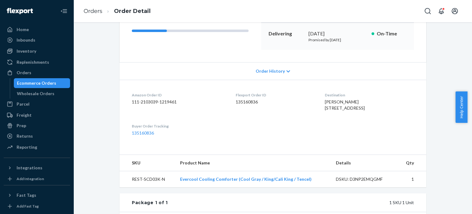
click at [91, 7] on ol "Orders Order Detail" at bounding box center [117, 11] width 77 height 18
click at [91, 11] on link "Orders" at bounding box center [93, 11] width 19 height 7
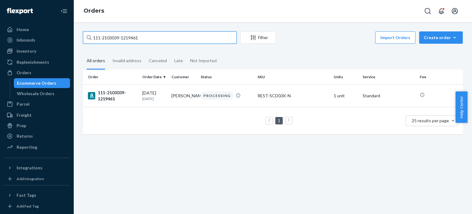
click at [103, 36] on input "111-2103039-1219461" at bounding box center [160, 37] width 154 height 12
paste input "3-7049738-077701"
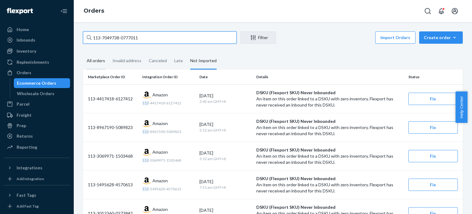
type input "113-7049738-0777011"
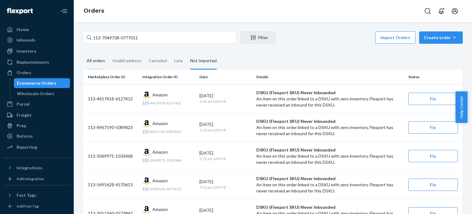
click at [100, 64] on div "All orders" at bounding box center [96, 61] width 18 height 17
click at [83, 53] on input "All orders" at bounding box center [83, 53] width 0 height 0
click at [445, 37] on div "Create order" at bounding box center [441, 37] width 34 height 6
click at [432, 54] on span "Ecommerce order" at bounding box center [445, 52] width 38 height 4
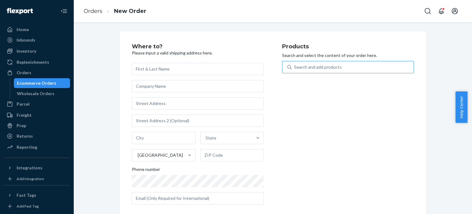
click at [322, 67] on div "Search and add products" at bounding box center [318, 67] width 48 height 6
click at [295, 67] on input "Search and add products" at bounding box center [294, 67] width 1 height 6
paste input "REST-ESSS04QK"
type input "REST-ESSS04QK"
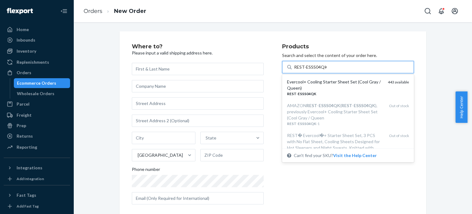
click at [322, 81] on div "Evercool+ Cooling Starter Sheet Set (Cool Gray / Queen)" at bounding box center [335, 85] width 96 height 12
click at [322, 70] on input "REST-ESSS04QK" at bounding box center [310, 67] width 33 height 6
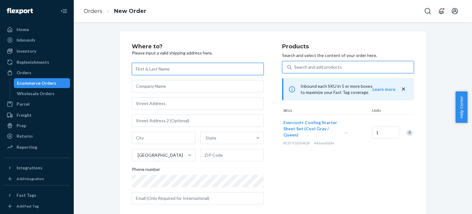
click at [162, 68] on input "text" at bounding box center [198, 69] width 132 height 12
paste input "Rebekah Gartin"
type input "Rebekah Gartin"
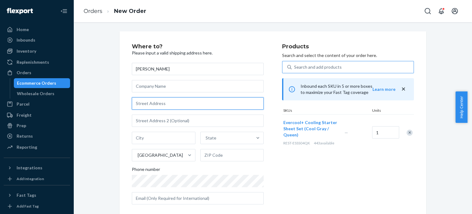
click at [150, 102] on input "text" at bounding box center [198, 103] width 132 height 12
paste input "4435 N SKYLARK RD"
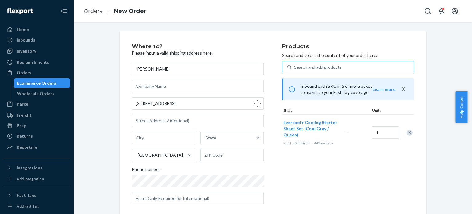
type input "4435 N Skylark Rd"
type input "Kingman"
click at [222, 159] on input "86409" at bounding box center [232, 155] width 64 height 12
paste input "-2542"
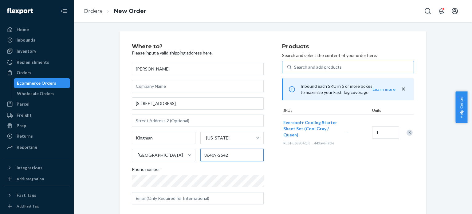
type input "86409-2542"
click at [323, 164] on div "Products Search and select the content of your order here. Search and add produ…" at bounding box center [348, 126] width 132 height 165
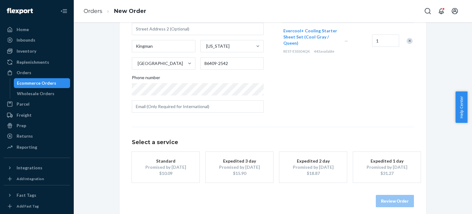
scroll to position [92, 0]
click at [238, 171] on div "$15.90" at bounding box center [239, 172] width 49 height 6
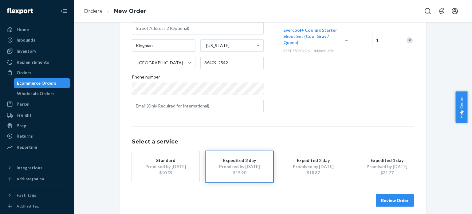
click at [386, 199] on button "Review Order" at bounding box center [395, 200] width 38 height 12
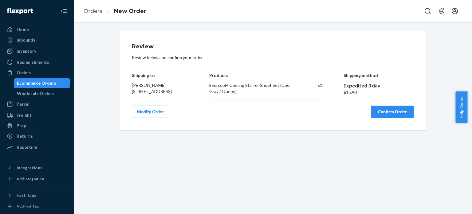
click at [374, 113] on button "Confirm Order" at bounding box center [392, 111] width 43 height 12
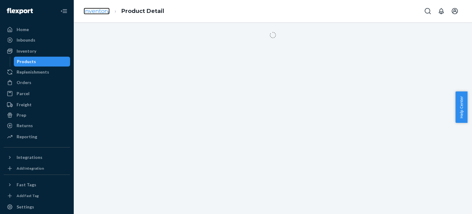
click at [104, 12] on link "Inventory" at bounding box center [97, 11] width 26 height 7
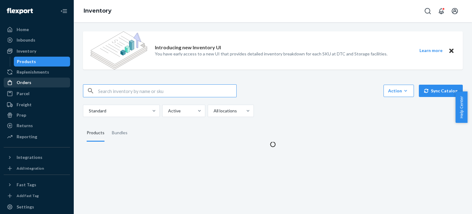
click at [27, 78] on div "Orders" at bounding box center [36, 82] width 65 height 9
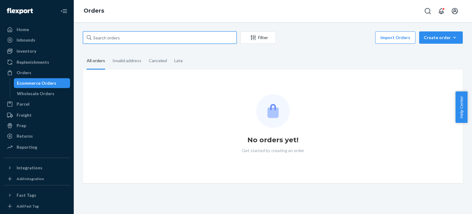
click at [125, 38] on input "text" at bounding box center [160, 37] width 154 height 12
paste input "114-0742527-4173029"
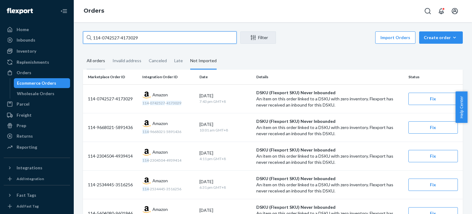
type input "114-0742527-4173029"
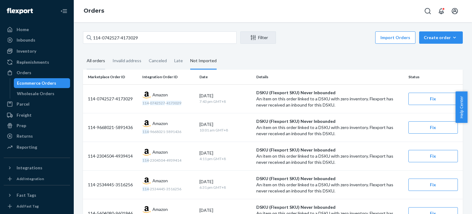
click at [97, 65] on div "All orders" at bounding box center [96, 61] width 18 height 17
click at [83, 53] on input "All orders" at bounding box center [83, 53] width 0 height 0
